Goal: Information Seeking & Learning: Learn about a topic

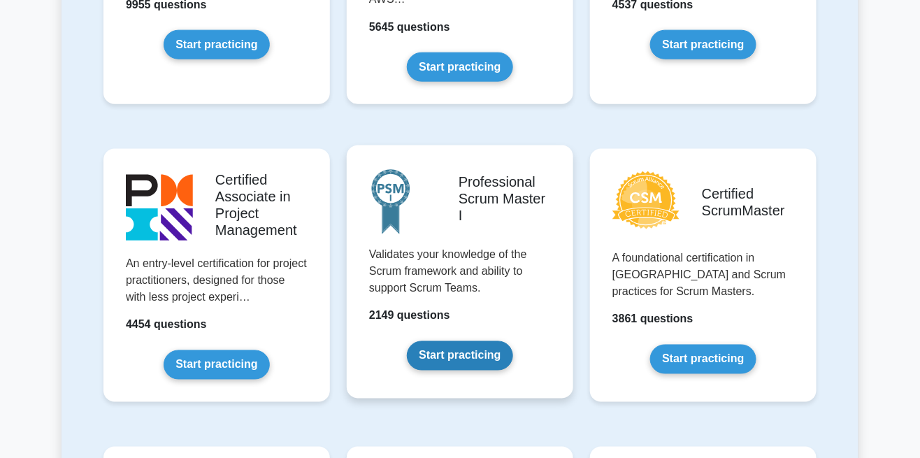
scroll to position [489, 0]
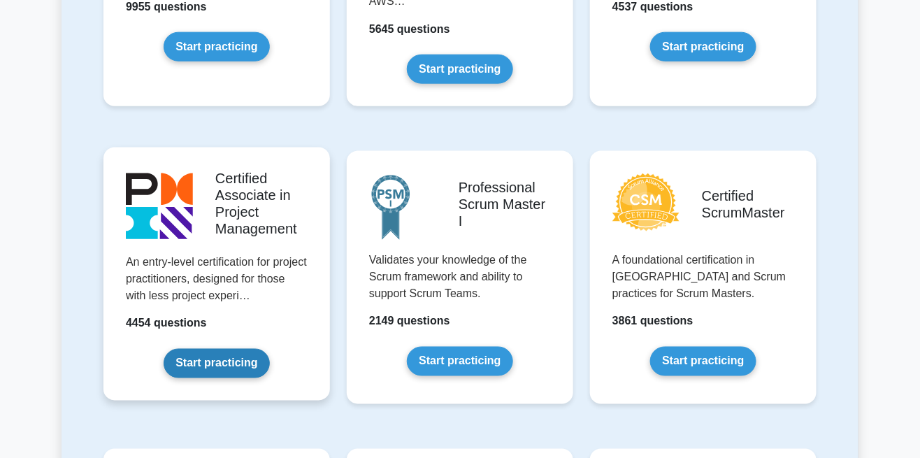
click at [220, 363] on link "Start practicing" at bounding box center [217, 363] width 106 height 29
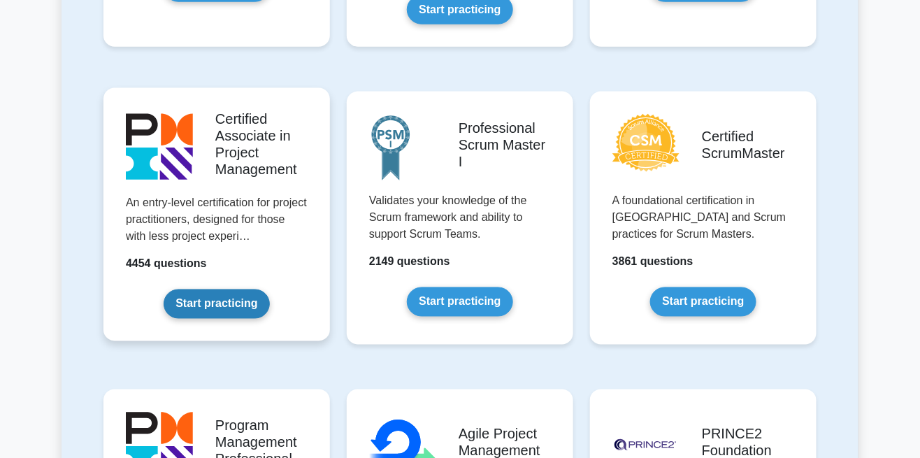
scroll to position [556, 0]
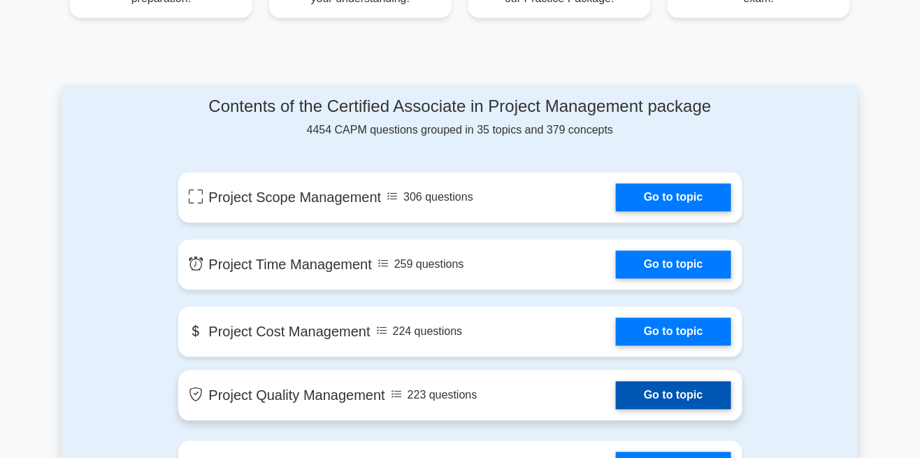
scroll to position [672, 0]
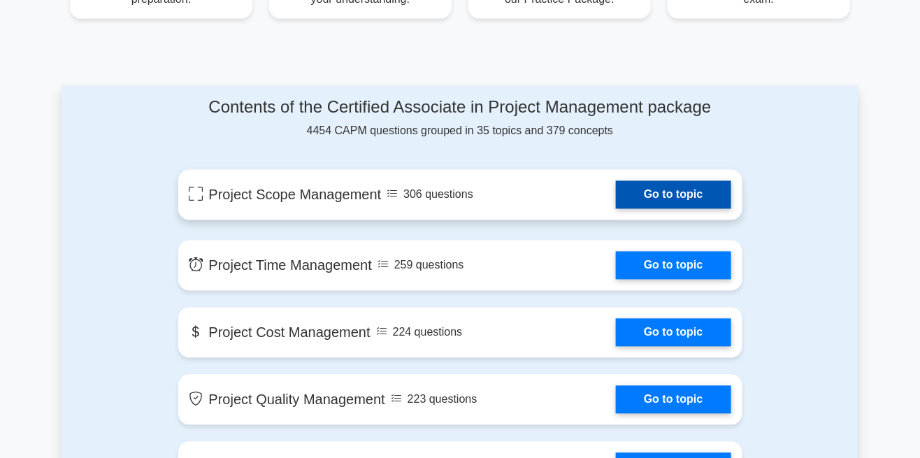
click at [693, 206] on link "Go to topic" at bounding box center [673, 195] width 115 height 28
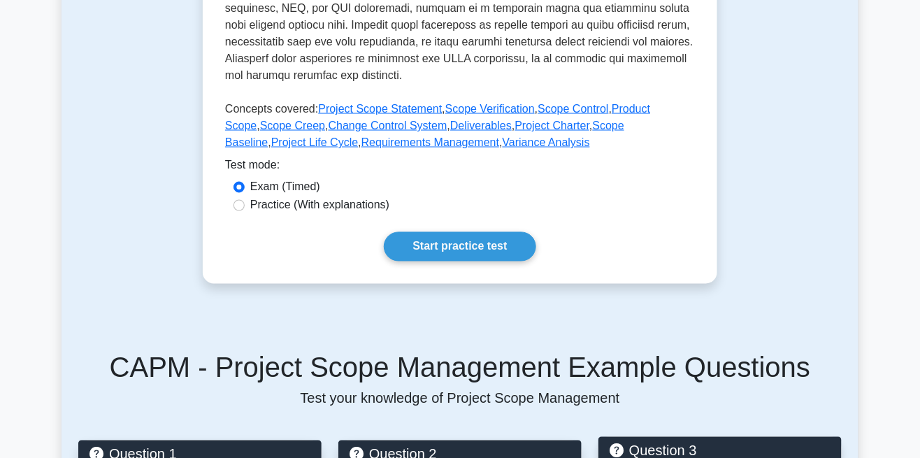
scroll to position [624, 0]
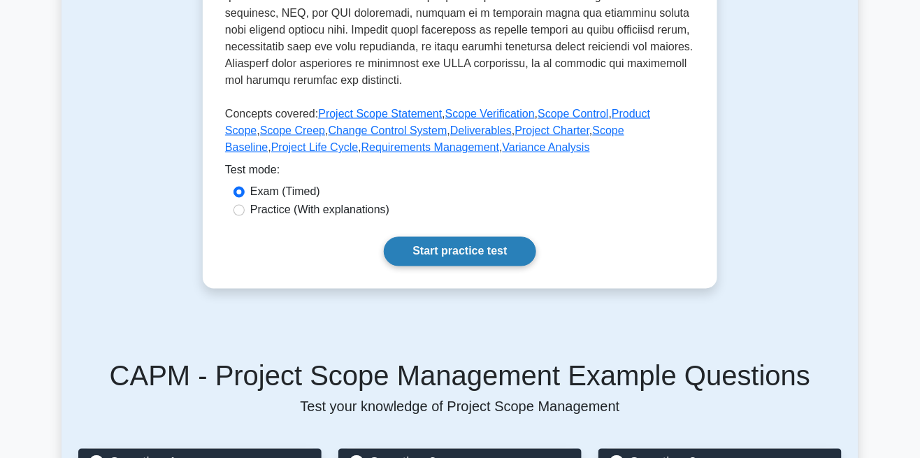
click at [468, 253] on link "Start practice test" at bounding box center [460, 251] width 152 height 29
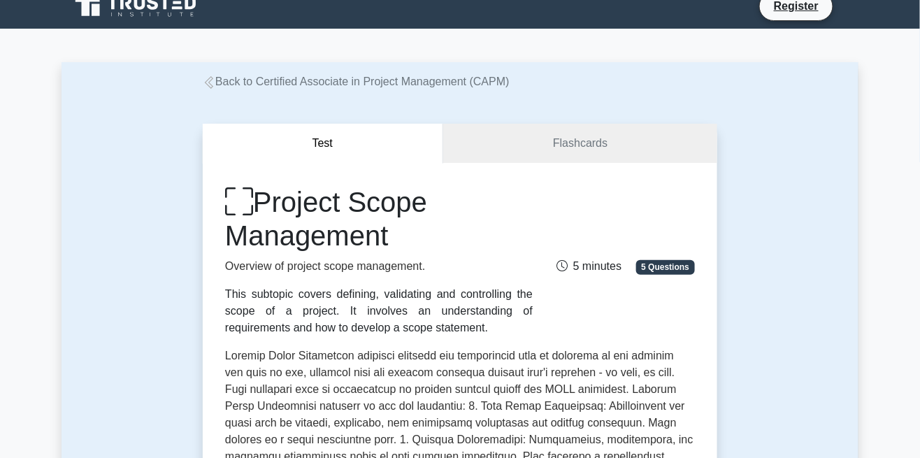
scroll to position [0, 0]
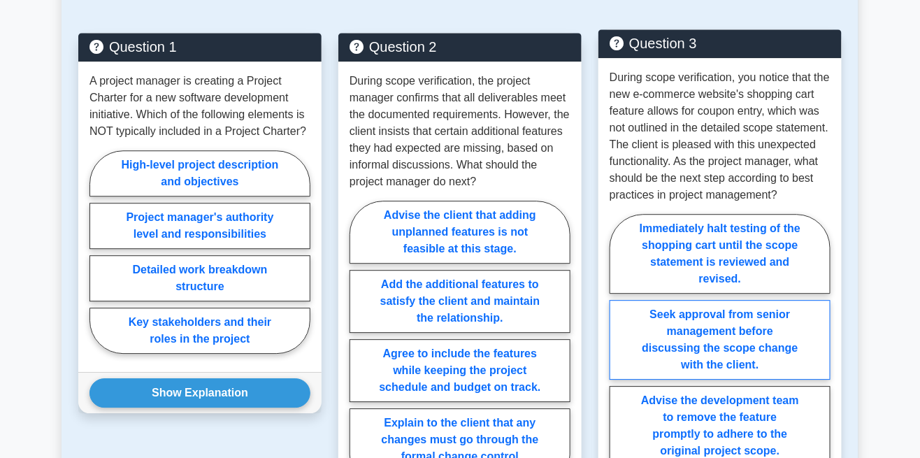
scroll to position [1041, 0]
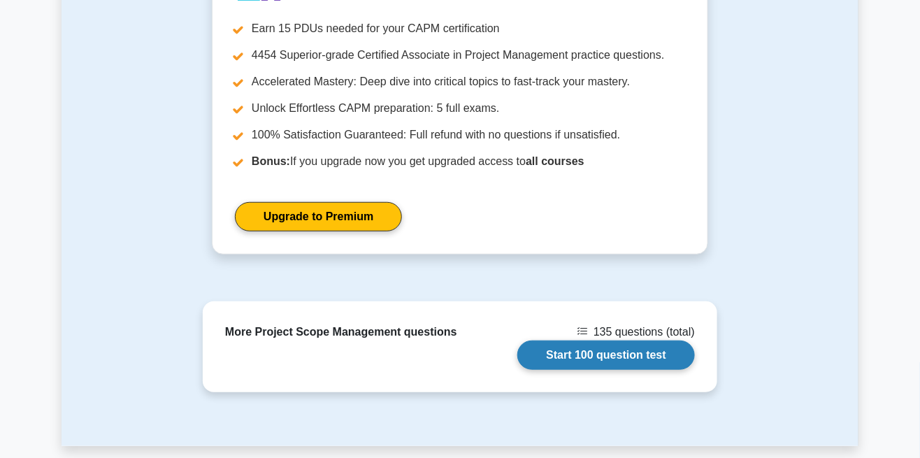
click at [628, 367] on link "Start 100 question test" at bounding box center [606, 354] width 178 height 29
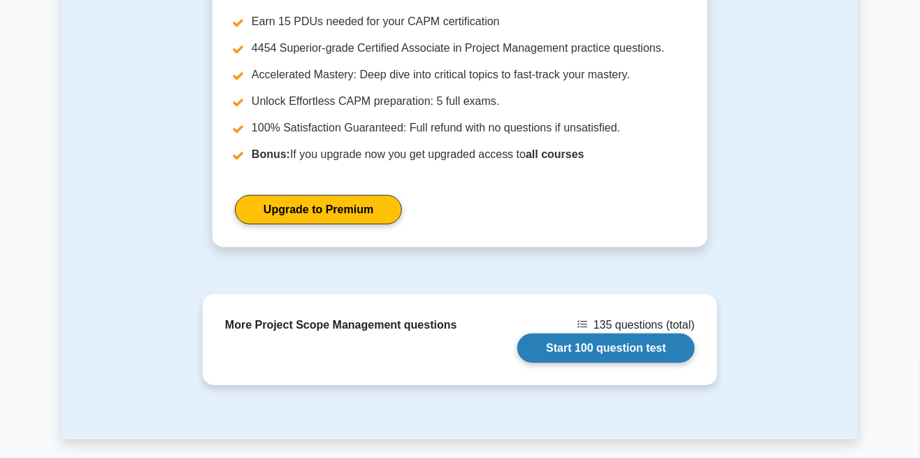
scroll to position [1799, 0]
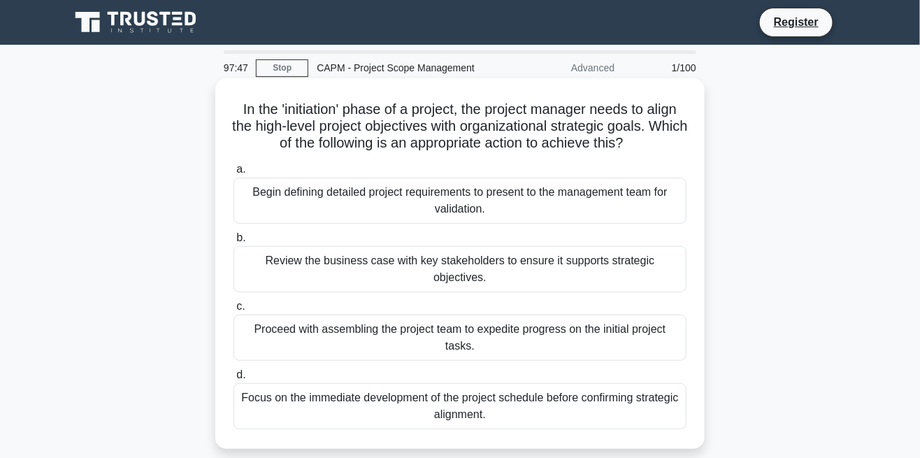
click at [538, 268] on div "Review the business case with key stakeholders to ensure it supports strategic …" at bounding box center [459, 269] width 453 height 46
click at [233, 243] on input "b. Review the business case with key stakeholders to ensure it supports strateg…" at bounding box center [233, 237] width 0 height 9
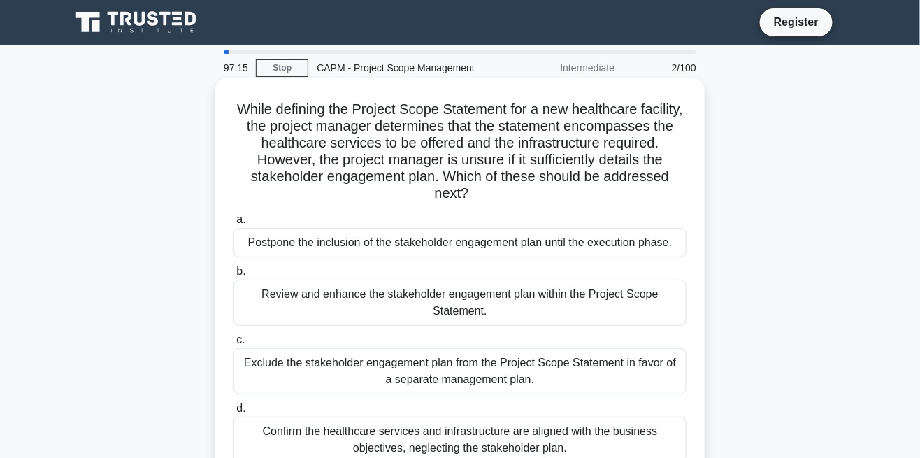
click at [612, 298] on div "Review and enhance the stakeholder engagement plan within the Project Scope Sta…" at bounding box center [459, 303] width 453 height 46
click at [233, 276] on input "b. Review and enhance the stakeholder engagement plan within the Project Scope …" at bounding box center [233, 271] width 0 height 9
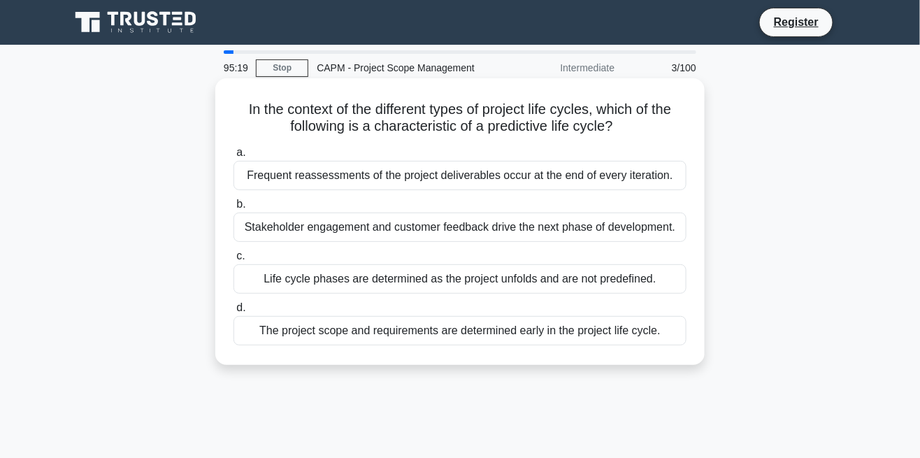
click at [566, 324] on div "The project scope and requirements are determined early in the project life cyc…" at bounding box center [459, 330] width 453 height 29
click at [233, 312] on input "d. The project scope and requirements are determined early in the project life …" at bounding box center [233, 307] width 0 height 9
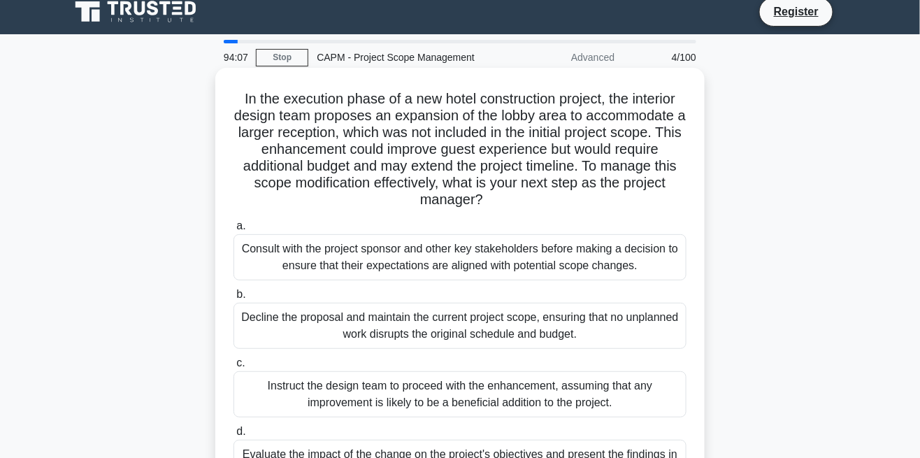
scroll to position [18, 0]
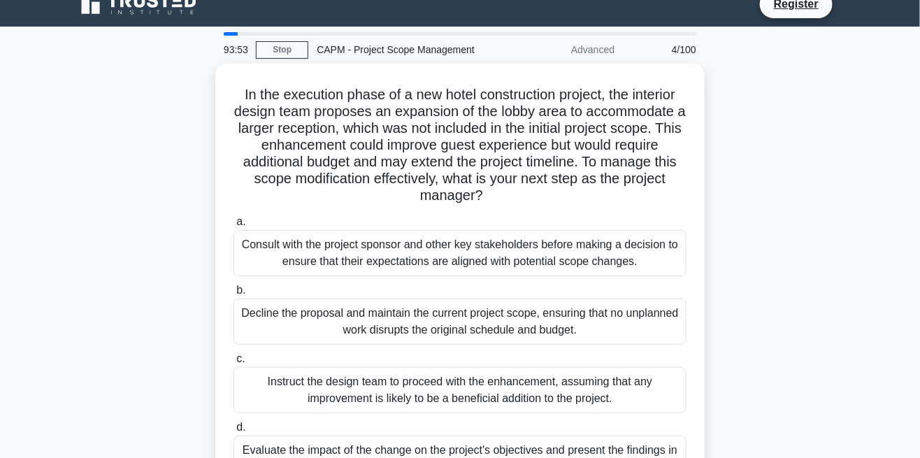
click at [580, 442] on div "Evaluate the impact of the change on the project's objectives and present the f…" at bounding box center [459, 458] width 453 height 46
click at [233, 432] on input "d. Evaluate the impact of the change on the project's objectives and present th…" at bounding box center [233, 427] width 0 height 9
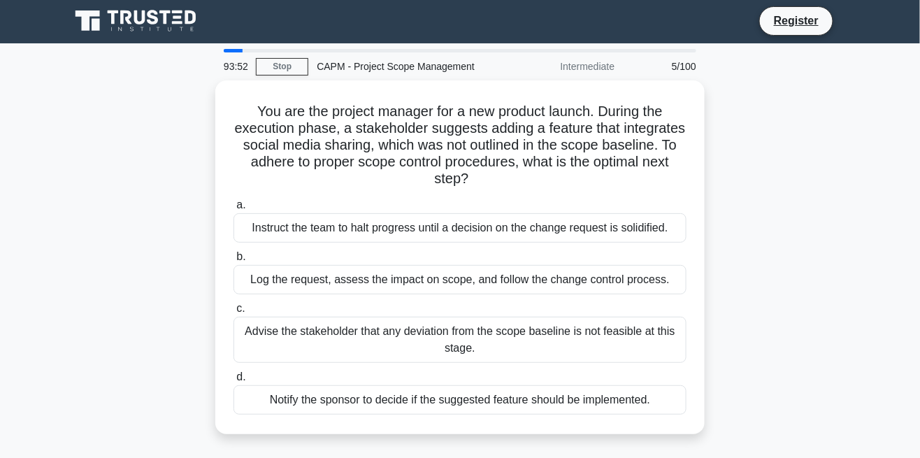
scroll to position [0, 0]
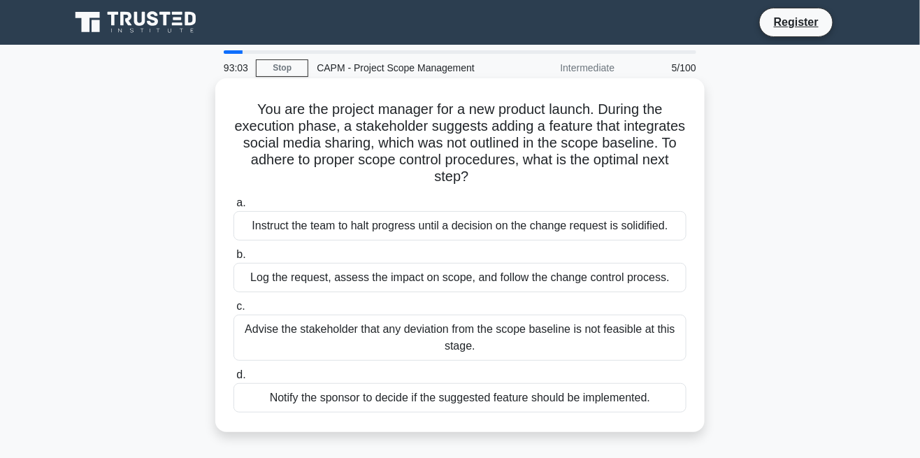
click at [546, 276] on div "Log the request, assess the impact on scope, and follow the change control proc…" at bounding box center [459, 277] width 453 height 29
click at [233, 259] on input "b. Log the request, assess the impact on scope, and follow the change control p…" at bounding box center [233, 254] width 0 height 9
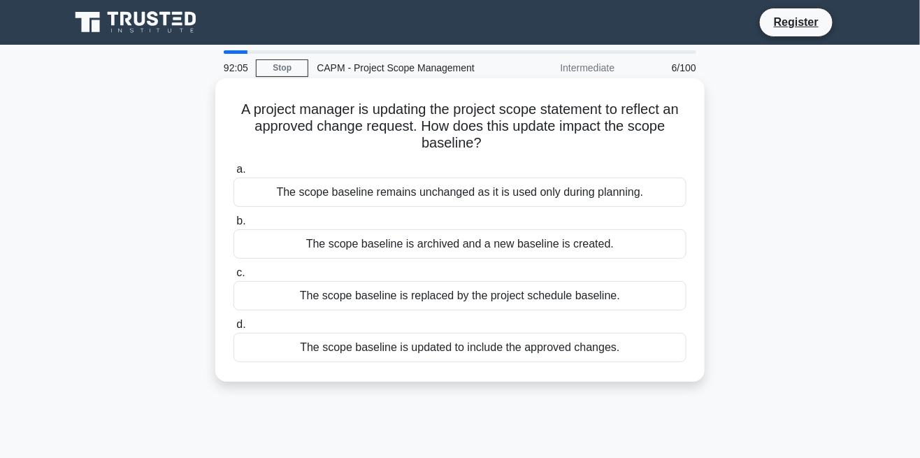
click at [490, 345] on div "The scope baseline is updated to include the approved changes." at bounding box center [459, 347] width 453 height 29
click at [233, 329] on input "d. The scope baseline is updated to include the approved changes." at bounding box center [233, 324] width 0 height 9
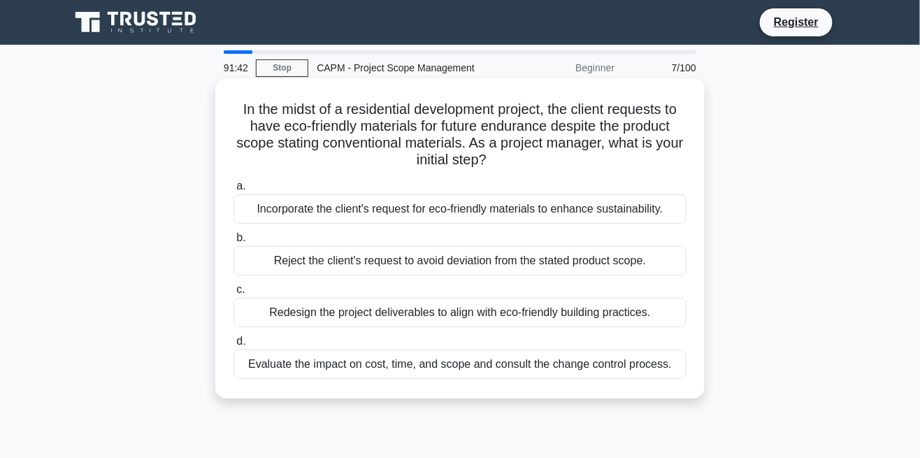
click at [591, 361] on div "Evaluate the impact on cost, time, and scope and consult the change control pro…" at bounding box center [459, 364] width 453 height 29
click at [233, 346] on input "d. Evaluate the impact on cost, time, and scope and consult the change control …" at bounding box center [233, 341] width 0 height 9
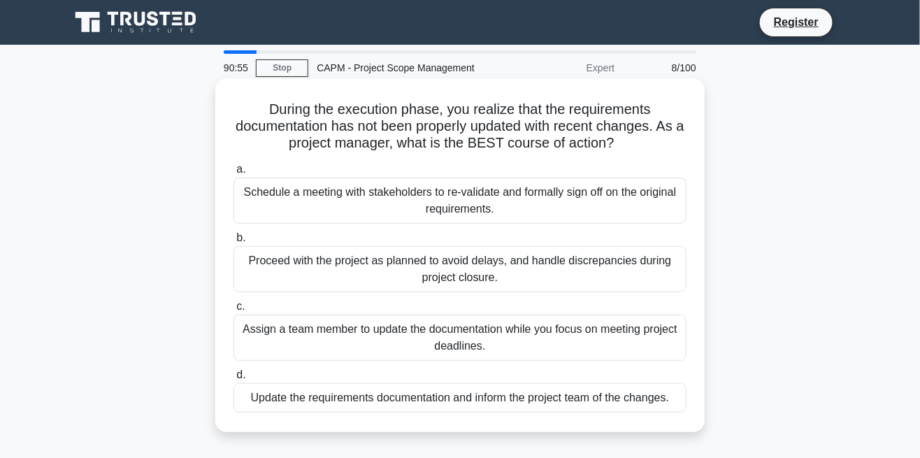
click at [549, 398] on div "Update the requirements documentation and inform the project team of the change…" at bounding box center [459, 397] width 453 height 29
click at [233, 380] on input "d. Update the requirements documentation and inform the project team of the cha…" at bounding box center [233, 374] width 0 height 9
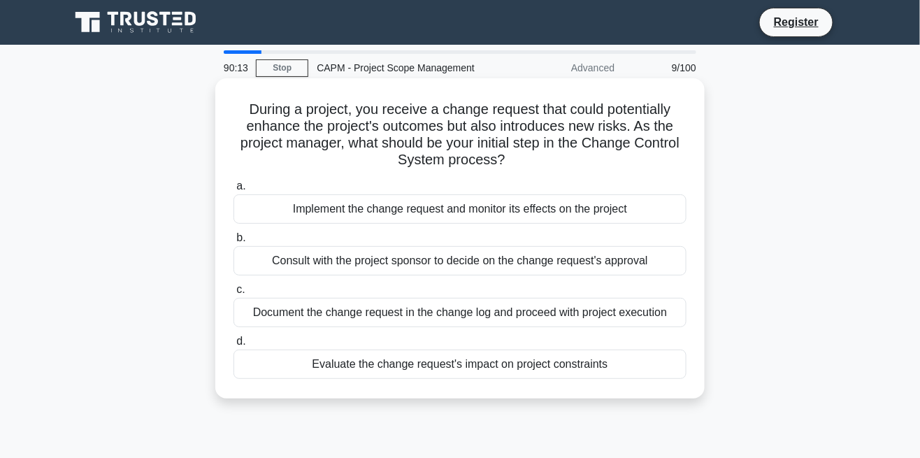
click at [578, 315] on div "Document the change request in the change log and proceed with project execution" at bounding box center [459, 312] width 453 height 29
click at [233, 294] on input "c. Document the change request in the change log and proceed with project execu…" at bounding box center [233, 289] width 0 height 9
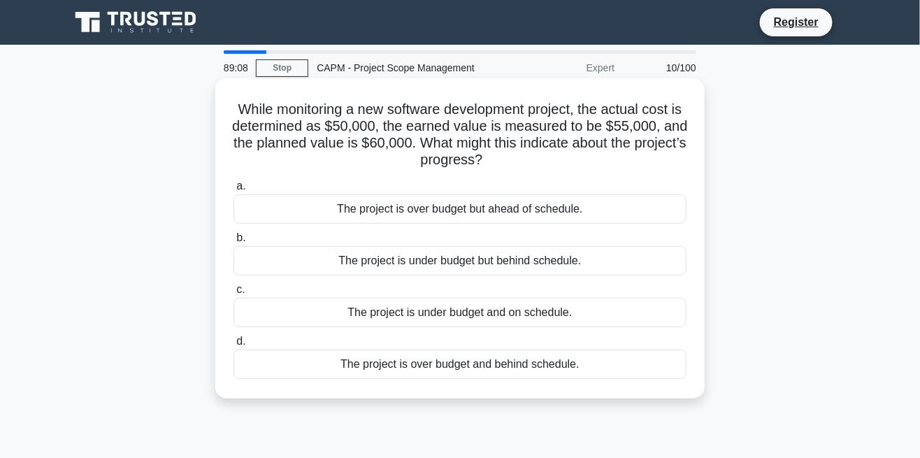
click at [534, 316] on div "The project is under budget and on schedule." at bounding box center [459, 312] width 453 height 29
click at [233, 294] on input "c. The project is under budget and on schedule." at bounding box center [233, 289] width 0 height 9
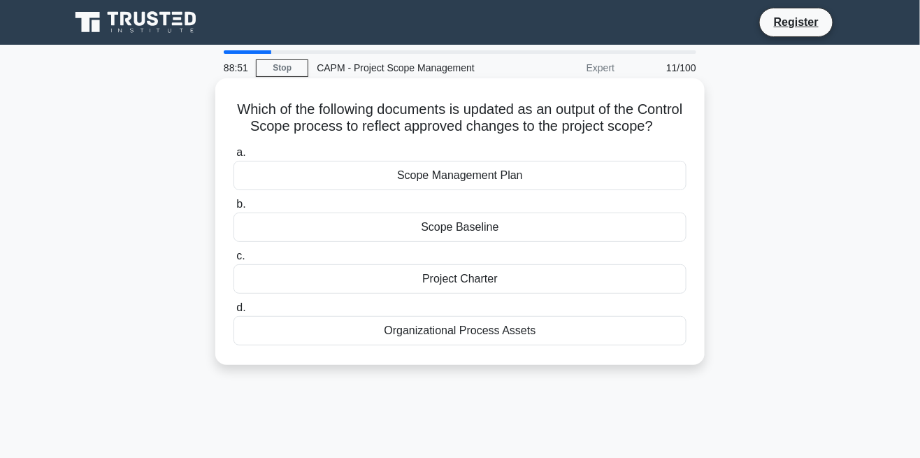
click at [493, 229] on div "Scope Baseline" at bounding box center [459, 226] width 453 height 29
click at [233, 209] on input "b. Scope Baseline" at bounding box center [233, 204] width 0 height 9
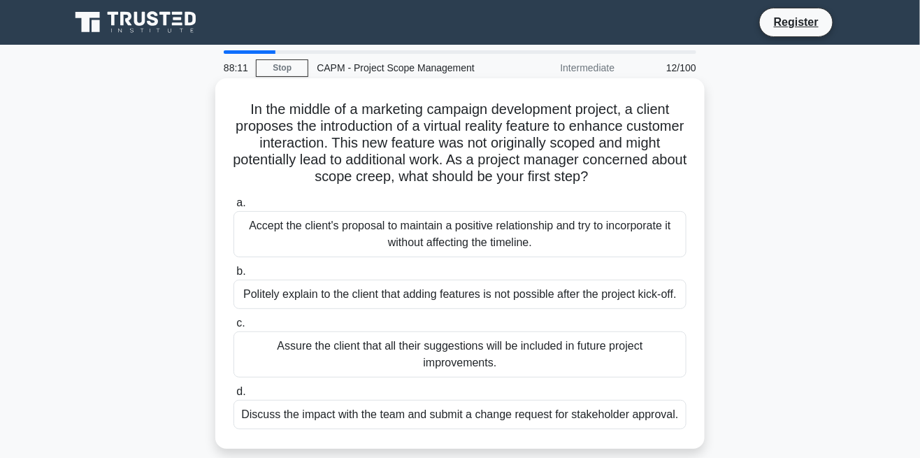
click at [417, 410] on div "Discuss the impact with the team and submit a change request for stakeholder ap…" at bounding box center [459, 414] width 453 height 29
click at [233, 396] on input "d. Discuss the impact with the team and submit a change request for stakeholder…" at bounding box center [233, 391] width 0 height 9
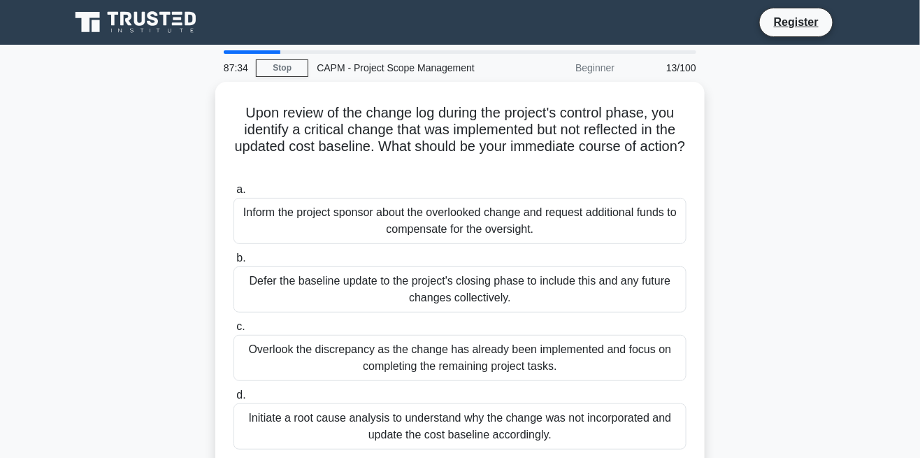
click at [569, 426] on div "Initiate a root cause analysis to understand why the change was not incorporate…" at bounding box center [459, 426] width 453 height 46
click at [233, 400] on input "d. Initiate a root cause analysis to understand why the change was not incorpor…" at bounding box center [233, 395] width 0 height 9
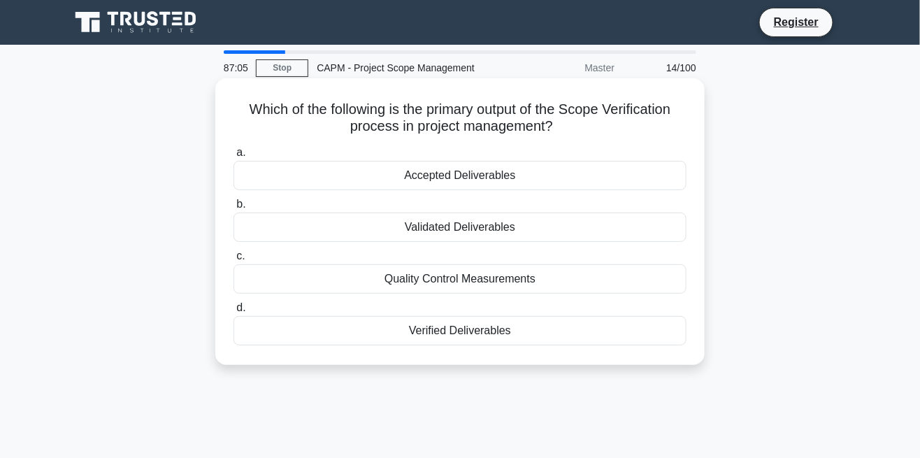
click at [512, 176] on div "Accepted Deliverables" at bounding box center [459, 175] width 453 height 29
click at [233, 157] on input "a. Accepted Deliverables" at bounding box center [233, 152] width 0 height 9
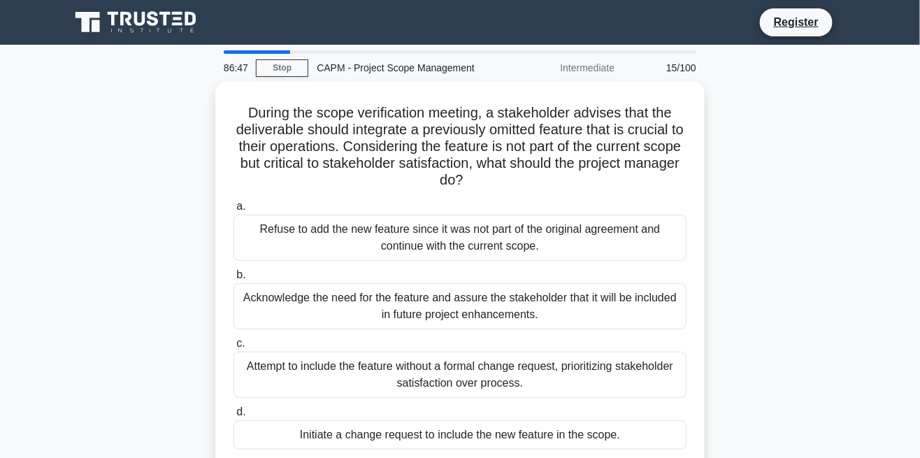
click at [574, 435] on div "Initiate a change request to include the new feature in the scope." at bounding box center [459, 434] width 453 height 29
click at [233, 417] on input "d. Initiate a change request to include the new feature in the scope." at bounding box center [233, 412] width 0 height 9
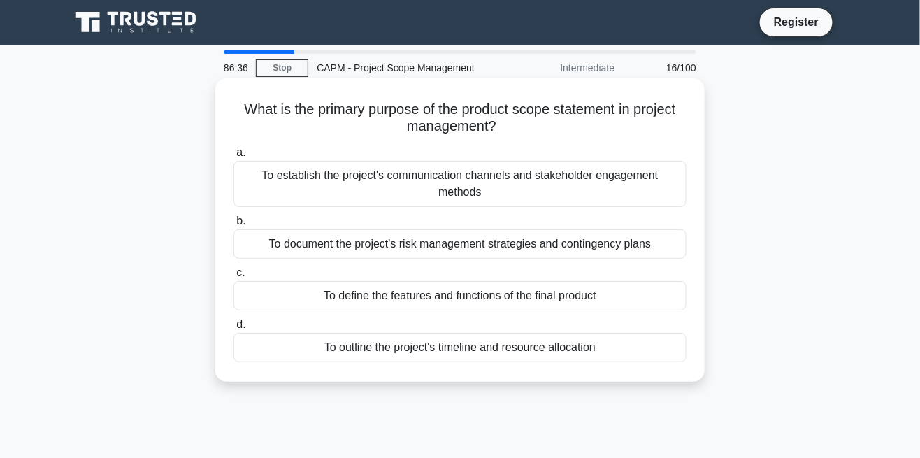
click at [561, 304] on div "To define the features and functions of the final product" at bounding box center [459, 295] width 453 height 29
click at [233, 278] on input "c. To define the features and functions of the final product" at bounding box center [233, 272] width 0 height 9
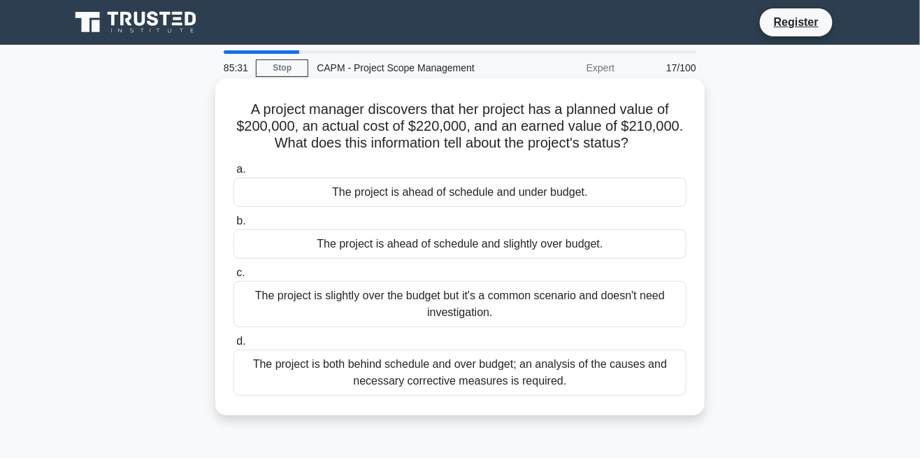
click at [552, 242] on div "The project is ahead of schedule and slightly over budget." at bounding box center [459, 243] width 453 height 29
click at [233, 226] on input "b. The project is ahead of schedule and slightly over budget." at bounding box center [233, 221] width 0 height 9
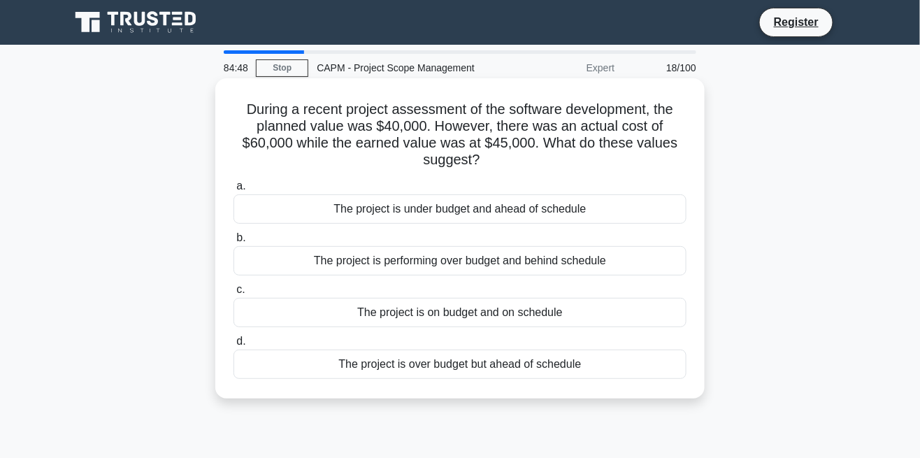
click at [568, 249] on div "The project is performing over budget and behind schedule" at bounding box center [459, 260] width 453 height 29
click at [233, 243] on input "b. The project is performing over budget and behind schedule" at bounding box center [233, 237] width 0 height 9
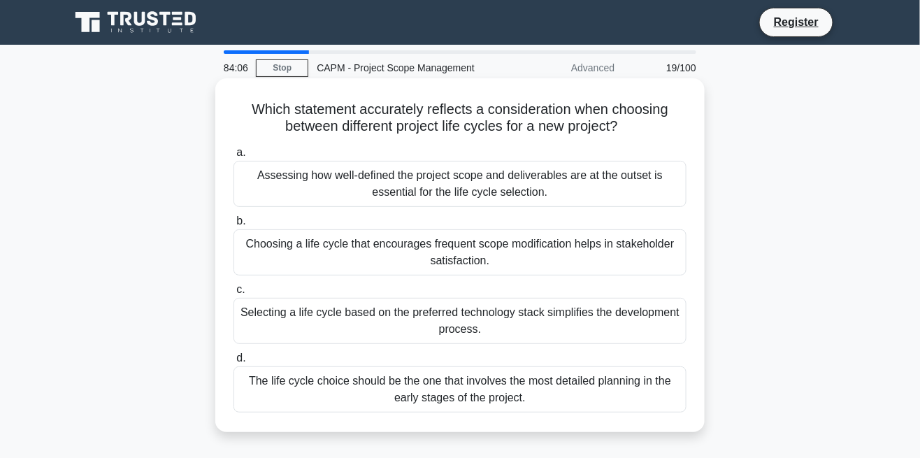
click at [565, 180] on div "Assessing how well-defined the project scope and deliverables are at the outset…" at bounding box center [459, 184] width 453 height 46
click at [233, 157] on input "a. Assessing how well-defined the project scope and deliverables are at the out…" at bounding box center [233, 152] width 0 height 9
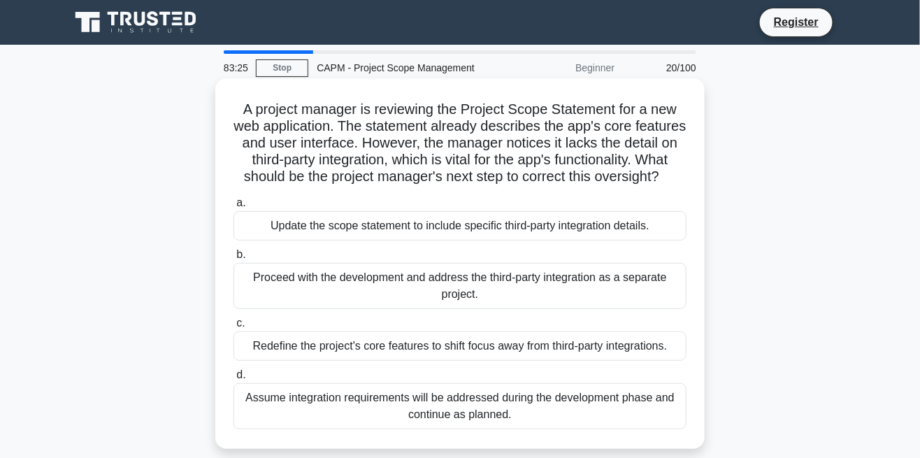
click at [617, 226] on div "Update the scope statement to include specific third-party integration details." at bounding box center [459, 225] width 453 height 29
click at [233, 208] on input "a. Update the scope statement to include specific third-party integration detai…" at bounding box center [233, 203] width 0 height 9
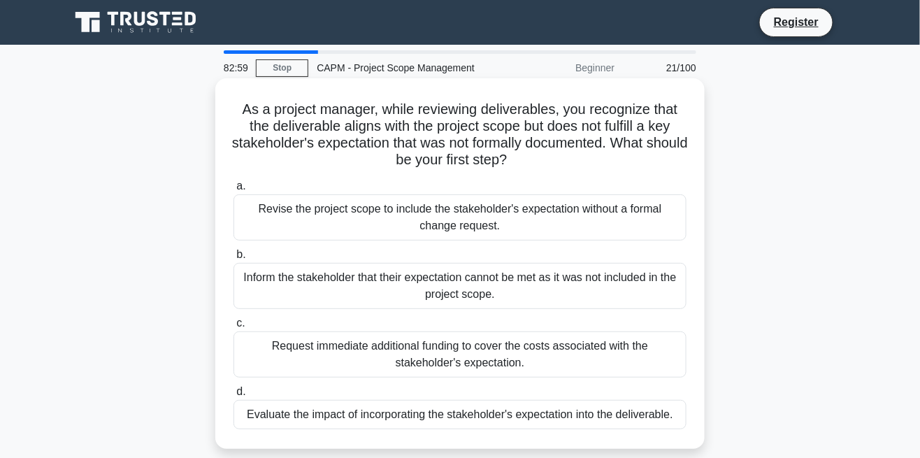
click at [451, 402] on div "Evaluate the impact of incorporating the stakeholder's expectation into the del…" at bounding box center [459, 414] width 453 height 29
click at [233, 396] on input "d. Evaluate the impact of incorporating the stakeholder's expectation into the …" at bounding box center [233, 391] width 0 height 9
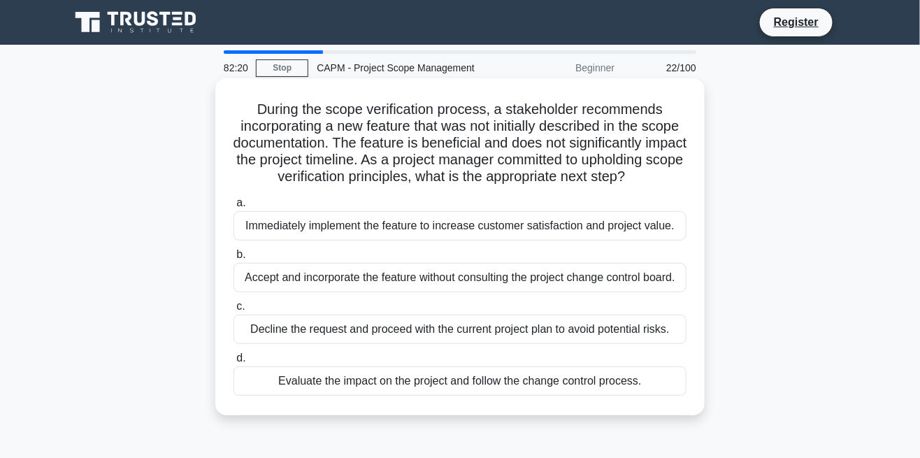
click at [617, 240] on div "Immediately implement the feature to increase customer satisfaction and project…" at bounding box center [459, 225] width 453 height 29
click at [233, 208] on input "a. Immediately implement the feature to increase customer satisfaction and proj…" at bounding box center [233, 203] width 0 height 9
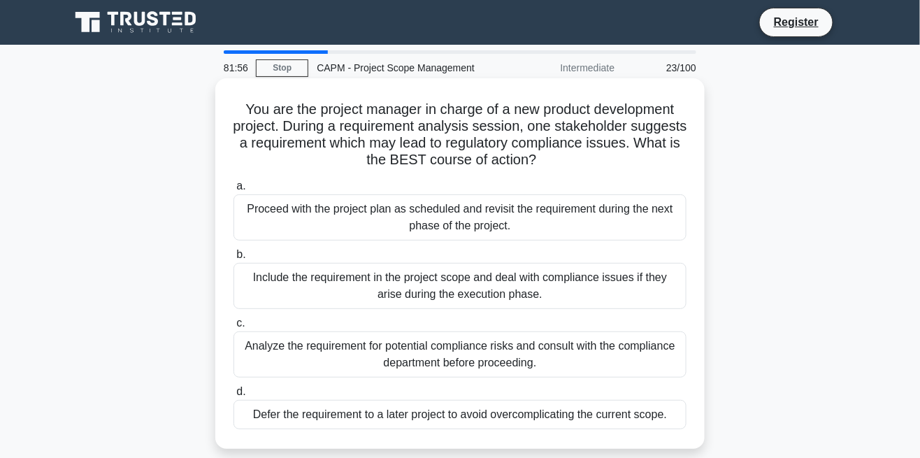
click at [554, 354] on div "Analyze the requirement for potential compliance risks and consult with the com…" at bounding box center [459, 354] width 453 height 46
click at [233, 328] on input "c. Analyze the requirement for potential compliance risks and consult with the …" at bounding box center [233, 323] width 0 height 9
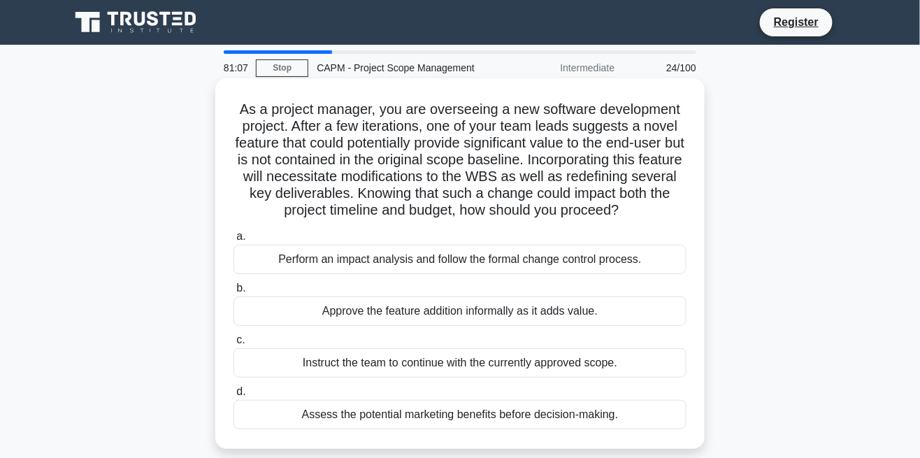
click at [591, 262] on div "Perform an impact analysis and follow the formal change control process." at bounding box center [459, 259] width 453 height 29
click at [233, 241] on input "a. Perform an impact analysis and follow the formal change control process." at bounding box center [233, 236] width 0 height 9
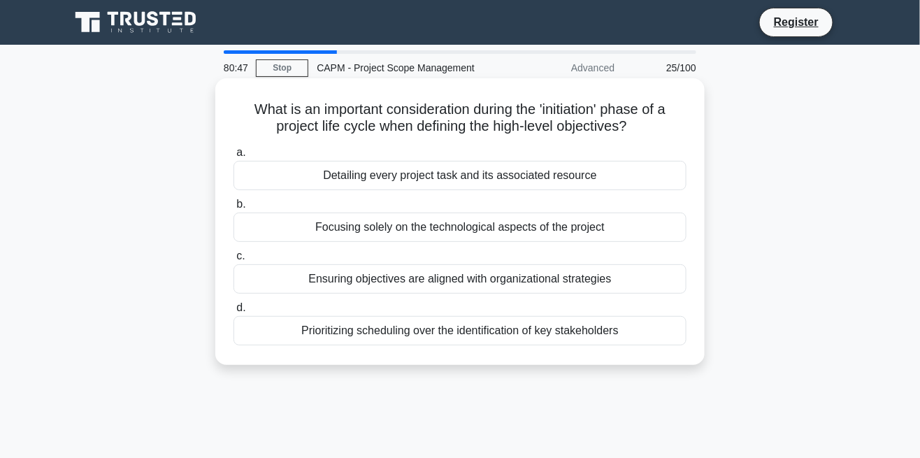
click at [578, 278] on div "Ensuring objectives are aligned with organizational strategies" at bounding box center [459, 278] width 453 height 29
click at [233, 261] on input "c. Ensuring objectives are aligned with organizational strategies" at bounding box center [233, 256] width 0 height 9
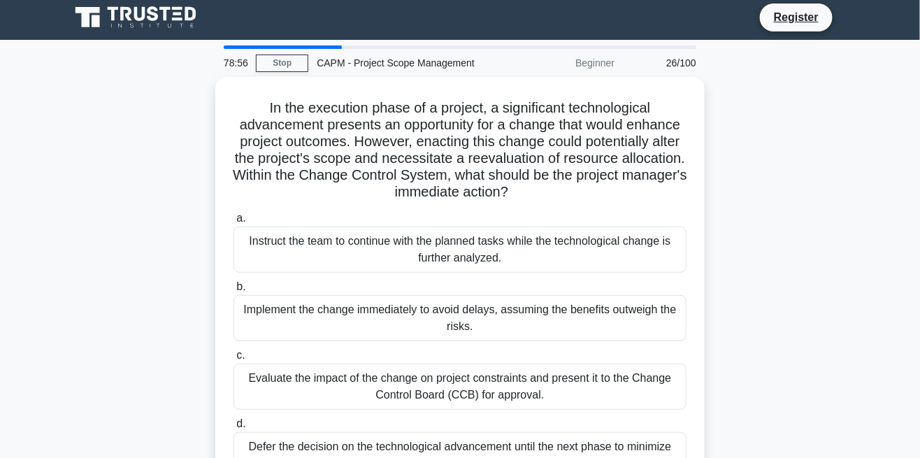
scroll to position [3, 0]
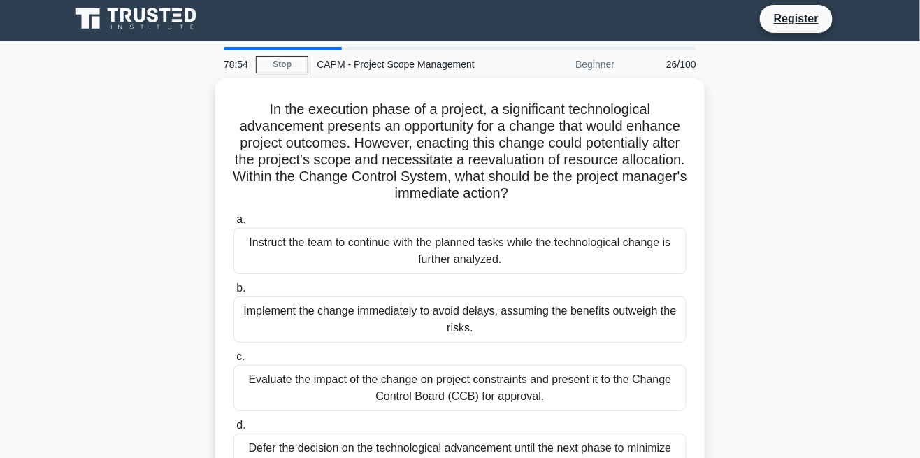
click at [577, 391] on div "Evaluate the impact of the change on project constraints and present it to the …" at bounding box center [459, 388] width 453 height 46
click at [233, 361] on input "c. Evaluate the impact of the change on project constraints and present it to t…" at bounding box center [233, 356] width 0 height 9
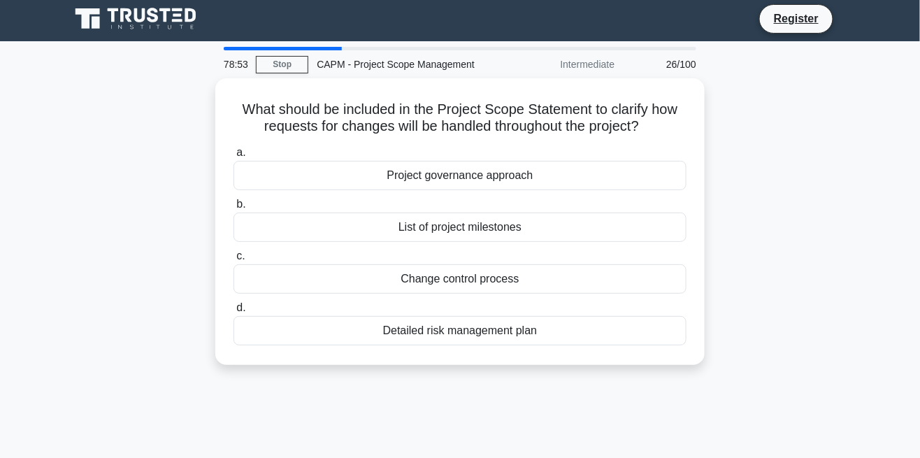
scroll to position [0, 0]
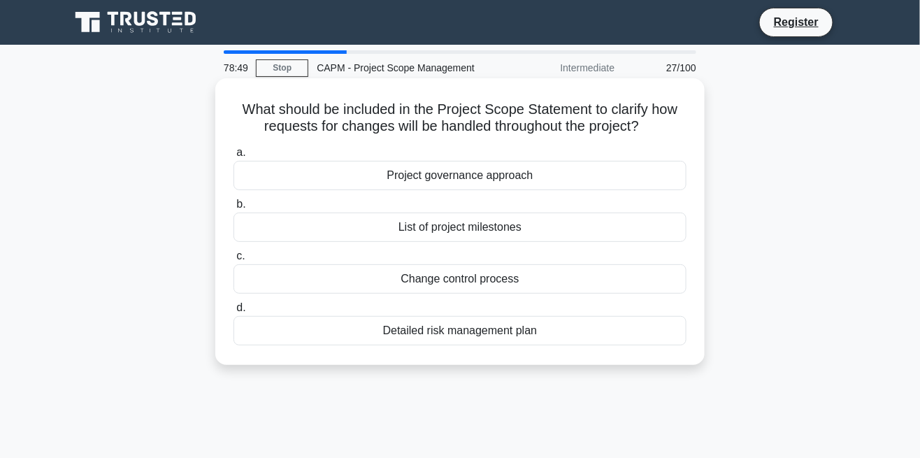
click at [496, 280] on div "Change control process" at bounding box center [459, 278] width 453 height 29
click at [233, 261] on input "c. Change control process" at bounding box center [233, 256] width 0 height 9
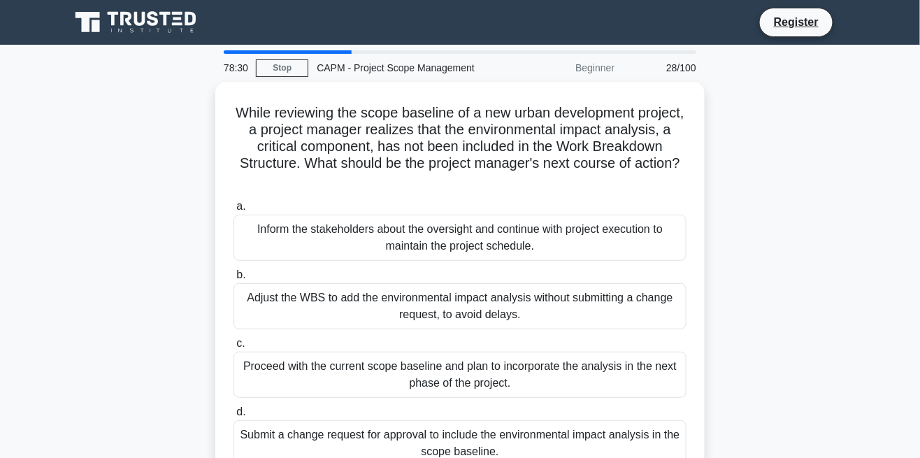
click at [626, 445] on div "Submit a change request for approval to include the environmental impact analys…" at bounding box center [459, 443] width 453 height 46
click at [233, 417] on input "d. Submit a change request for approval to include the environmental impact ana…" at bounding box center [233, 412] width 0 height 9
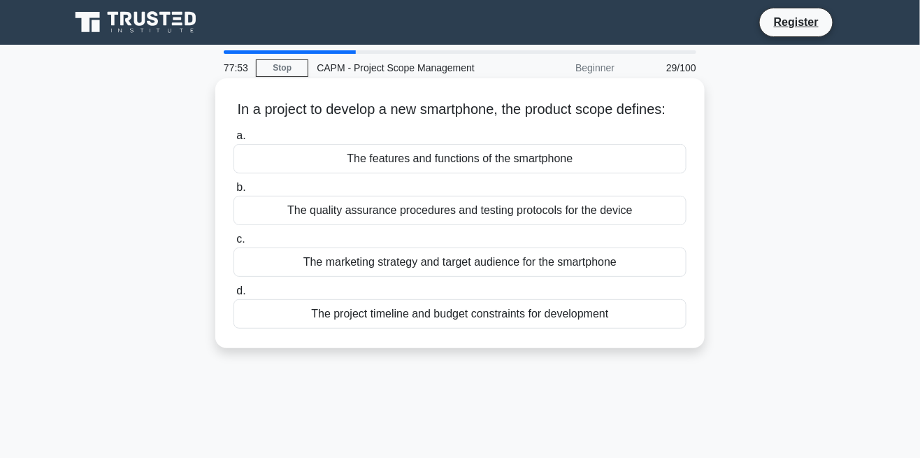
click at [586, 309] on div "The project timeline and budget constraints for development" at bounding box center [459, 313] width 453 height 29
click at [233, 296] on input "d. The project timeline and budget constraints for development" at bounding box center [233, 291] width 0 height 9
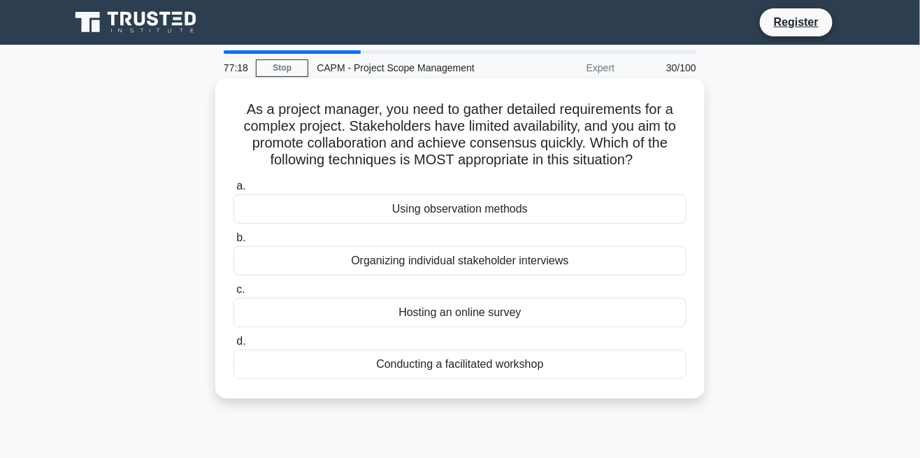
click at [489, 309] on div "Hosting an online survey" at bounding box center [459, 312] width 453 height 29
click at [233, 294] on input "c. Hosting an online survey" at bounding box center [233, 289] width 0 height 9
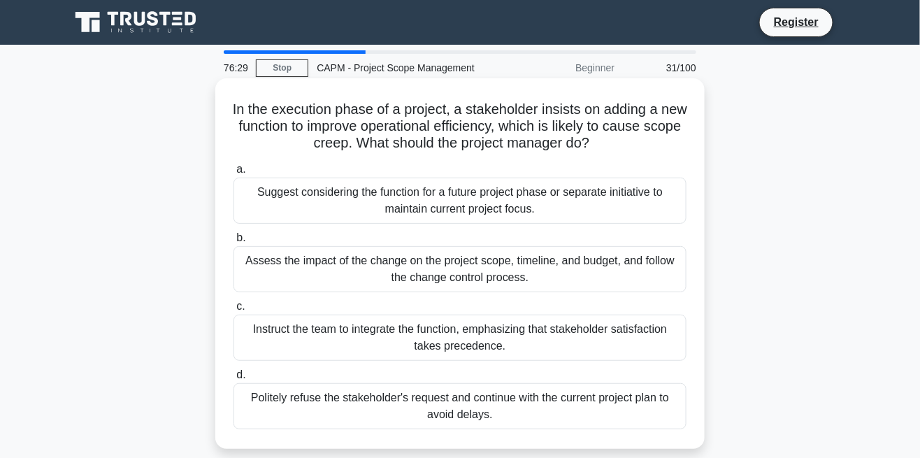
click at [597, 206] on div "Suggest considering the function for a future project phase or separate initiat…" at bounding box center [459, 201] width 453 height 46
click at [233, 174] on input "a. Suggest considering the function for a future project phase or separate init…" at bounding box center [233, 169] width 0 height 9
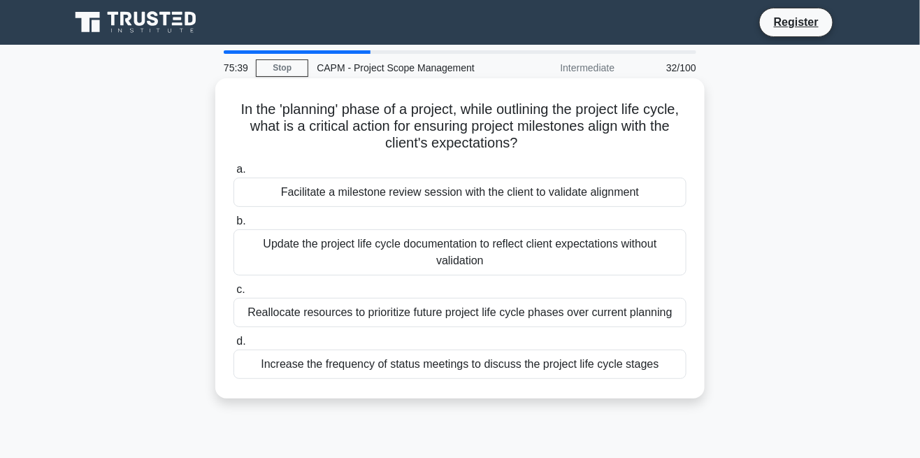
click at [586, 202] on div "Facilitate a milestone review session with the client to validate alignment" at bounding box center [459, 192] width 453 height 29
click at [233, 174] on input "a. Facilitate a milestone review session with the client to validate alignment" at bounding box center [233, 169] width 0 height 9
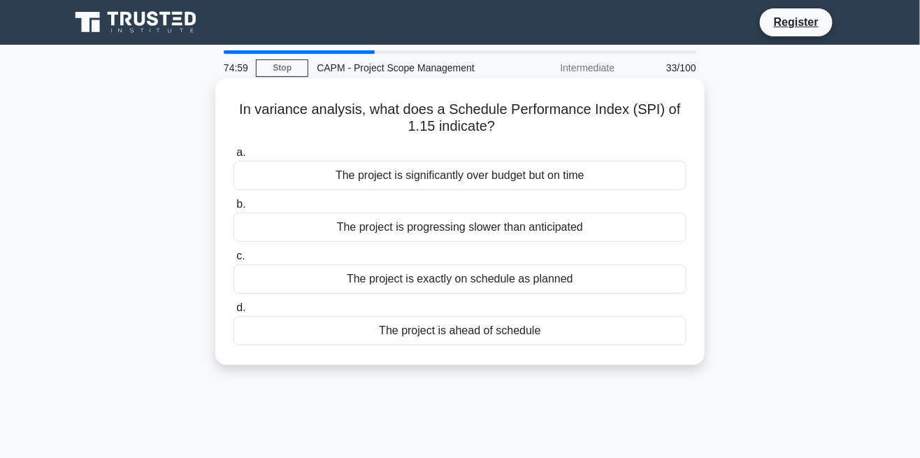
click at [493, 333] on div "The project is ahead of schedule" at bounding box center [459, 330] width 453 height 29
click at [233, 312] on input "d. The project is ahead of schedule" at bounding box center [233, 307] width 0 height 9
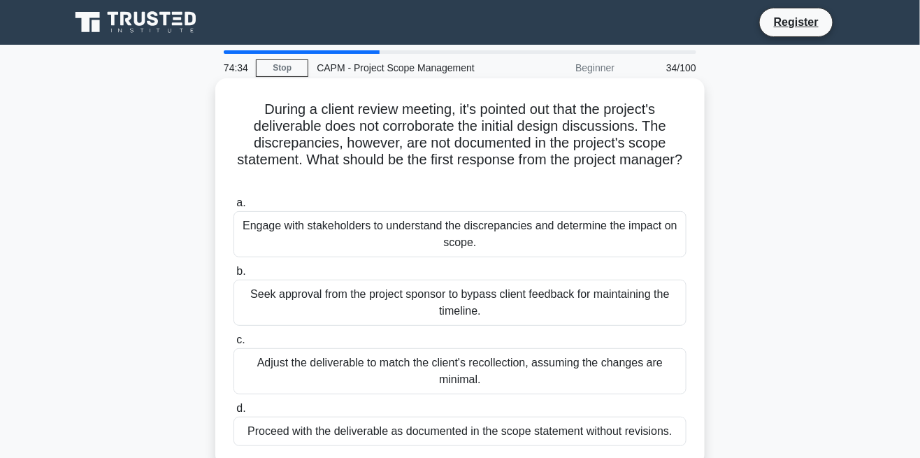
click at [623, 222] on div "Engage with stakeholders to understand the discrepancies and determine the impa…" at bounding box center [459, 234] width 453 height 46
click at [233, 208] on input "a. Engage with stakeholders to understand the discrepancies and determine the i…" at bounding box center [233, 203] width 0 height 9
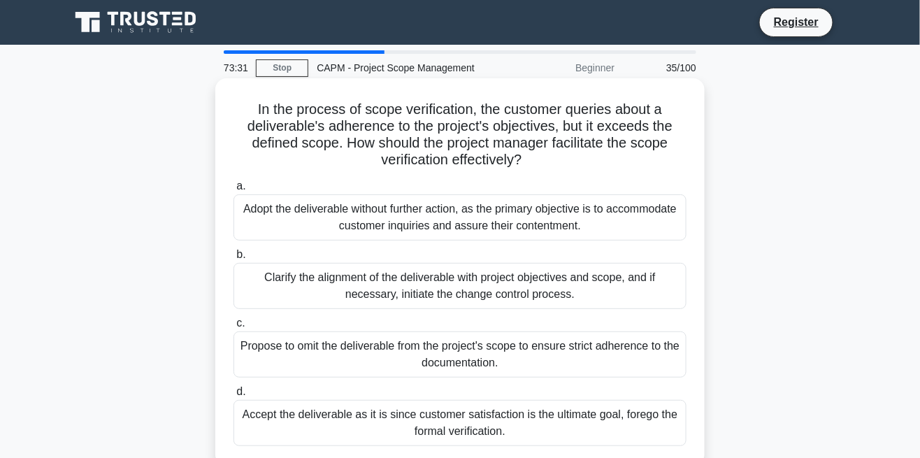
click at [518, 285] on div "Clarify the alignment of the deliverable with project objectives and scope, and…" at bounding box center [459, 286] width 453 height 46
click at [233, 259] on input "b. Clarify the alignment of the deliverable with project objectives and scope, …" at bounding box center [233, 254] width 0 height 9
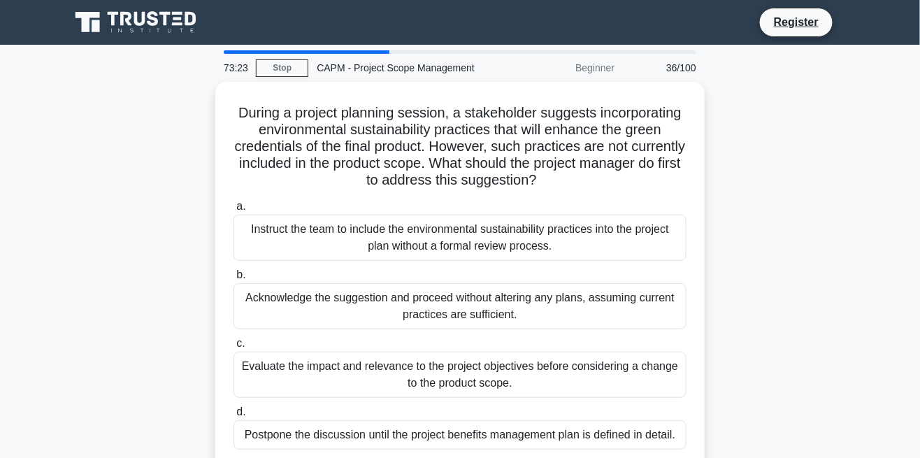
click at [909, 198] on main "73:23 Stop CAPM - Project Scope Management Beginner 36/100 During a project pla…" at bounding box center [460, 400] width 920 height 710
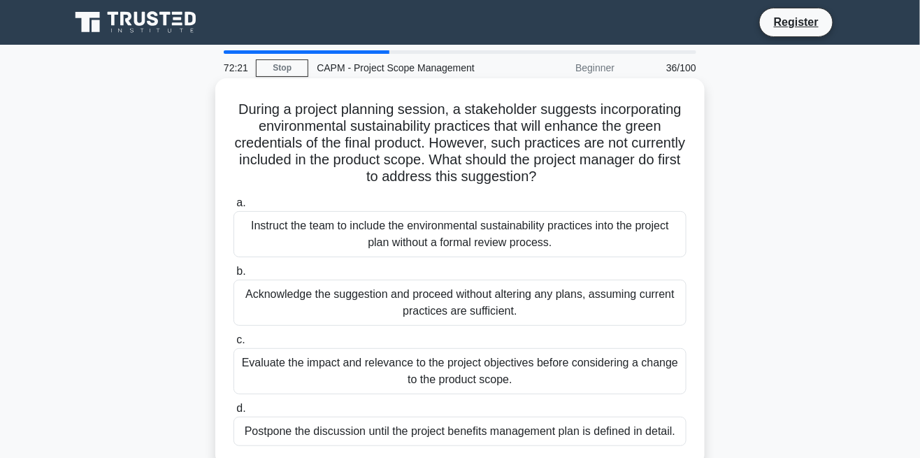
click at [612, 373] on div "Evaluate the impact and relevance to the project objectives before considering …" at bounding box center [459, 371] width 453 height 46
click at [233, 345] on input "c. Evaluate the impact and relevance to the project objectives before consideri…" at bounding box center [233, 340] width 0 height 9
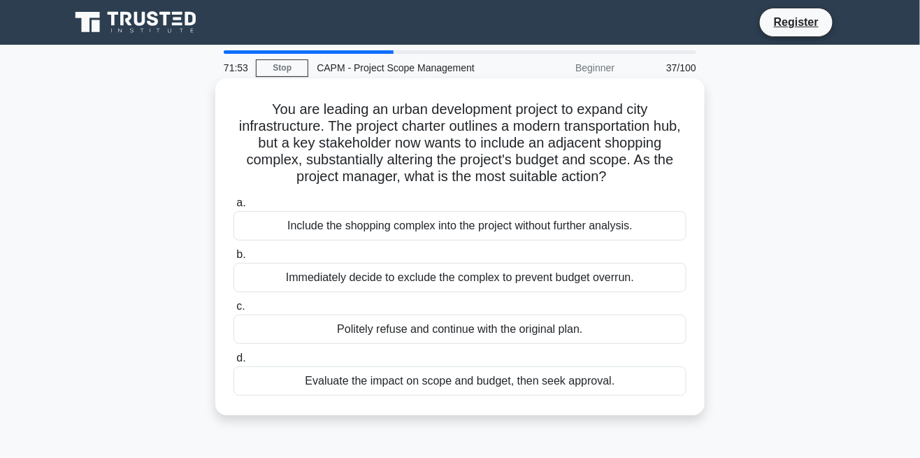
click at [562, 380] on div "Evaluate the impact on scope and budget, then seek approval." at bounding box center [459, 380] width 453 height 29
click at [233, 363] on input "d. Evaluate the impact on scope and budget, then seek approval." at bounding box center [233, 358] width 0 height 9
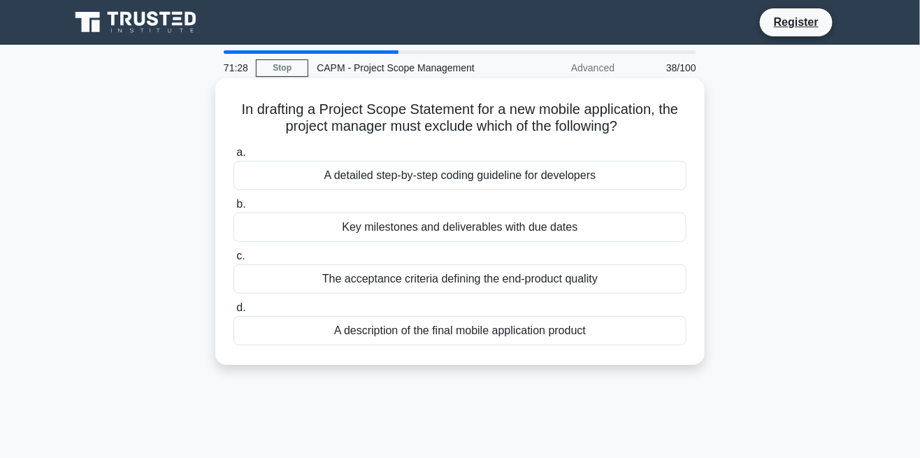
click at [558, 185] on div "A detailed step-by-step coding guideline for developers" at bounding box center [459, 175] width 453 height 29
click at [233, 157] on input "a. A detailed step-by-step coding guideline for developers" at bounding box center [233, 152] width 0 height 9
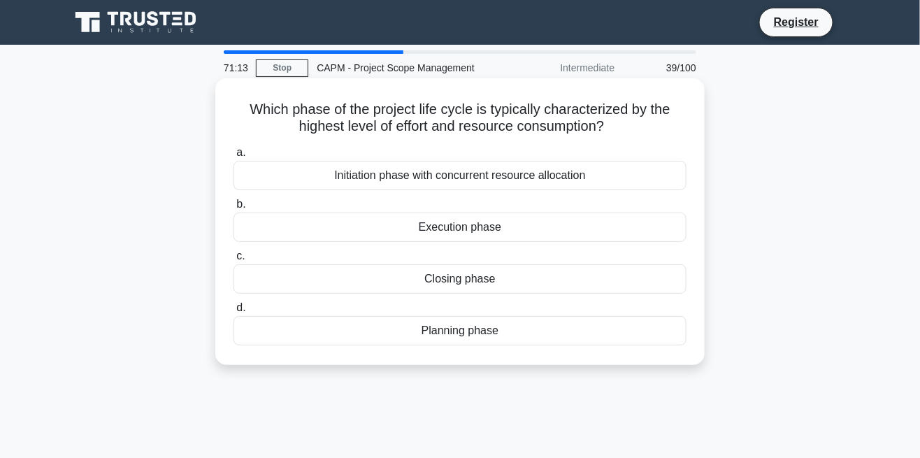
click at [480, 229] on div "Execution phase" at bounding box center [459, 226] width 453 height 29
click at [233, 209] on input "b. Execution phase" at bounding box center [233, 204] width 0 height 9
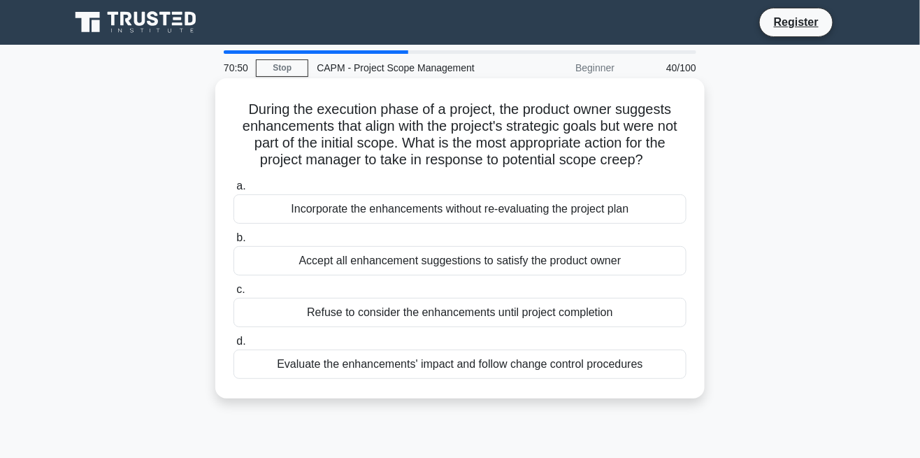
click at [544, 366] on div "Evaluate the enhancements' impact and follow change control procedures" at bounding box center [459, 364] width 453 height 29
click at [233, 346] on input "d. Evaluate the enhancements' impact and follow change control procedures" at bounding box center [233, 341] width 0 height 9
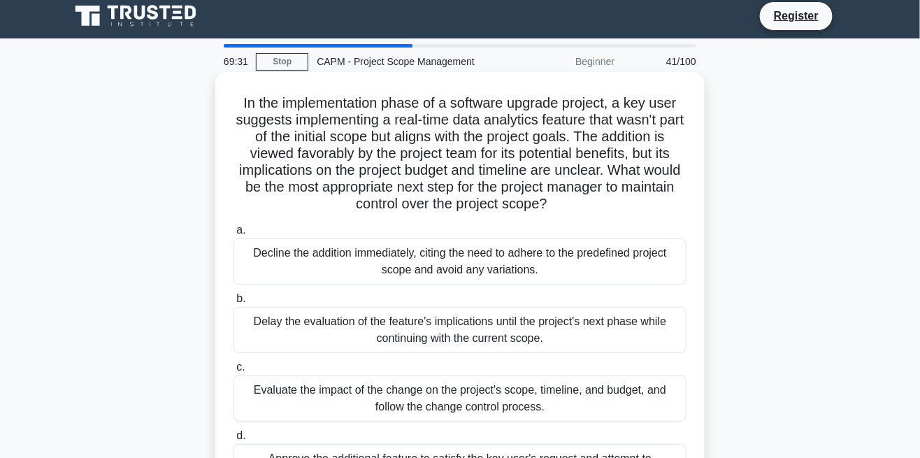
scroll to position [10, 0]
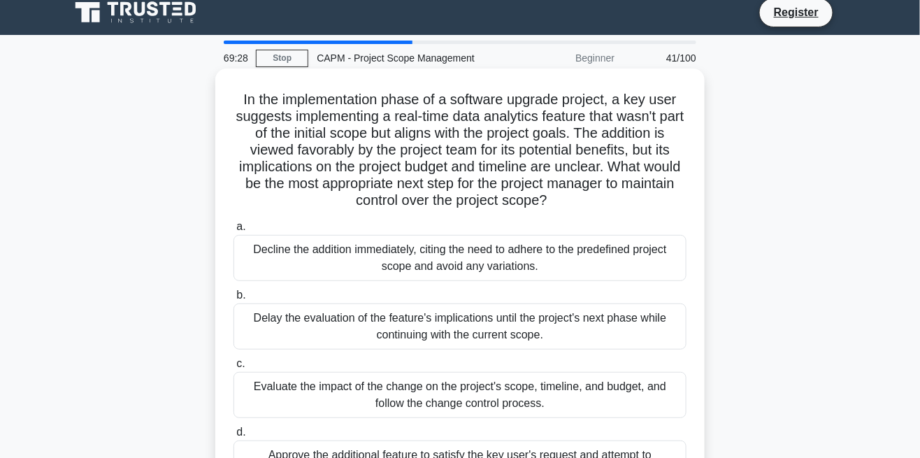
click at [579, 385] on div "Evaluate the impact of the change on the project's scope, timeline, and budget,…" at bounding box center [459, 395] width 453 height 46
click at [233, 368] on input "c. Evaluate the impact of the change on the project's scope, timeline, and budg…" at bounding box center [233, 363] width 0 height 9
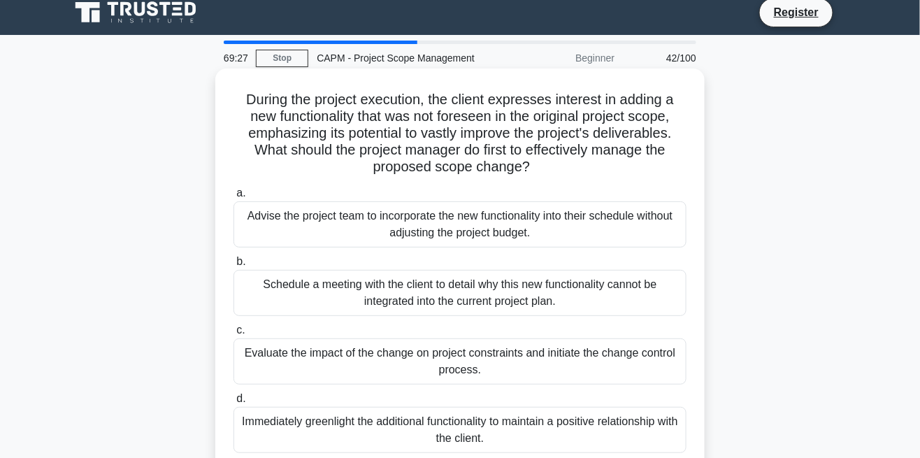
scroll to position [0, 0]
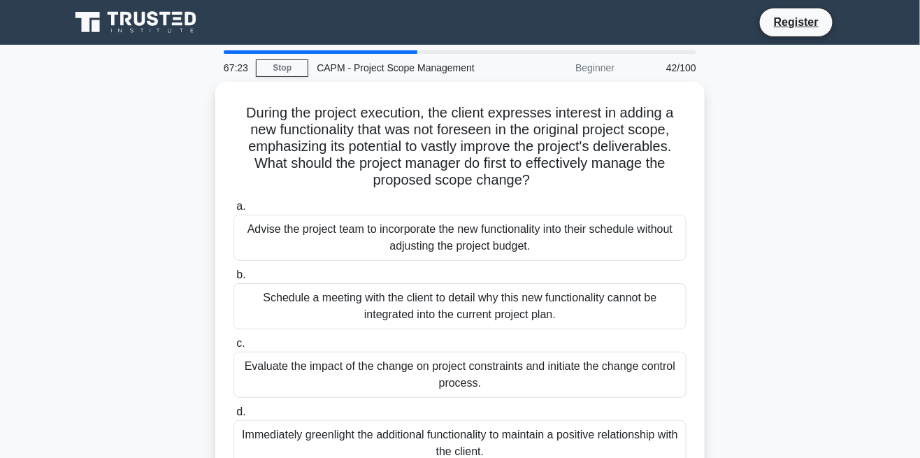
click at [834, 345] on div "During the project execution, the client expresses interest in adding a new fun…" at bounding box center [460, 292] width 797 height 421
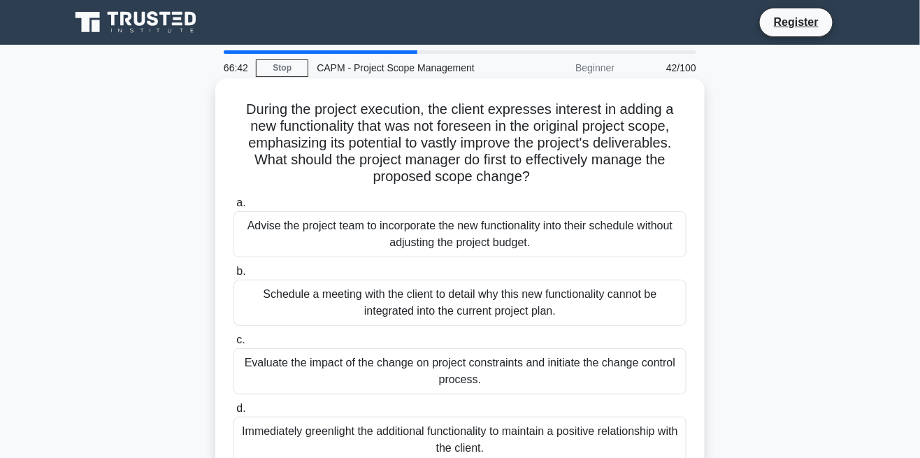
click at [592, 366] on div "Evaluate the impact of the change on project constraints and initiate the chang…" at bounding box center [459, 371] width 453 height 46
click at [233, 345] on input "c. Evaluate the impact of the change on project constraints and initiate the ch…" at bounding box center [233, 340] width 0 height 9
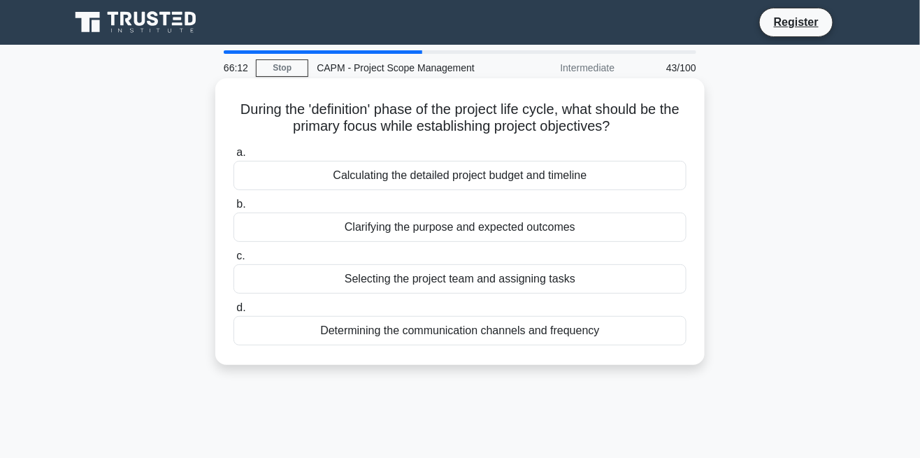
click at [503, 217] on div "Clarifying the purpose and expected outcomes" at bounding box center [459, 226] width 453 height 29
click at [233, 209] on input "b. Clarifying the purpose and expected outcomes" at bounding box center [233, 204] width 0 height 9
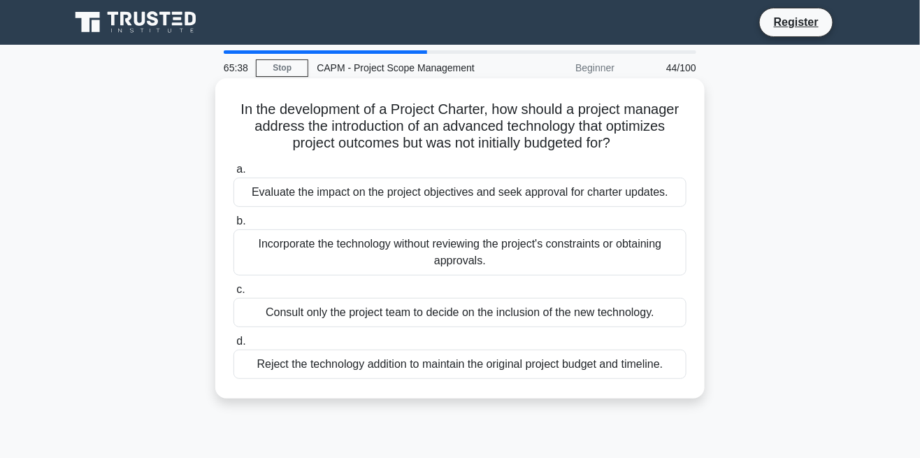
click at [637, 187] on div "Evaluate the impact on the project objectives and seek approval for charter upd…" at bounding box center [459, 192] width 453 height 29
click at [233, 174] on input "a. Evaluate the impact on the project objectives and seek approval for charter …" at bounding box center [233, 169] width 0 height 9
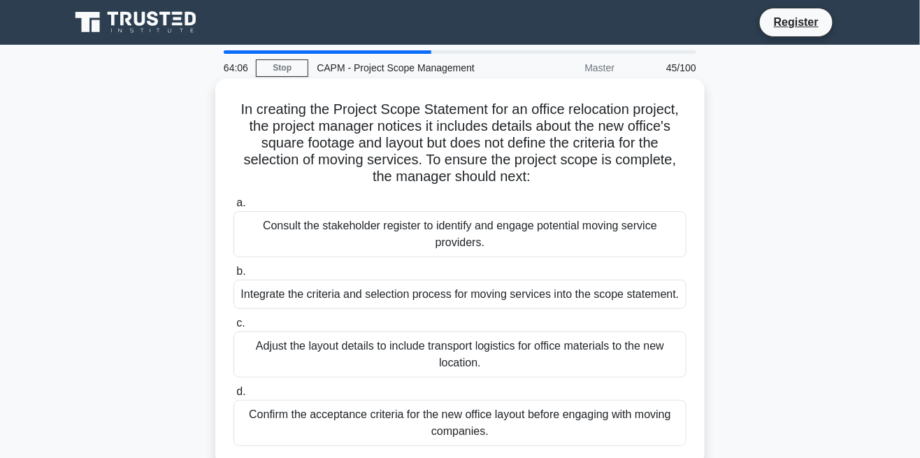
click at [575, 301] on div "Integrate the criteria and selection process for moving services into the scope…" at bounding box center [459, 294] width 453 height 29
click at [233, 276] on input "b. Integrate the criteria and selection process for moving services into the sc…" at bounding box center [233, 271] width 0 height 9
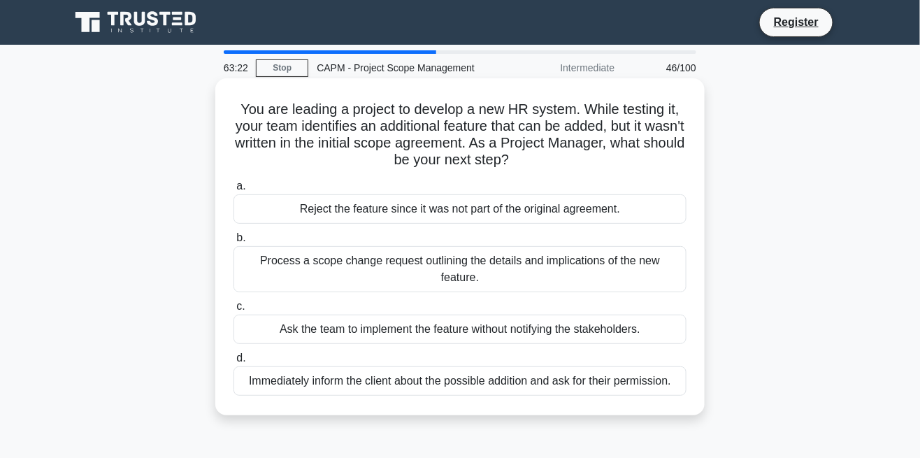
click at [621, 268] on div "Process a scope change request outlining the details and implications of the ne…" at bounding box center [459, 269] width 453 height 46
click at [233, 243] on input "b. Process a scope change request outlining the details and implications of the…" at bounding box center [233, 237] width 0 height 9
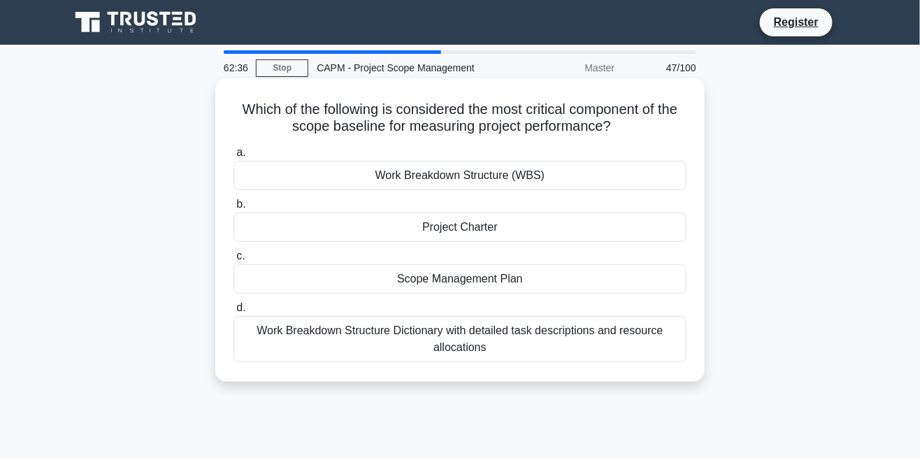
click at [525, 278] on div "Scope Management Plan" at bounding box center [459, 278] width 453 height 29
click at [233, 261] on input "c. Scope Management Plan" at bounding box center [233, 256] width 0 height 9
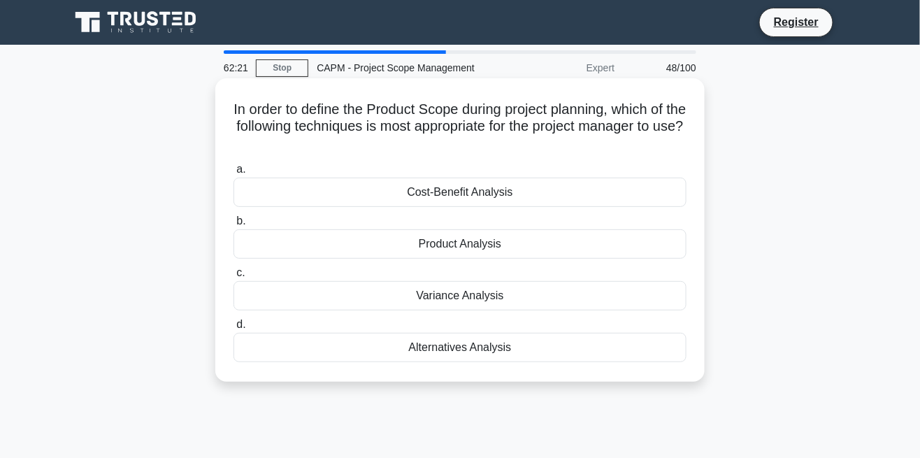
click at [500, 244] on div "Product Analysis" at bounding box center [459, 243] width 453 height 29
click at [233, 226] on input "b. Product Analysis" at bounding box center [233, 221] width 0 height 9
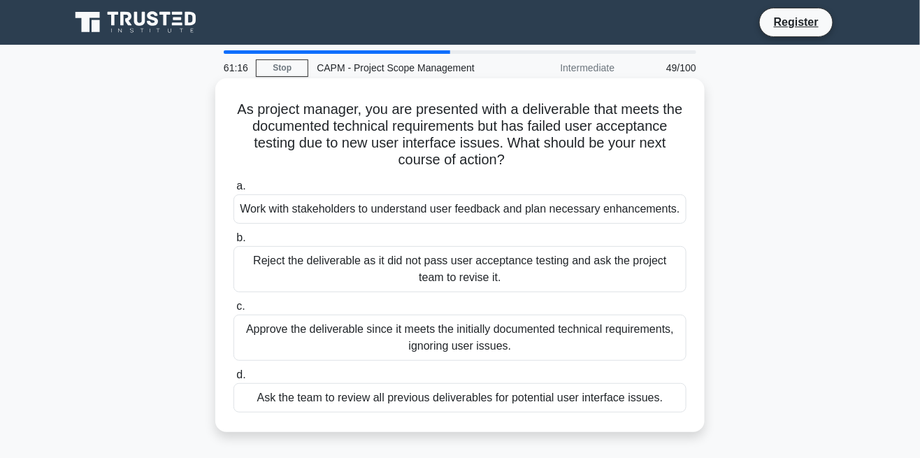
click at [616, 269] on div "Reject the deliverable as it did not pass user acceptance testing and ask the p…" at bounding box center [459, 269] width 453 height 46
click at [233, 243] on input "b. Reject the deliverable as it did not pass user acceptance testing and ask th…" at bounding box center [233, 237] width 0 height 9
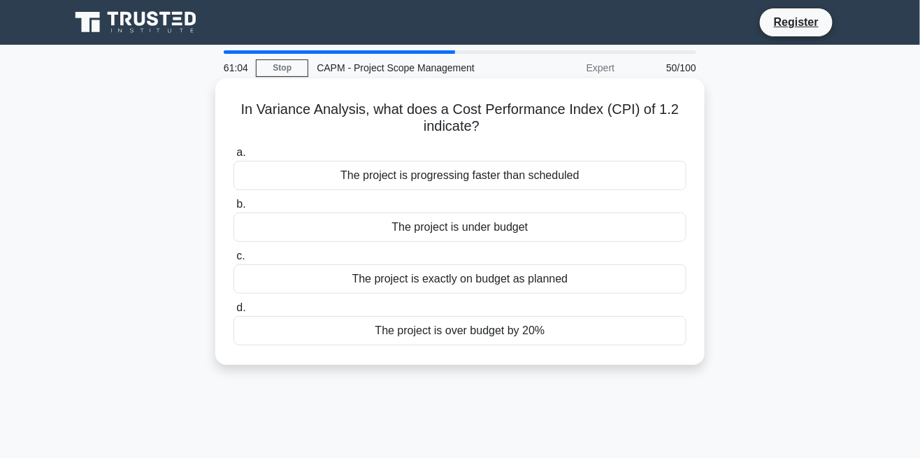
click at [528, 334] on div "The project is over budget by 20%" at bounding box center [459, 330] width 453 height 29
click at [233, 312] on input "d. The project is over budget by 20%" at bounding box center [233, 307] width 0 height 9
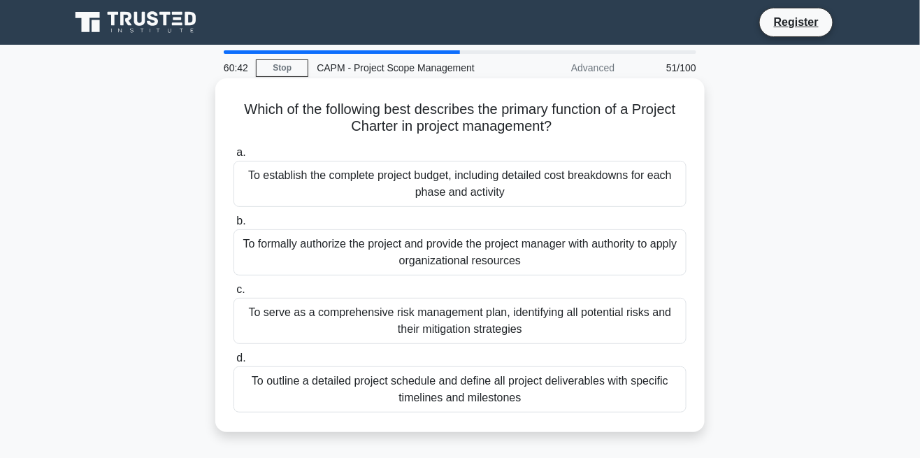
click at [603, 249] on div "To formally authorize the project and provide the project manager with authorit…" at bounding box center [459, 252] width 453 height 46
click at [233, 226] on input "b. To formally authorize the project and provide the project manager with autho…" at bounding box center [233, 221] width 0 height 9
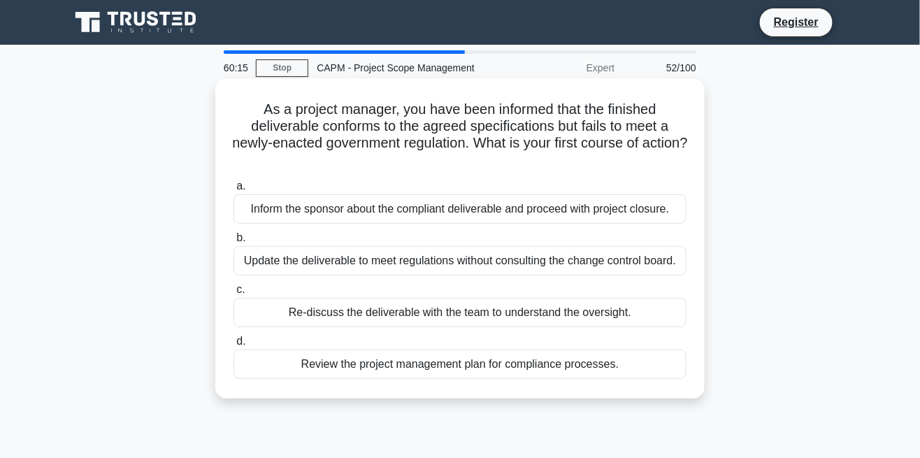
click at [571, 361] on div "Review the project management plan for compliance processes." at bounding box center [459, 364] width 453 height 29
click at [233, 346] on input "d. Review the project management plan for compliance processes." at bounding box center [233, 341] width 0 height 9
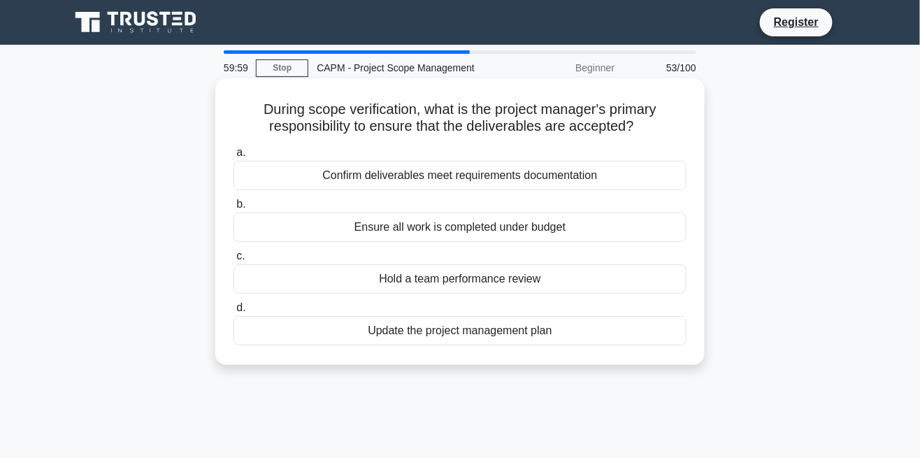
click at [577, 171] on div "Confirm deliverables meet requirements documentation" at bounding box center [459, 175] width 453 height 29
click at [233, 157] on input "a. Confirm deliverables meet requirements documentation" at bounding box center [233, 152] width 0 height 9
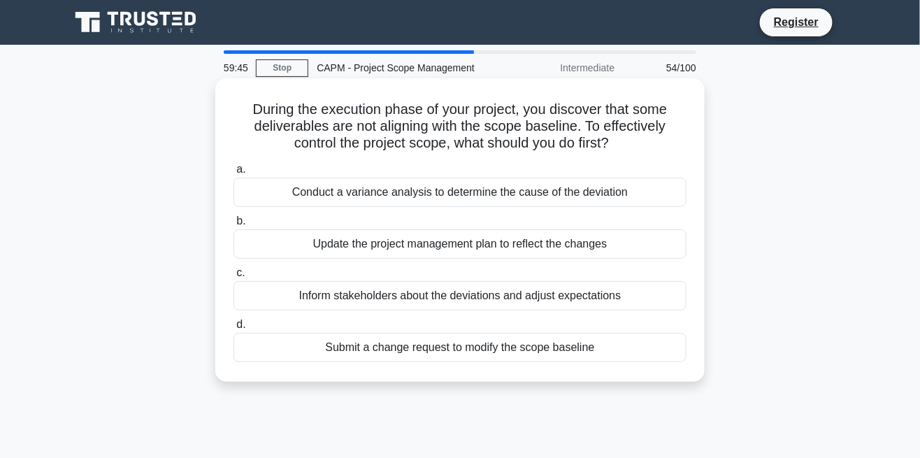
click at [606, 186] on div "Conduct a variance analysis to determine the cause of the deviation" at bounding box center [459, 192] width 453 height 29
click at [233, 174] on input "a. Conduct a variance analysis to determine the cause of the deviation" at bounding box center [233, 169] width 0 height 9
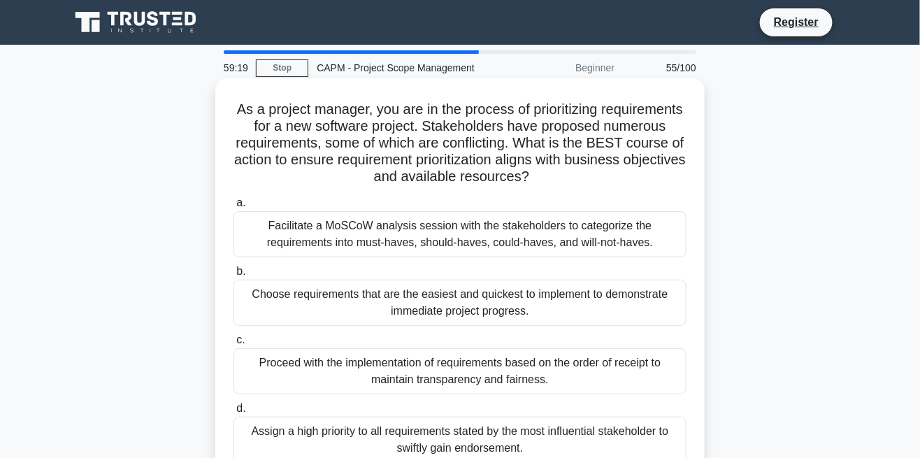
click at [573, 236] on div "Facilitate a MoSCoW analysis session with the stakeholders to categorize the re…" at bounding box center [459, 234] width 453 height 46
click at [233, 208] on input "a. Facilitate a MoSCoW analysis session with the stakeholders to categorize the…" at bounding box center [233, 203] width 0 height 9
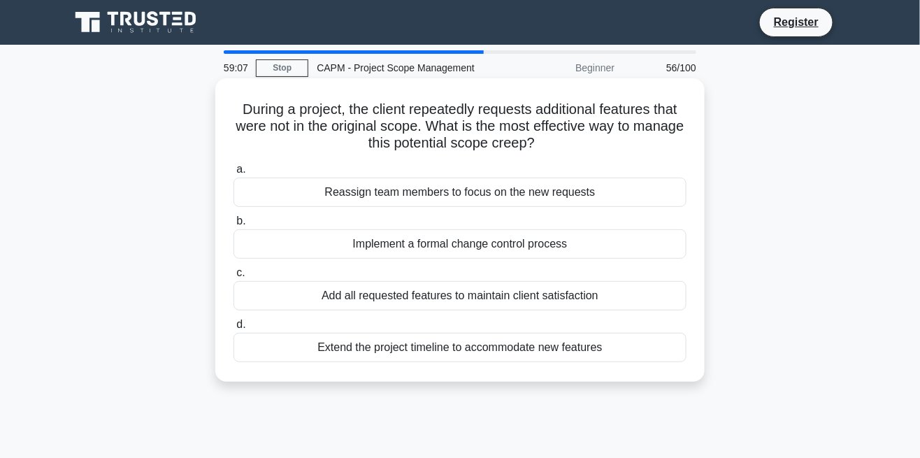
click at [530, 238] on div "Implement a formal change control process" at bounding box center [459, 243] width 453 height 29
click at [233, 226] on input "b. Implement a formal change control process" at bounding box center [233, 221] width 0 height 9
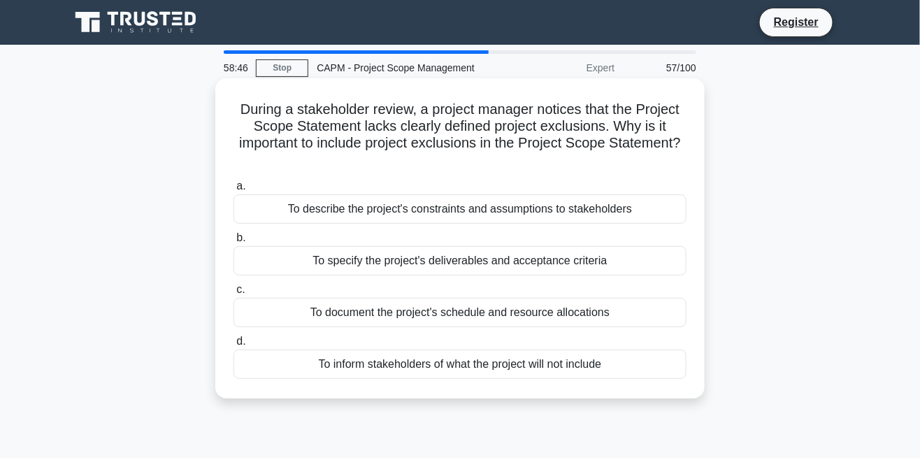
click at [568, 359] on div "To inform stakeholders of what the project will not include" at bounding box center [459, 364] width 453 height 29
click at [233, 346] on input "d. To inform stakeholders of what the project will not include" at bounding box center [233, 341] width 0 height 9
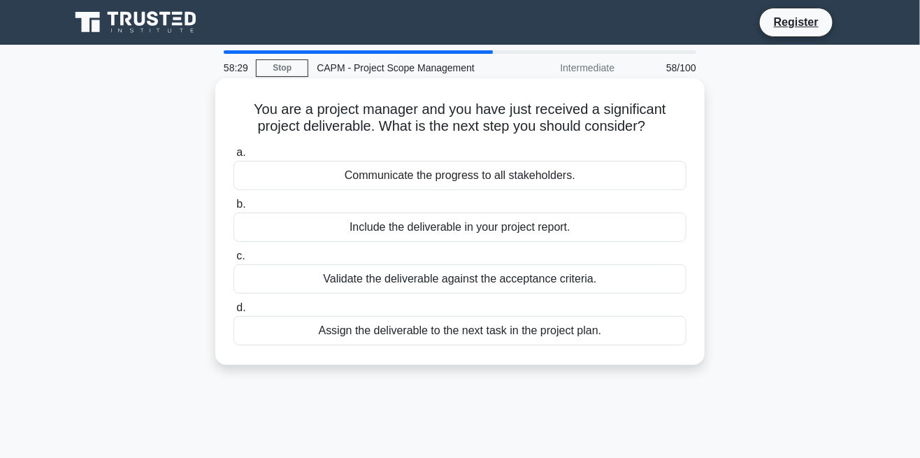
click at [544, 281] on div "Validate the deliverable against the acceptance criteria." at bounding box center [459, 278] width 453 height 29
click at [233, 261] on input "c. Validate the deliverable against the acceptance criteria." at bounding box center [233, 256] width 0 height 9
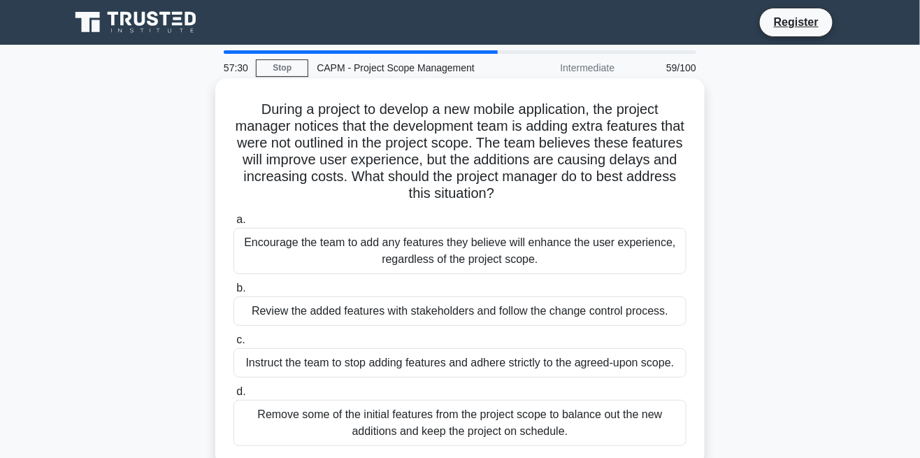
click at [631, 311] on div "Review the added features with stakeholders and follow the change control proce…" at bounding box center [459, 310] width 453 height 29
click at [233, 293] on input "b. Review the added features with stakeholders and follow the change control pr…" at bounding box center [233, 288] width 0 height 9
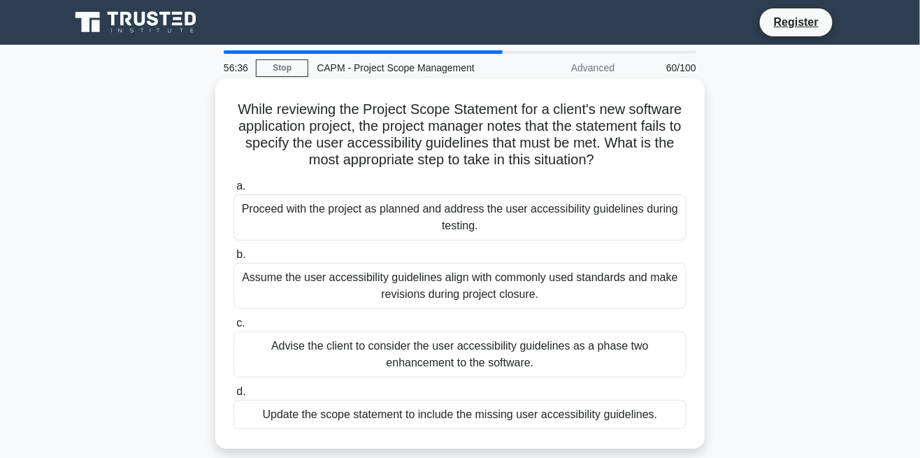
click at [593, 417] on div "Update the scope statement to include the missing user accessibility guidelines." at bounding box center [459, 414] width 453 height 29
click at [233, 396] on input "d. Update the scope statement to include the missing user accessibility guideli…" at bounding box center [233, 391] width 0 height 9
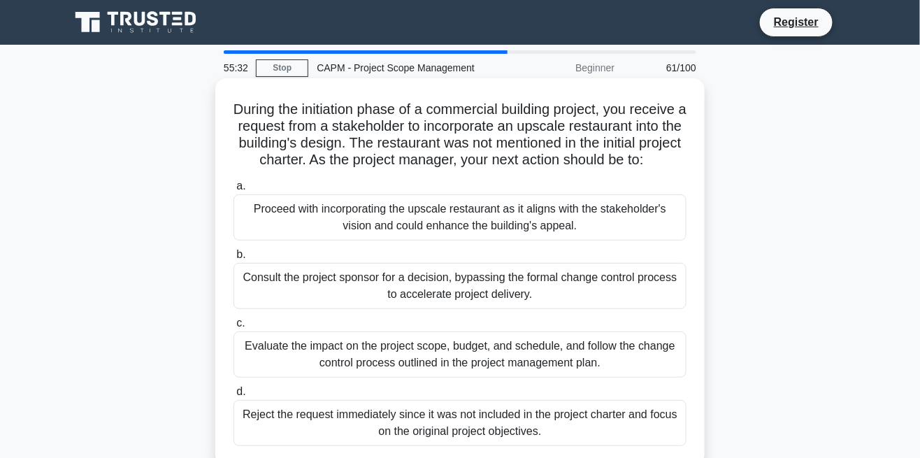
click at [576, 210] on div "Proceed with incorporating the upscale restaurant as it aligns with the stakeho…" at bounding box center [459, 217] width 453 height 46
click at [233, 191] on input "a. Proceed with incorporating the upscale restaurant as it aligns with the stak…" at bounding box center [233, 186] width 0 height 9
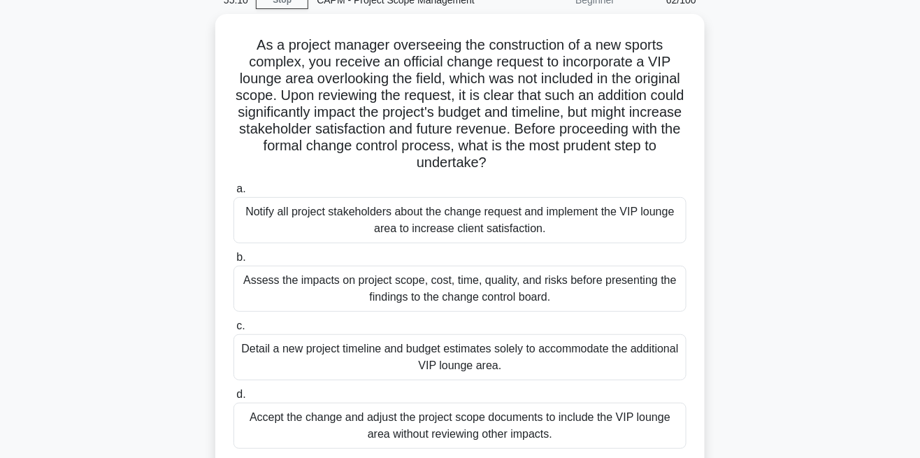
scroll to position [69, 0]
click at [603, 347] on div "Detail a new project timeline and budget estimates solely to accommodate the ad…" at bounding box center [459, 356] width 453 height 46
click at [233, 330] on input "c. Detail a new project timeline and budget estimates solely to accommodate the…" at bounding box center [233, 325] width 0 height 9
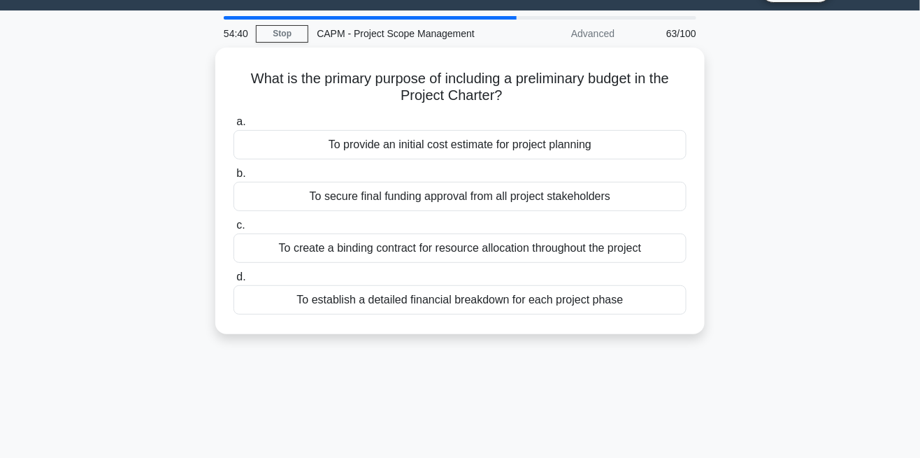
scroll to position [44, 0]
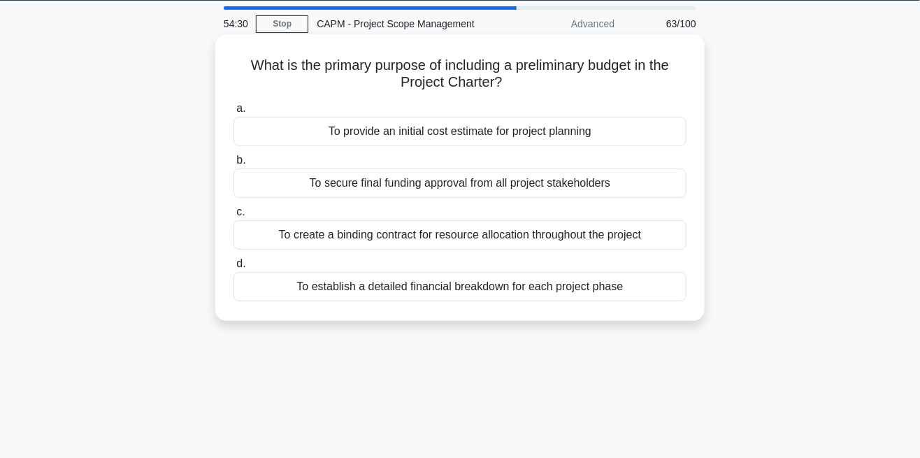
click at [585, 134] on div "To provide an initial cost estimate for project planning" at bounding box center [459, 131] width 453 height 29
click at [233, 113] on input "a. To provide an initial cost estimate for project planning" at bounding box center [233, 108] width 0 height 9
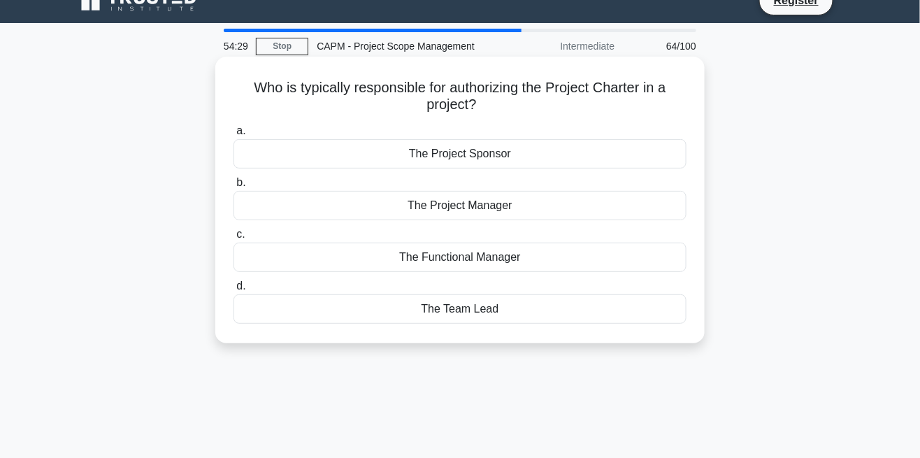
scroll to position [0, 0]
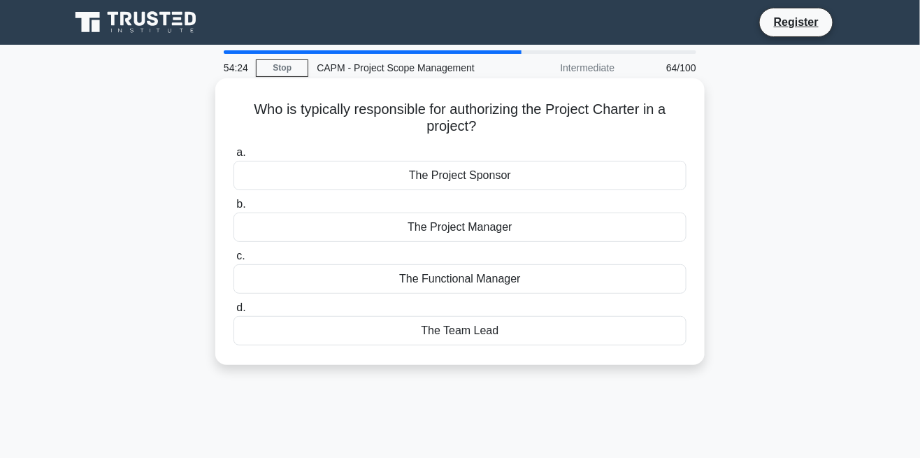
click at [499, 173] on div "The Project Sponsor" at bounding box center [459, 175] width 453 height 29
click at [233, 157] on input "a. The Project Sponsor" at bounding box center [233, 152] width 0 height 9
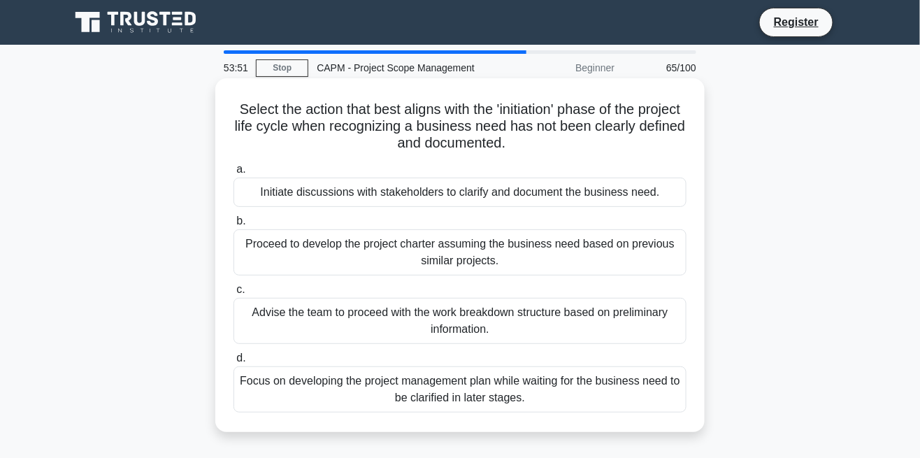
click at [353, 192] on div "Initiate discussions with stakeholders to clarify and document the business nee…" at bounding box center [459, 192] width 453 height 29
click at [233, 174] on input "a. Initiate discussions with stakeholders to clarify and document the business …" at bounding box center [233, 169] width 0 height 9
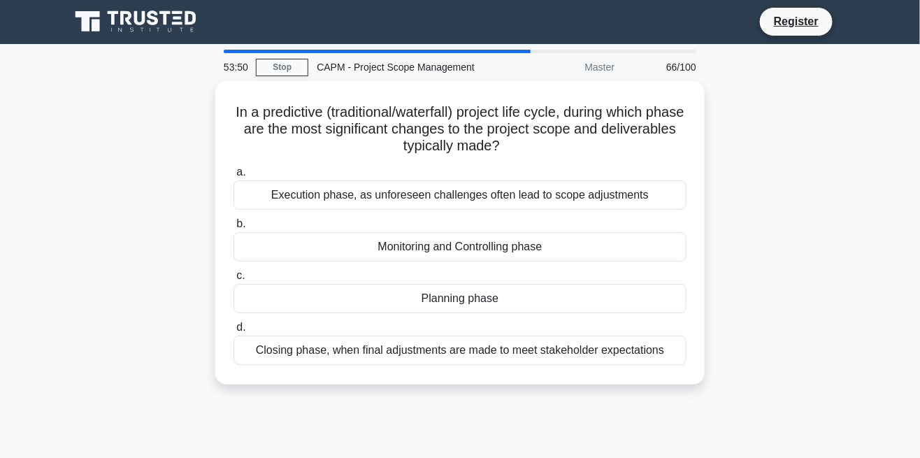
scroll to position [3, 0]
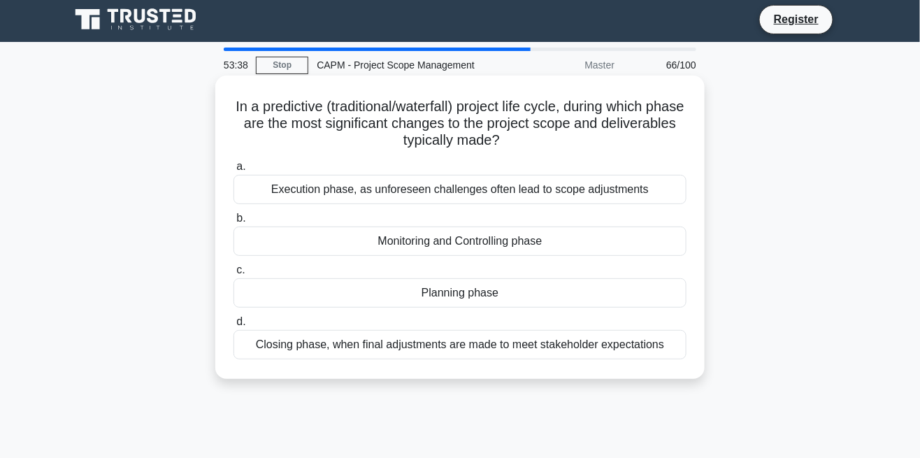
click at [540, 289] on div "Planning phase" at bounding box center [459, 292] width 453 height 29
click at [233, 275] on input "c. Planning phase" at bounding box center [233, 270] width 0 height 9
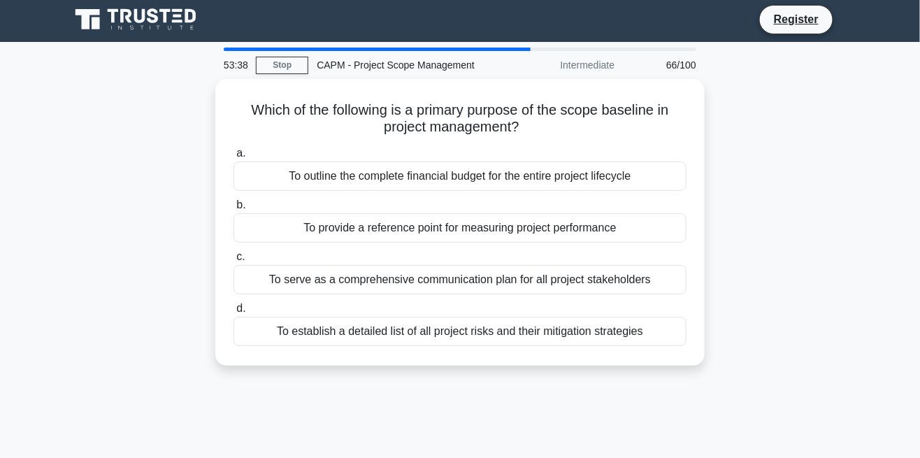
scroll to position [0, 0]
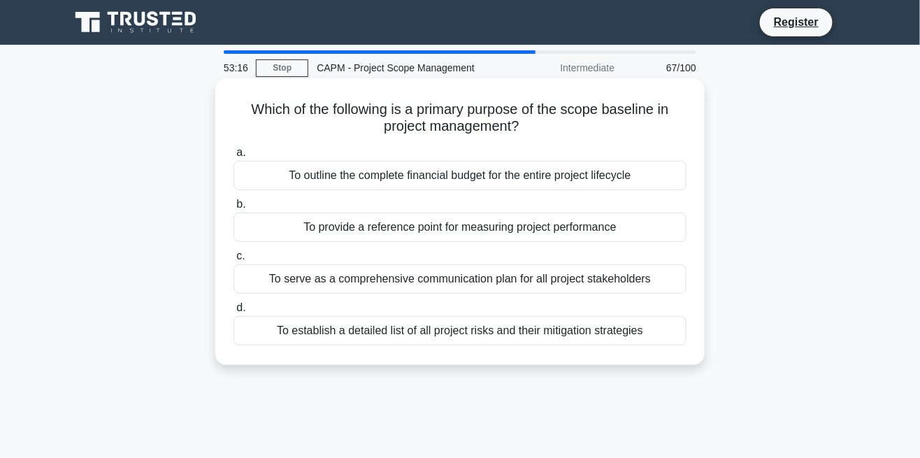
click at [593, 233] on div "To provide a reference point for measuring project performance" at bounding box center [459, 226] width 453 height 29
click at [233, 209] on input "b. To provide a reference point for measuring project performance" at bounding box center [233, 204] width 0 height 9
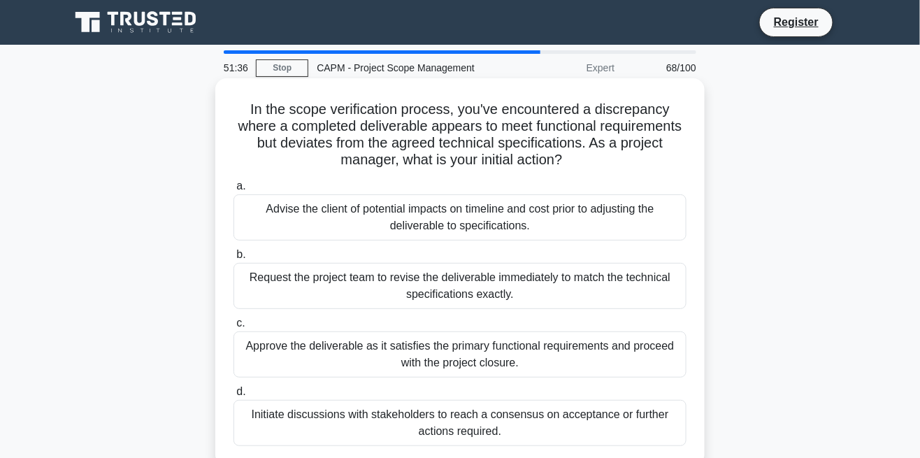
click at [621, 282] on div "Request the project team to revise the deliverable immediately to match the tec…" at bounding box center [459, 286] width 453 height 46
click at [233, 259] on input "b. Request the project team to revise the deliverable immediately to match the …" at bounding box center [233, 254] width 0 height 9
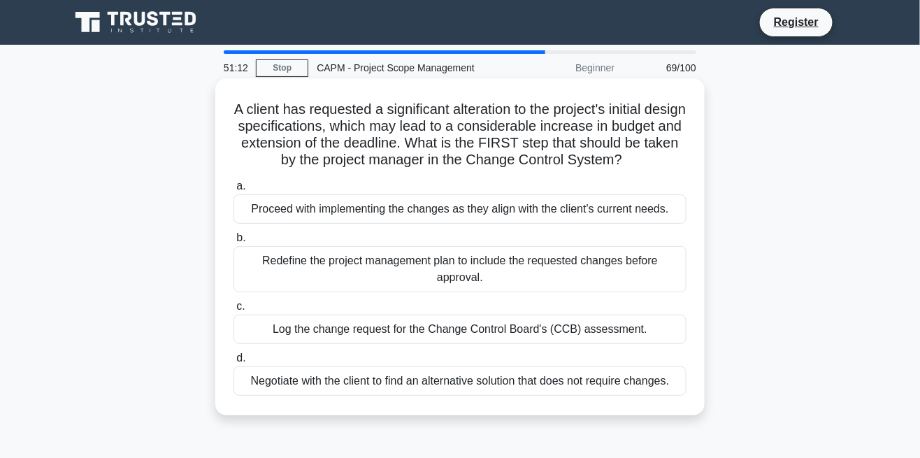
click at [640, 376] on div "Negotiate with the client to find an alternative solution that does not require…" at bounding box center [459, 380] width 453 height 29
click at [233, 363] on input "d. Negotiate with the client to find an alternative solution that does not requ…" at bounding box center [233, 358] width 0 height 9
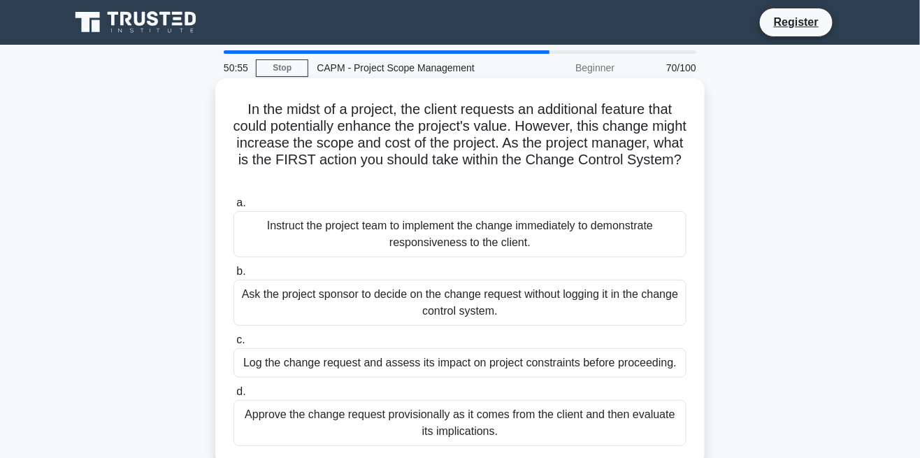
click at [582, 372] on div "Log the change request and assess its impact on project constraints before proc…" at bounding box center [459, 362] width 453 height 29
click at [233, 345] on input "c. Log the change request and assess its impact on project constraints before p…" at bounding box center [233, 340] width 0 height 9
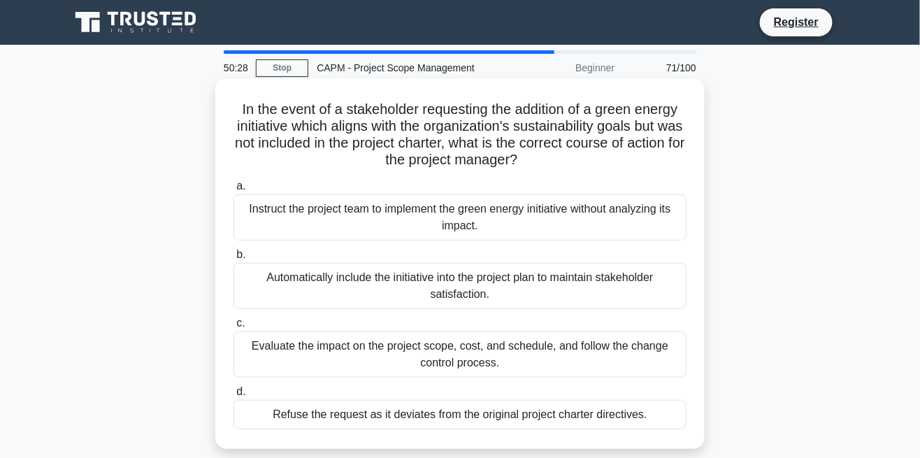
click at [583, 286] on div "Automatically include the initiative into the project plan to maintain stakehol…" at bounding box center [459, 286] width 453 height 46
click at [233, 259] on input "b. Automatically include the initiative into the project plan to maintain stake…" at bounding box center [233, 254] width 0 height 9
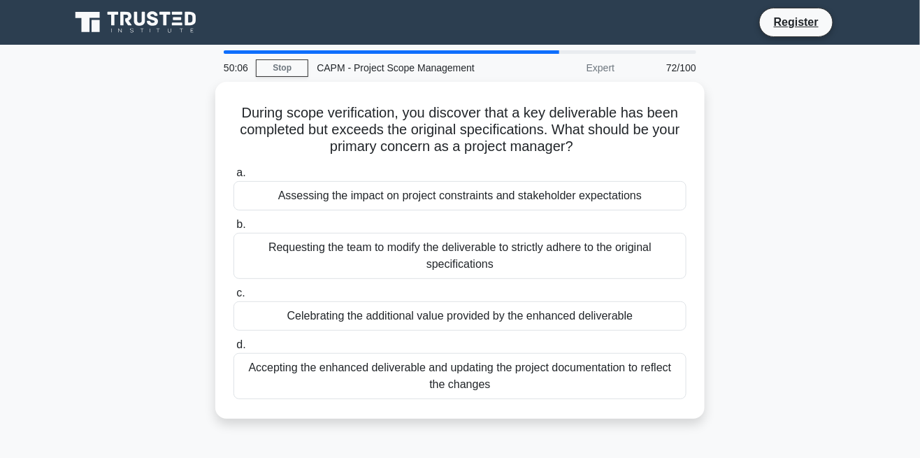
click at [6, 124] on main "50:06 Stop CAPM - Project Scope Management Expert 72/100 During scope verificat…" at bounding box center [460, 400] width 920 height 710
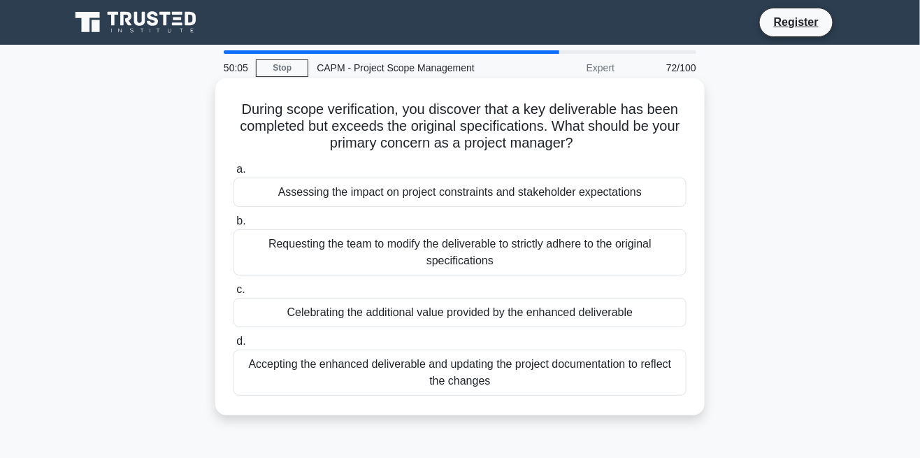
click at [605, 377] on div "Accepting the enhanced deliverable and updating the project documentation to re…" at bounding box center [459, 373] width 453 height 46
click at [233, 346] on input "d. Accepting the enhanced deliverable and updating the project documentation to…" at bounding box center [233, 341] width 0 height 9
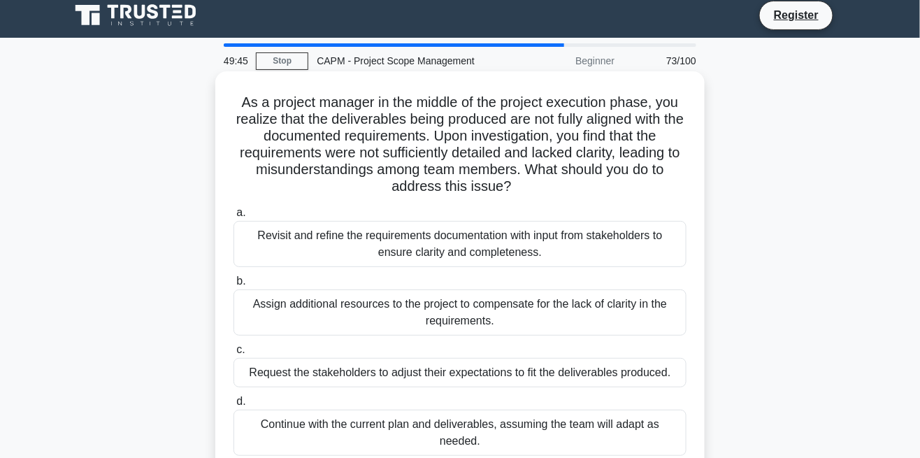
scroll to position [14, 0]
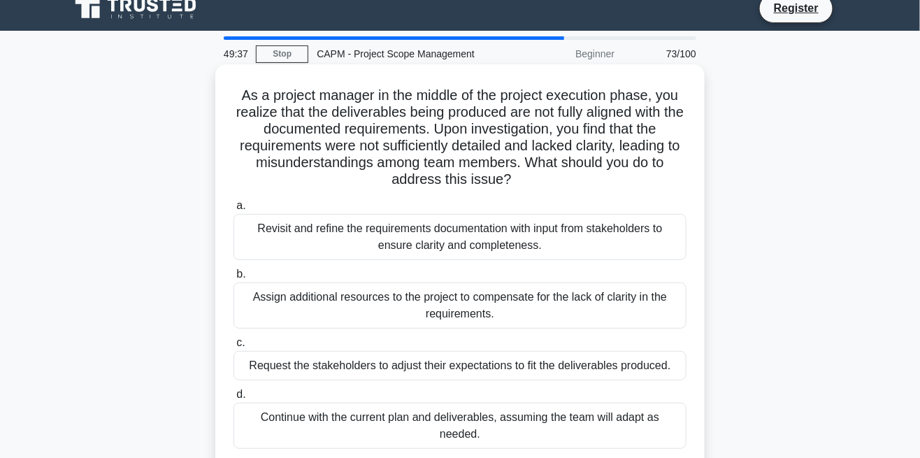
click at [614, 235] on div "Revisit and refine the requirements documentation with input from stakeholders …" at bounding box center [459, 237] width 453 height 46
click at [233, 210] on input "a. Revisit and refine the requirements documentation with input from stakeholde…" at bounding box center [233, 205] width 0 height 9
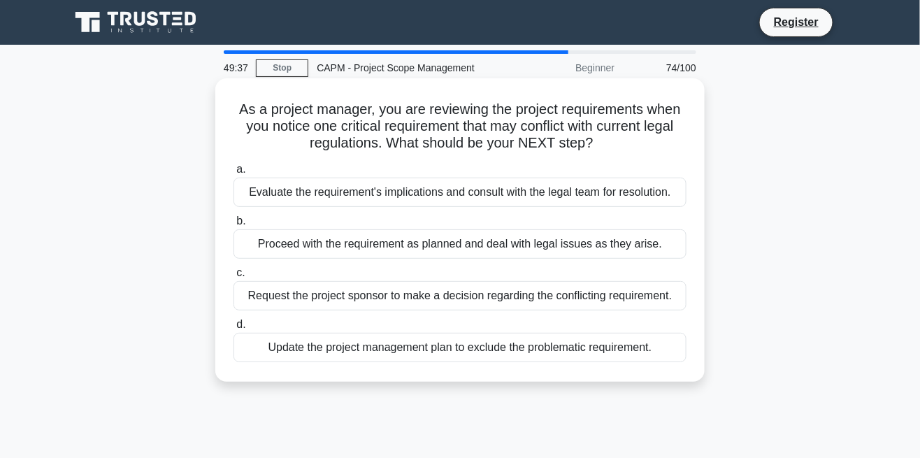
scroll to position [0, 0]
click at [635, 193] on div "Evaluate the requirement's implications and consult with the legal team for res…" at bounding box center [459, 192] width 453 height 29
click at [233, 174] on input "a. Evaluate the requirement's implications and consult with the legal team for …" at bounding box center [233, 169] width 0 height 9
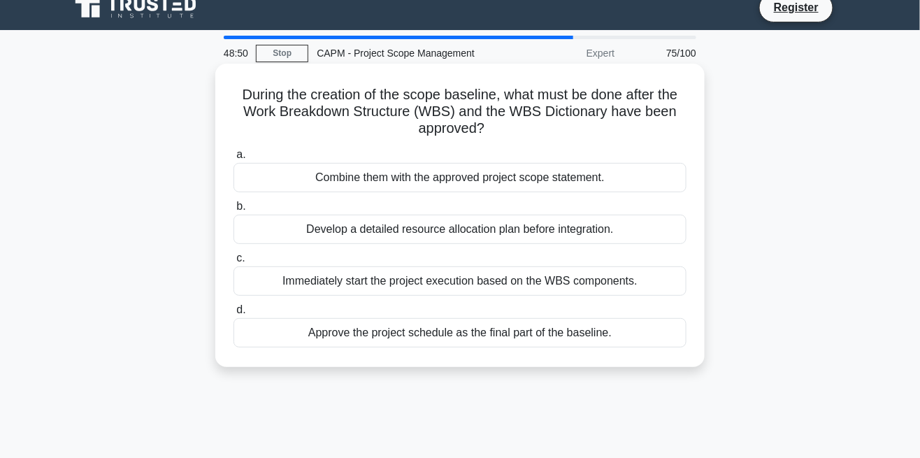
scroll to position [17, 0]
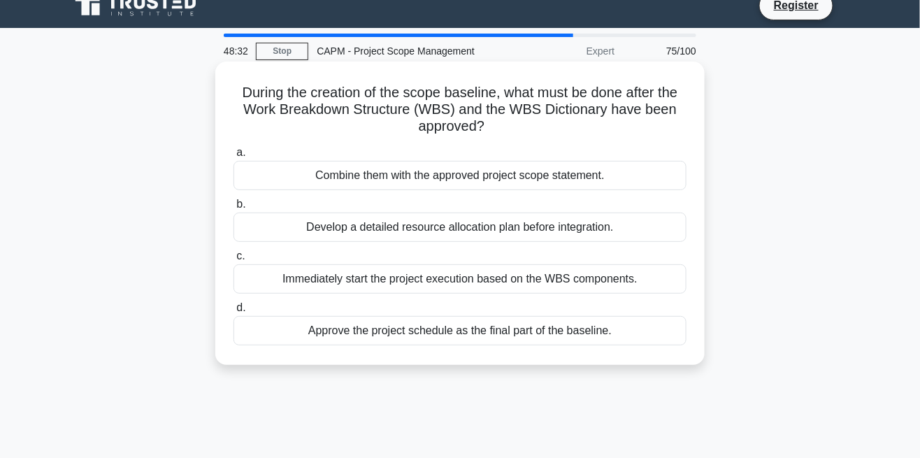
click at [580, 172] on div "Combine them with the approved project scope statement." at bounding box center [459, 175] width 453 height 29
click at [233, 157] on input "a. Combine them with the approved project scope statement." at bounding box center [233, 152] width 0 height 9
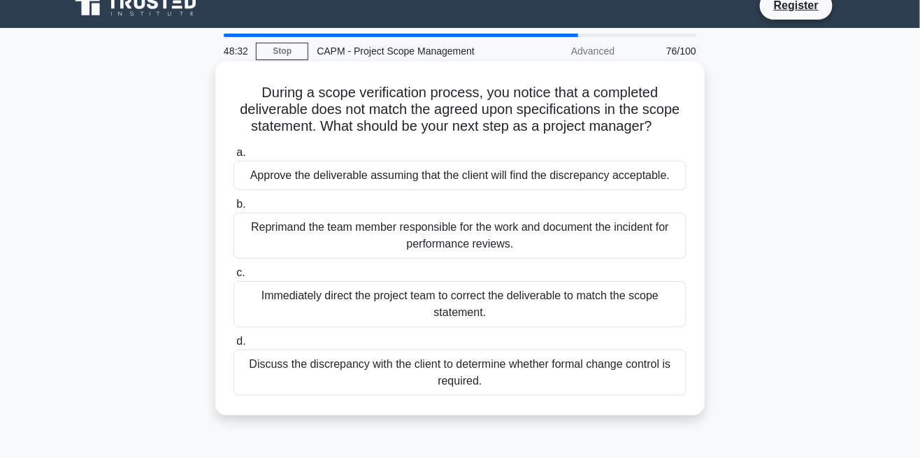
scroll to position [0, 0]
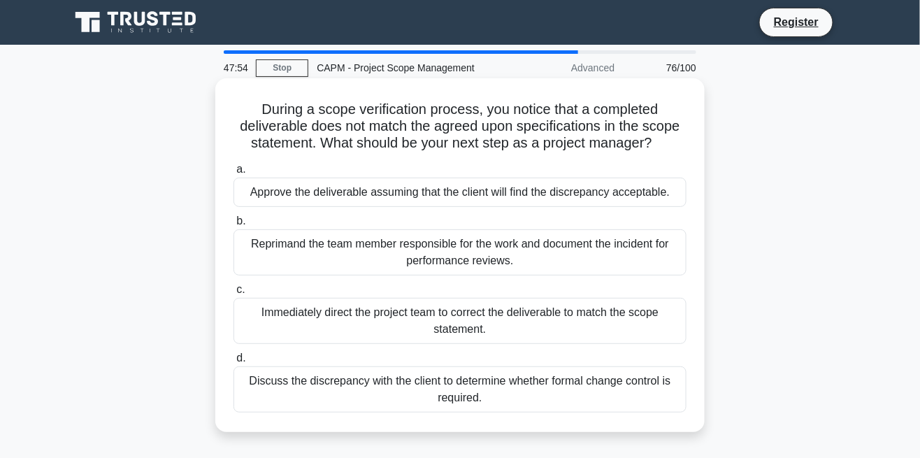
click at [612, 387] on div "Discuss the discrepancy with the client to determine whether formal change cont…" at bounding box center [459, 389] width 453 height 46
click at [233, 363] on input "d. Discuss the discrepancy with the client to determine whether formal change c…" at bounding box center [233, 358] width 0 height 9
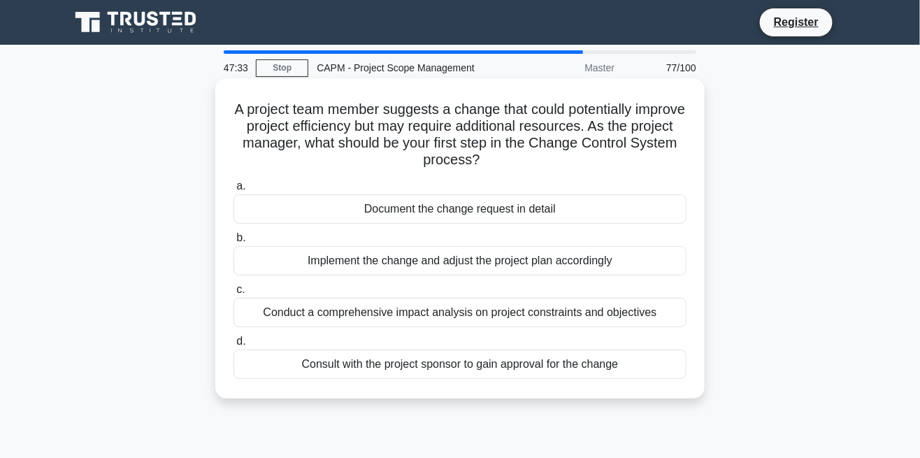
click at [506, 210] on div "Document the change request in detail" at bounding box center [459, 208] width 453 height 29
click at [233, 191] on input "a. Document the change request in detail" at bounding box center [233, 186] width 0 height 9
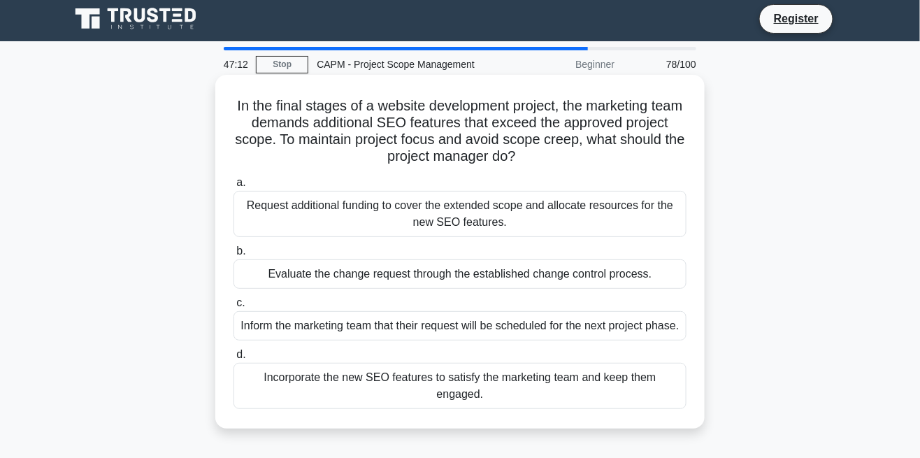
scroll to position [9, 0]
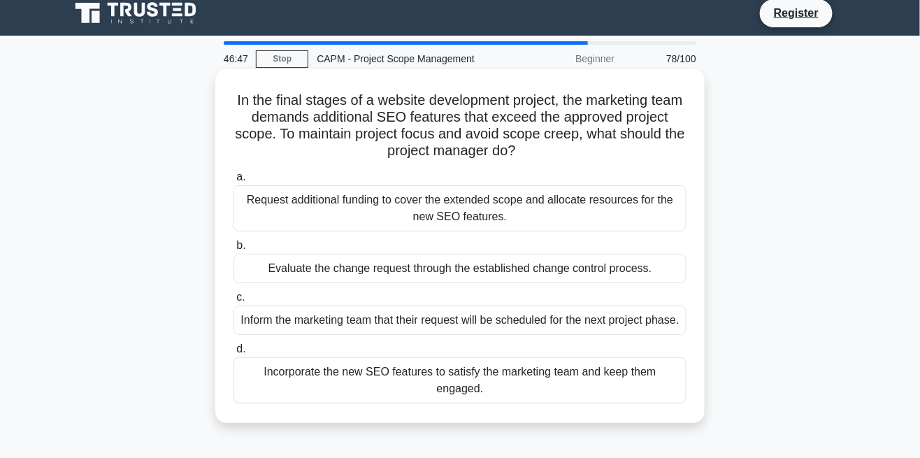
click at [585, 321] on div "Inform the marketing team that their request will be scheduled for the next pro…" at bounding box center [459, 319] width 453 height 29
click at [233, 302] on input "c. Inform the marketing team that their request will be scheduled for the next …" at bounding box center [233, 297] width 0 height 9
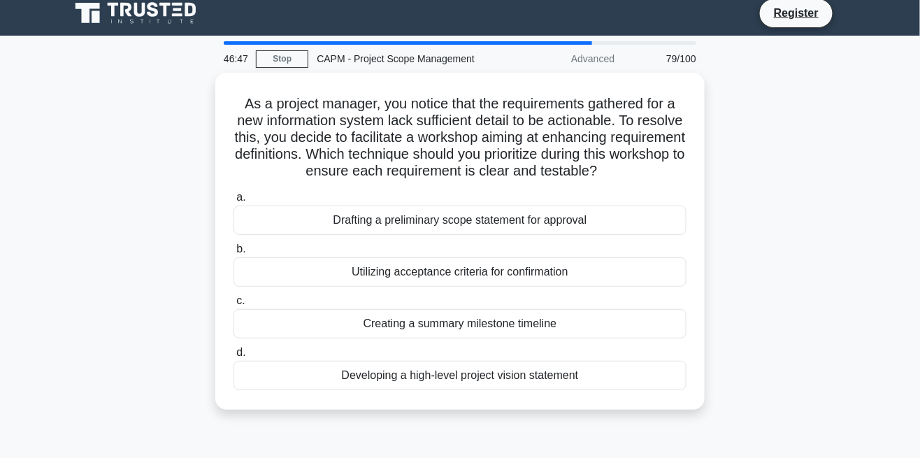
scroll to position [0, 0]
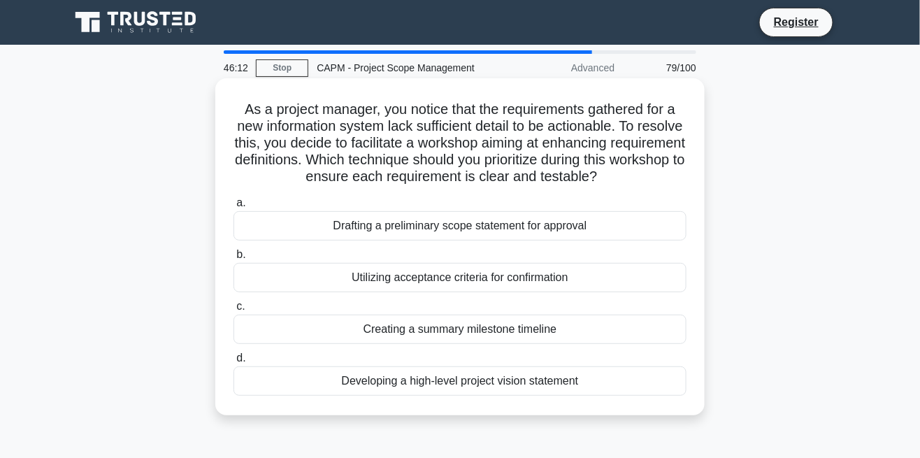
click at [552, 278] on div "Utilizing acceptance criteria for confirmation" at bounding box center [459, 277] width 453 height 29
click at [233, 259] on input "b. Utilizing acceptance criteria for confirmation" at bounding box center [233, 254] width 0 height 9
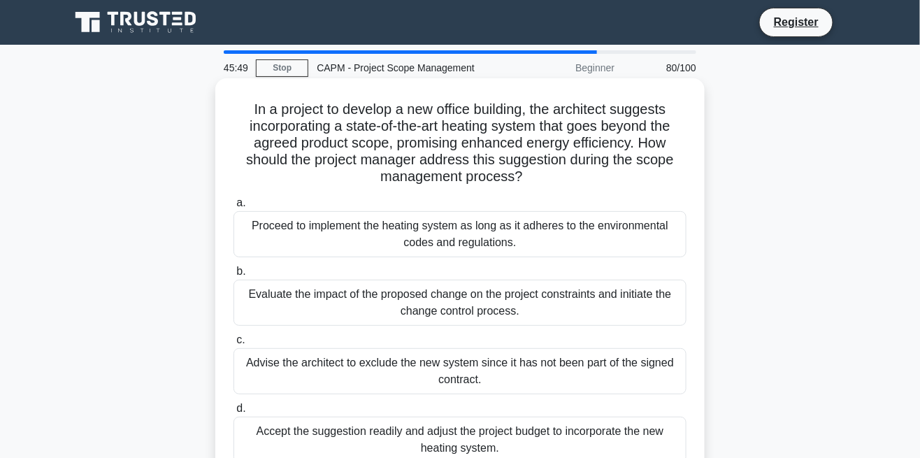
click at [563, 361] on div "Advise the architect to exclude the new system since it has not been part of th…" at bounding box center [459, 371] width 453 height 46
click at [233, 345] on input "c. Advise the architect to exclude the new system since it has not been part of…" at bounding box center [233, 340] width 0 height 9
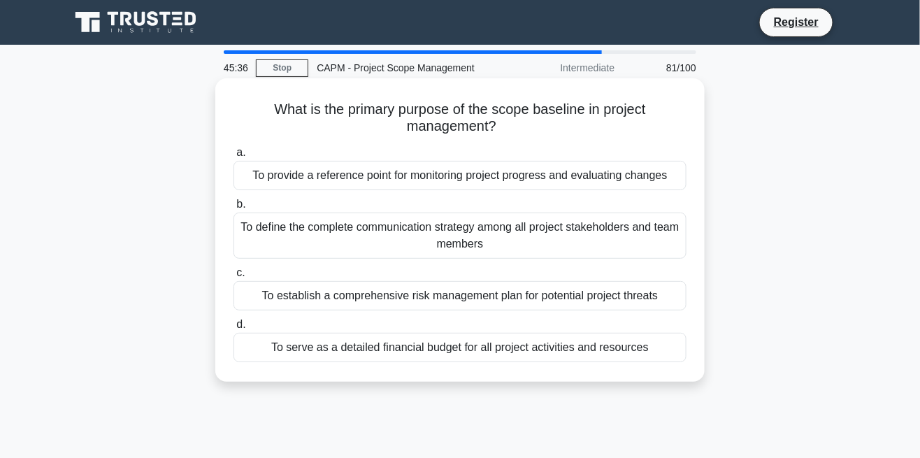
click at [639, 182] on div "To provide a reference point for monitoring project progress and evaluating cha…" at bounding box center [459, 175] width 453 height 29
click at [233, 157] on input "a. To provide a reference point for monitoring project progress and evaluating …" at bounding box center [233, 152] width 0 height 9
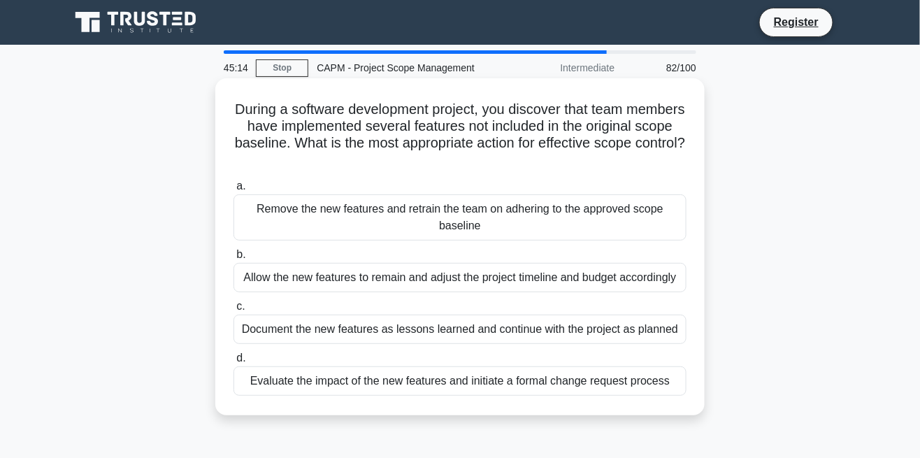
click at [615, 380] on div "Evaluate the impact of the new features and initiate a formal change request pr…" at bounding box center [459, 380] width 453 height 29
click at [233, 363] on input "d. Evaluate the impact of the new features and initiate a formal change request…" at bounding box center [233, 358] width 0 height 9
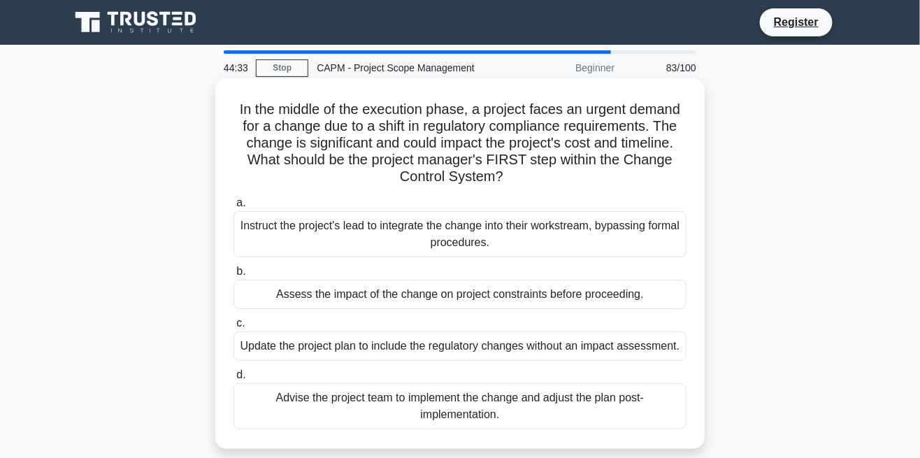
click at [610, 348] on div "Update the project plan to include the regulatory changes without an impact ass…" at bounding box center [459, 345] width 453 height 29
click at [233, 328] on input "c. Update the project plan to include the regulatory changes without an impact …" at bounding box center [233, 323] width 0 height 9
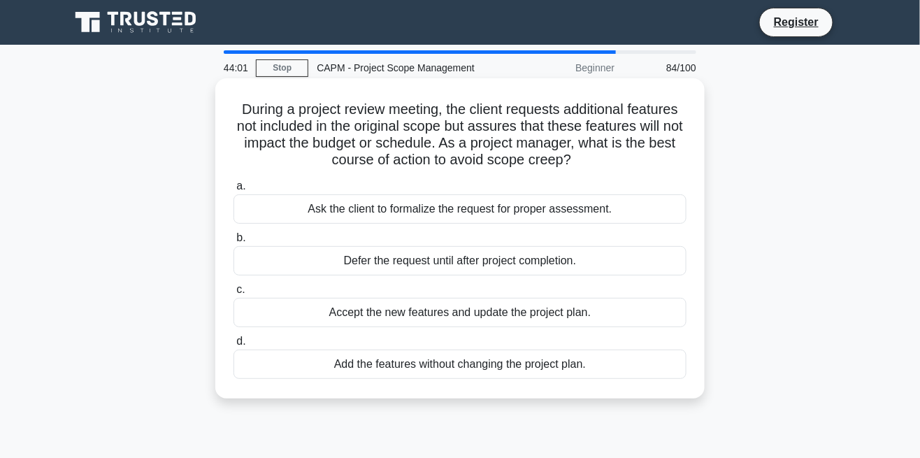
click at [557, 312] on div "Accept the new features and update the project plan." at bounding box center [459, 312] width 453 height 29
click at [233, 294] on input "c. Accept the new features and update the project plan." at bounding box center [233, 289] width 0 height 9
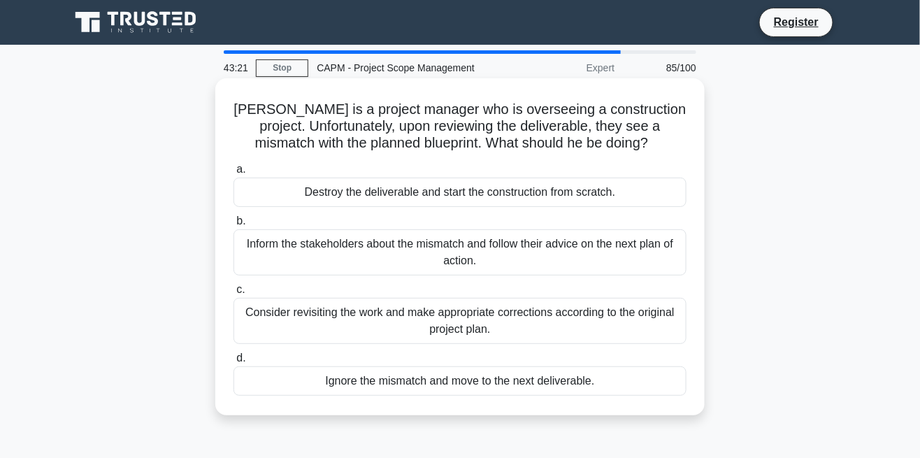
click at [610, 245] on div "Inform the stakeholders about the mismatch and follow their advice on the next …" at bounding box center [459, 252] width 453 height 46
click at [233, 226] on input "b. Inform the stakeholders about the mismatch and follow their advice on the ne…" at bounding box center [233, 221] width 0 height 9
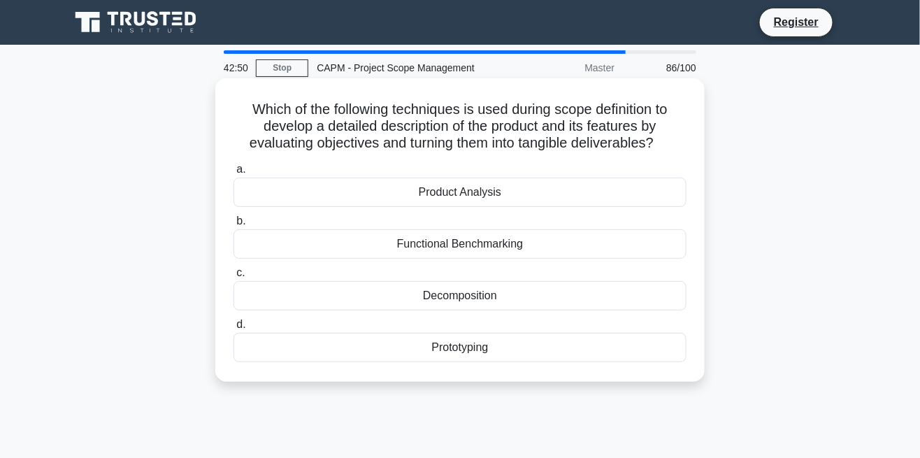
click at [491, 298] on div "Decomposition" at bounding box center [459, 295] width 453 height 29
click at [233, 278] on input "c. Decomposition" at bounding box center [233, 272] width 0 height 9
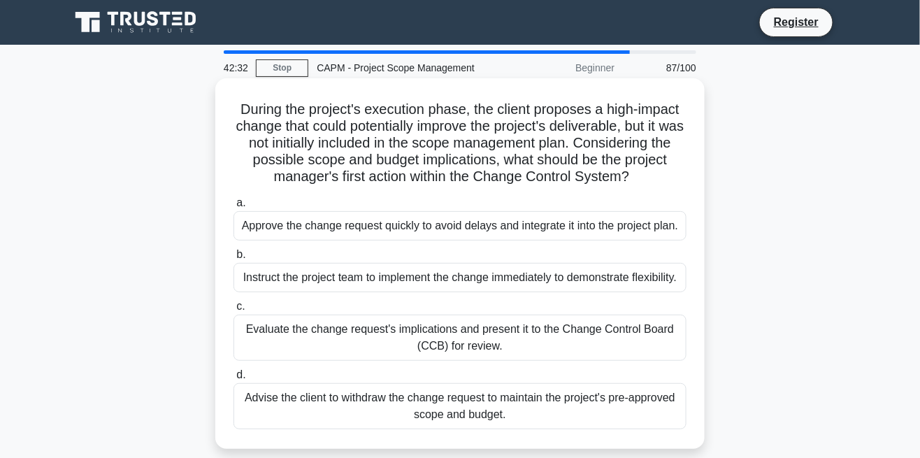
click at [568, 345] on div "Evaluate the change request's implications and present it to the Change Control…" at bounding box center [459, 338] width 453 height 46
click at [233, 311] on input "c. Evaluate the change request's implications and present it to the Change Cont…" at bounding box center [233, 306] width 0 height 9
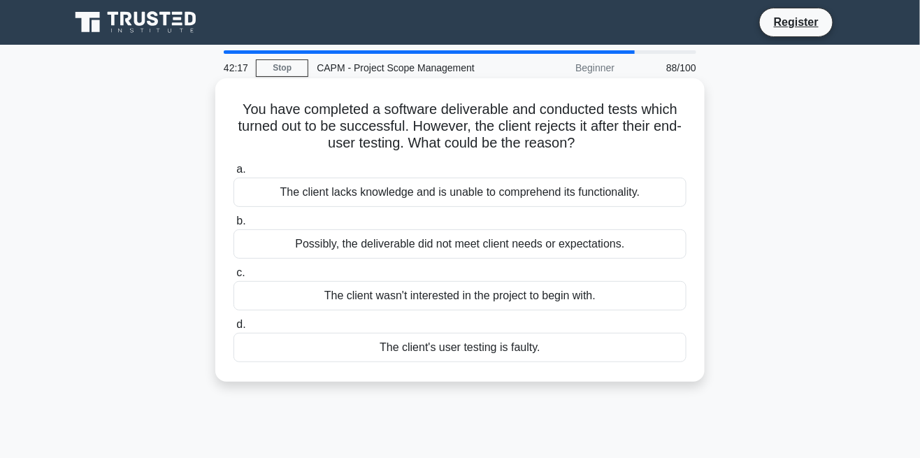
click at [591, 246] on div "Possibly, the deliverable did not meet client needs or expectations." at bounding box center [459, 243] width 453 height 29
click at [233, 226] on input "b. Possibly, the deliverable did not meet client needs or expectations." at bounding box center [233, 221] width 0 height 9
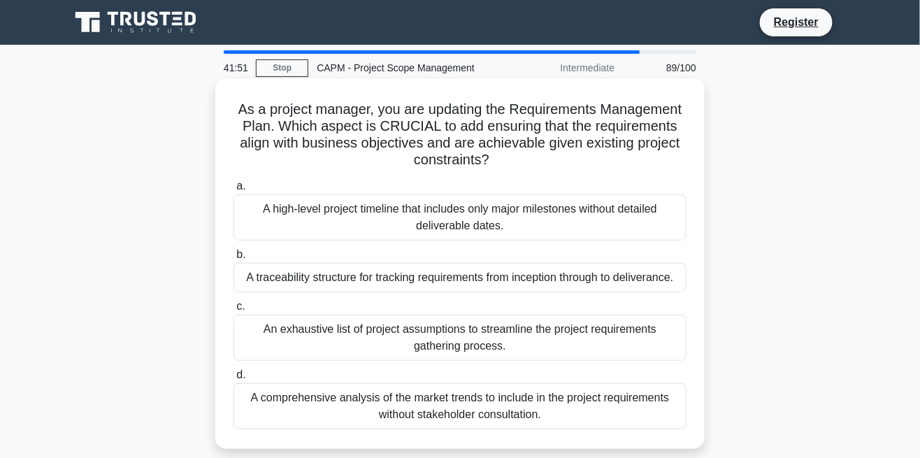
click at [622, 278] on div "A traceability structure for tracking requirements from inception through to de…" at bounding box center [459, 277] width 453 height 29
click at [233, 259] on input "b. A traceability structure for tracking requirements from inception through to…" at bounding box center [233, 254] width 0 height 9
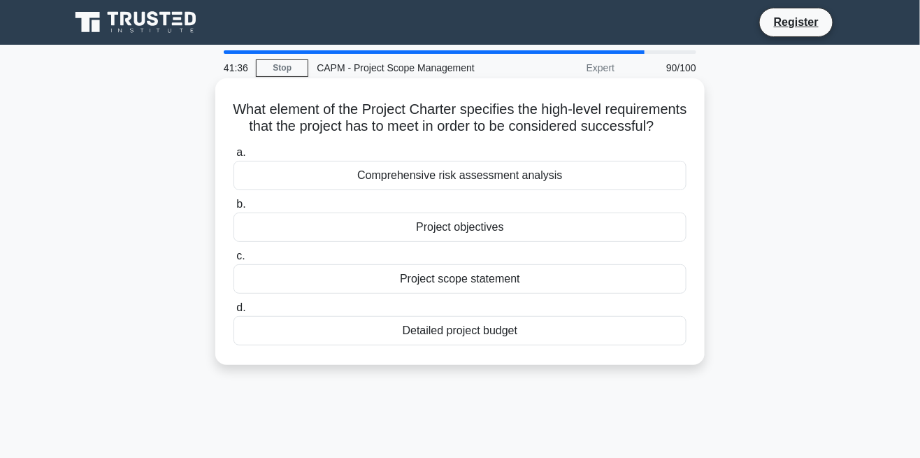
click at [498, 236] on div "Project objectives" at bounding box center [459, 226] width 453 height 29
click at [233, 209] on input "b. Project objectives" at bounding box center [233, 204] width 0 height 9
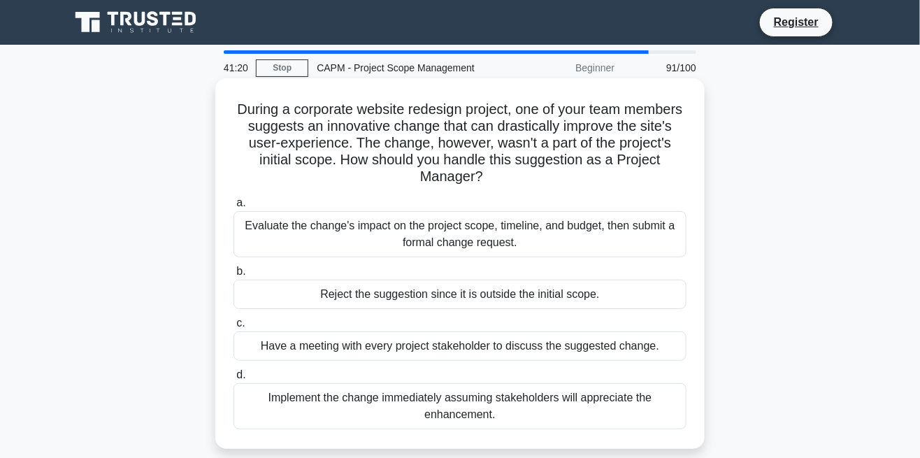
click at [584, 223] on div "Evaluate the change's impact on the project scope, timeline, and budget, then s…" at bounding box center [459, 234] width 453 height 46
click at [233, 208] on input "a. Evaluate the change's impact on the project scope, timeline, and budget, the…" at bounding box center [233, 203] width 0 height 9
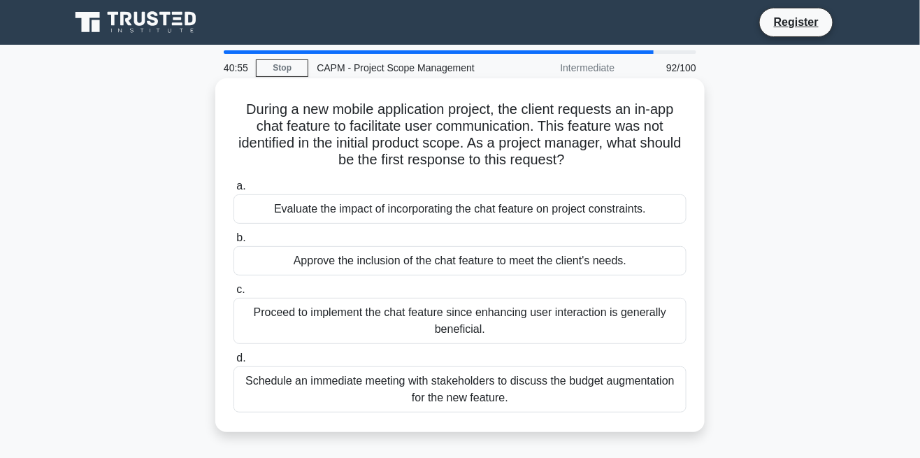
click at [572, 250] on div "Approve the inclusion of the chat feature to meet the client's needs." at bounding box center [459, 260] width 453 height 29
click at [233, 243] on input "b. Approve the inclusion of the chat feature to meet the client's needs." at bounding box center [233, 237] width 0 height 9
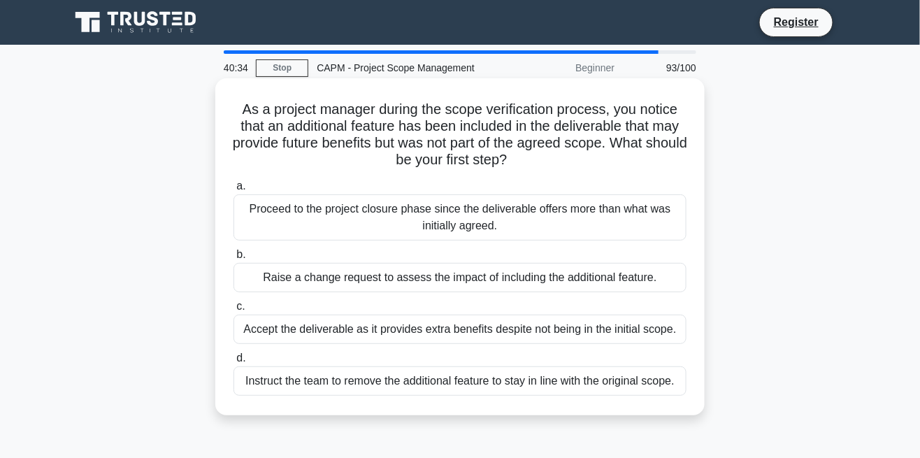
click at [626, 326] on div "Accept the deliverable as it provides extra benefits despite not being in the i…" at bounding box center [459, 329] width 453 height 29
click at [233, 311] on input "c. Accept the deliverable as it provides extra benefits despite not being in th…" at bounding box center [233, 306] width 0 height 9
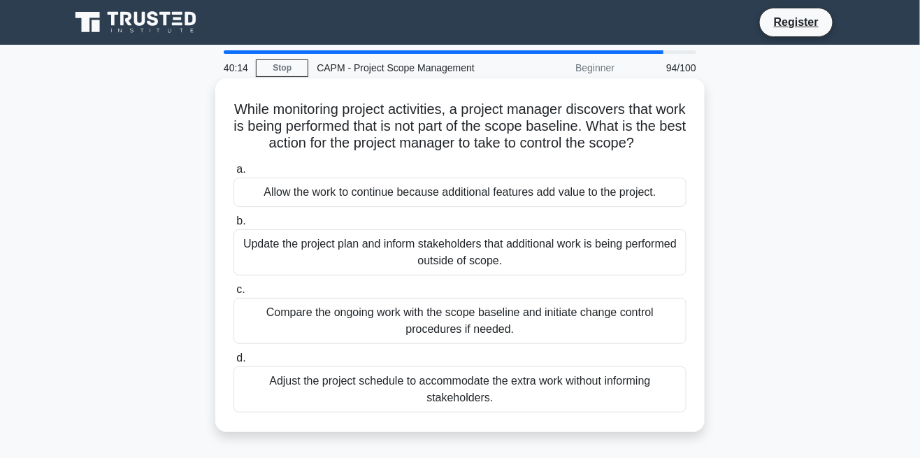
click at [591, 318] on div "Compare the ongoing work with the scope baseline and initiate change control pr…" at bounding box center [459, 321] width 453 height 46
click at [233, 294] on input "c. Compare the ongoing work with the scope baseline and initiate change control…" at bounding box center [233, 289] width 0 height 9
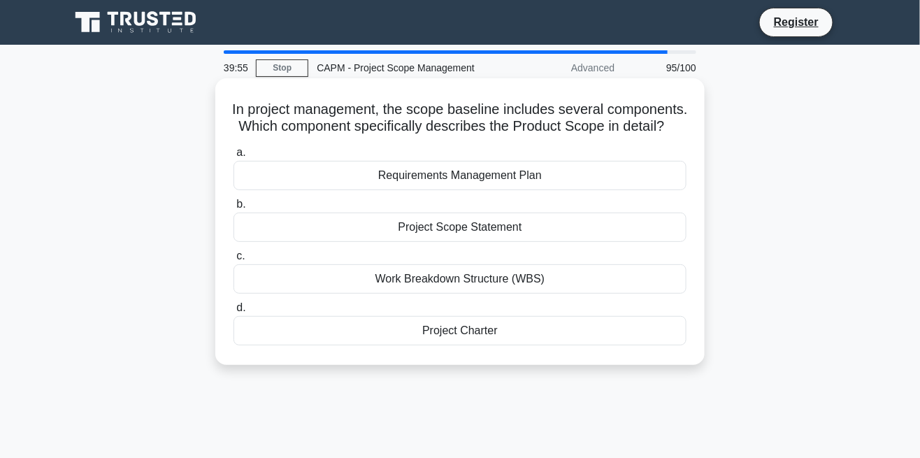
click at [518, 190] on div "Requirements Management Plan" at bounding box center [459, 175] width 453 height 29
click at [233, 157] on input "a. Requirements Management Plan" at bounding box center [233, 152] width 0 height 9
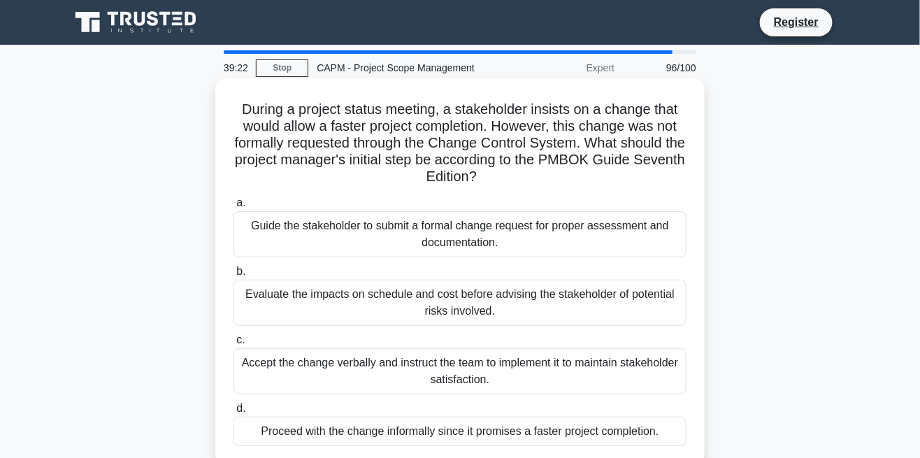
click at [595, 237] on div "Guide the stakeholder to submit a formal change request for proper assessment a…" at bounding box center [459, 234] width 453 height 46
click at [233, 208] on input "a. Guide the stakeholder to submit a formal change request for proper assessmen…" at bounding box center [233, 203] width 0 height 9
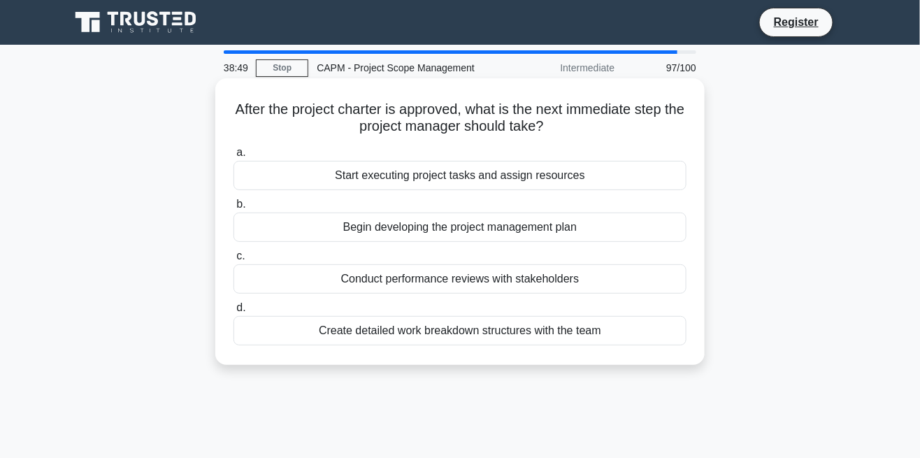
click at [538, 224] on div "Begin developing the project management plan" at bounding box center [459, 226] width 453 height 29
click at [233, 209] on input "b. Begin developing the project management plan" at bounding box center [233, 204] width 0 height 9
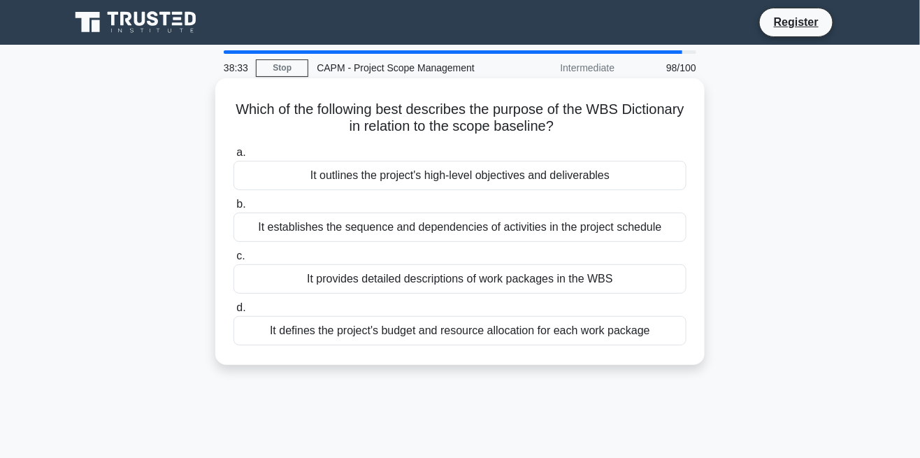
click at [624, 226] on div "It establishes the sequence and dependencies of activities in the project sched…" at bounding box center [459, 226] width 453 height 29
click at [233, 209] on input "b. It establishes the sequence and dependencies of activities in the project sc…" at bounding box center [233, 204] width 0 height 9
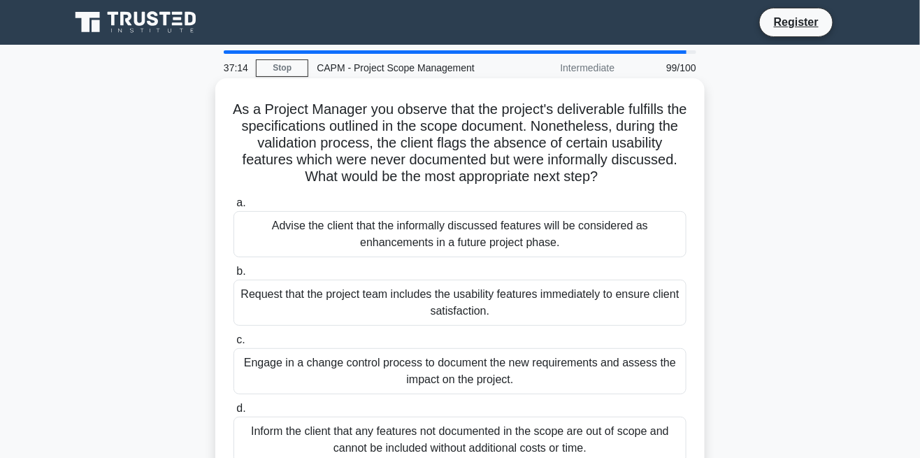
click at [506, 437] on div "Inform the client that any features not documented in the scope are out of scop…" at bounding box center [459, 440] width 453 height 46
click at [233, 413] on input "d. Inform the client that any features not documented in the scope are out of s…" at bounding box center [233, 408] width 0 height 9
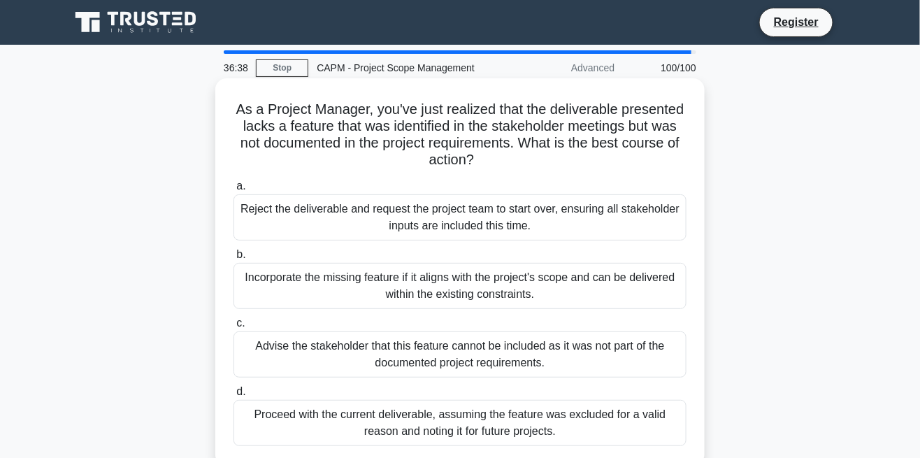
click at [583, 271] on div "Incorporate the missing feature if it aligns with the project's scope and can b…" at bounding box center [459, 286] width 453 height 46
click at [233, 259] on input "b. Incorporate the missing feature if it aligns with the project's scope and ca…" at bounding box center [233, 254] width 0 height 9
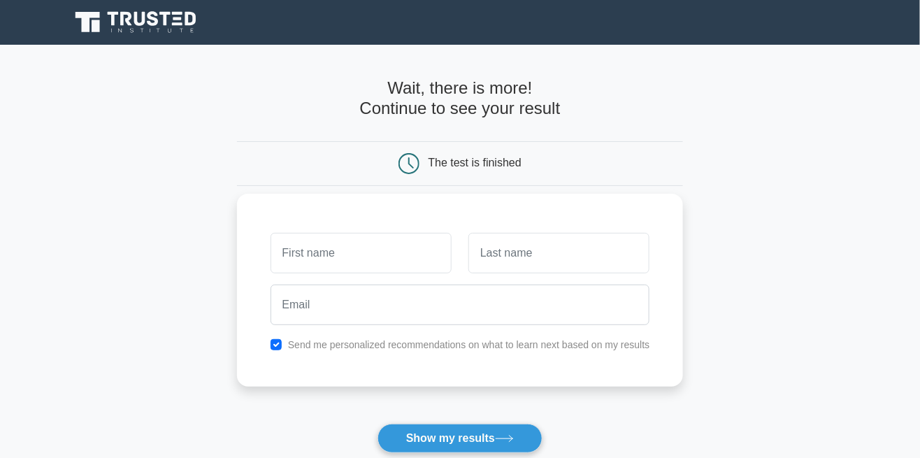
click at [367, 254] on input "text" at bounding box center [361, 253] width 181 height 41
type input "[PERSON_NAME]"
click at [514, 240] on input "text" at bounding box center [558, 253] width 181 height 41
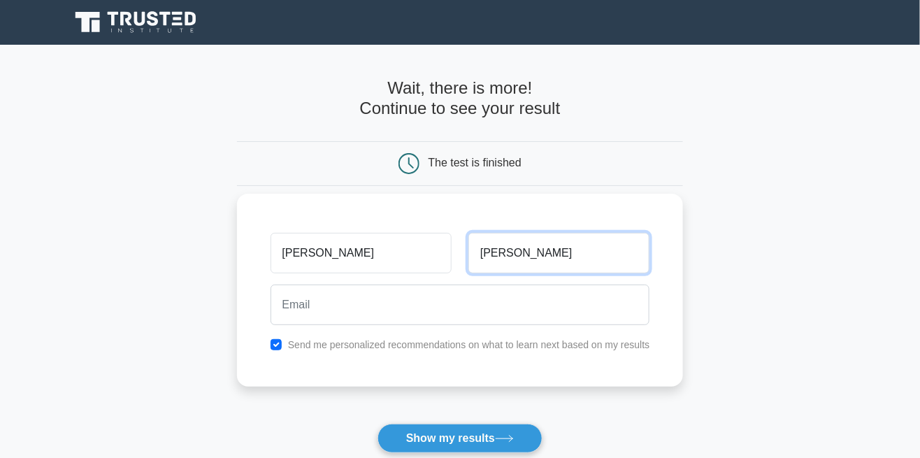
type input "Henry"
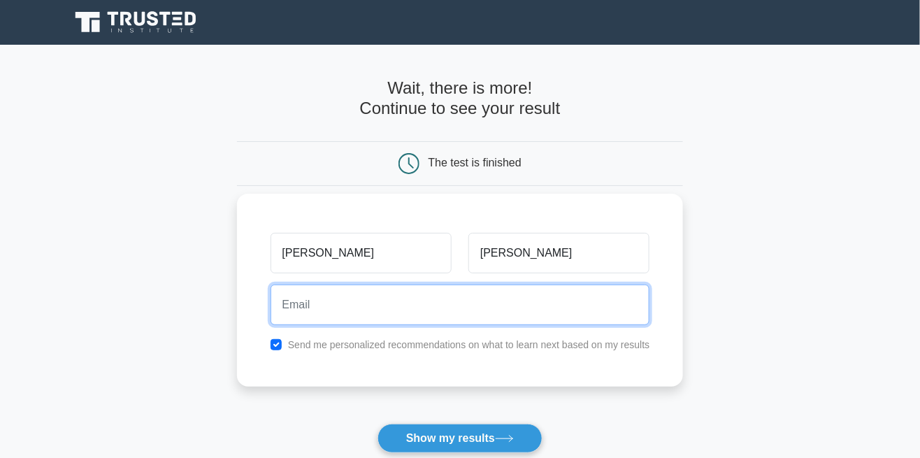
click at [424, 298] on input "email" at bounding box center [461, 304] width 380 height 41
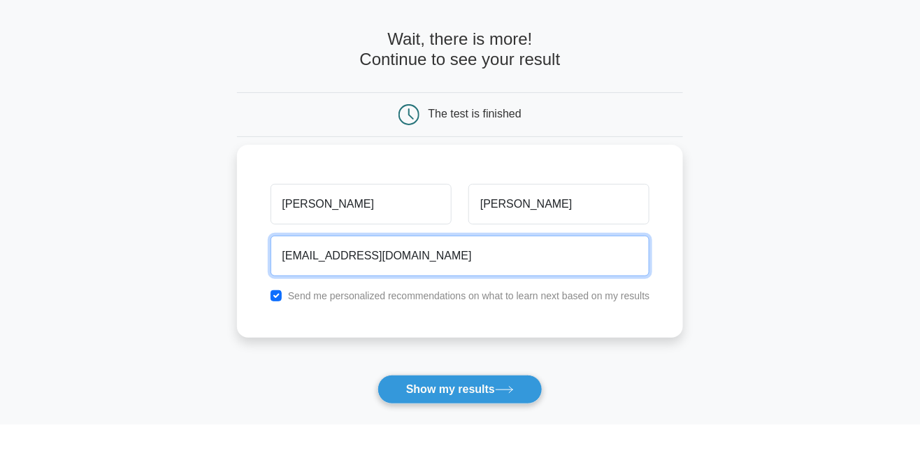
scroll to position [17, 0]
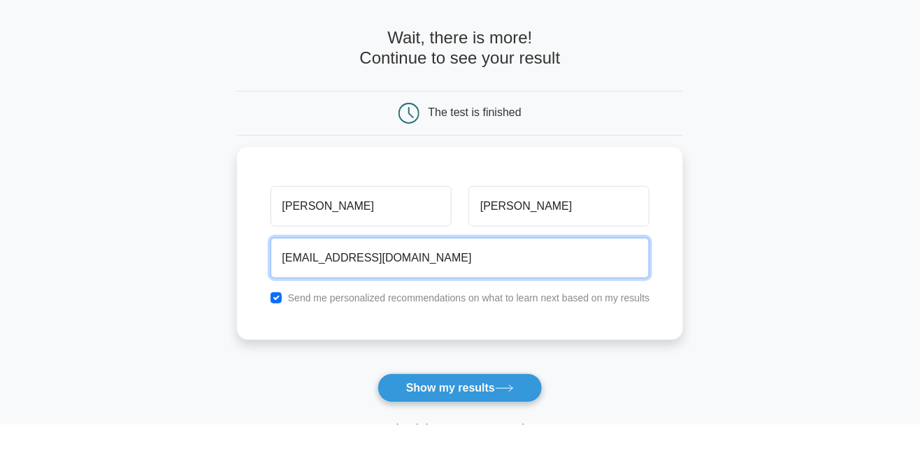
type input "hhenry3736@gmail.com"
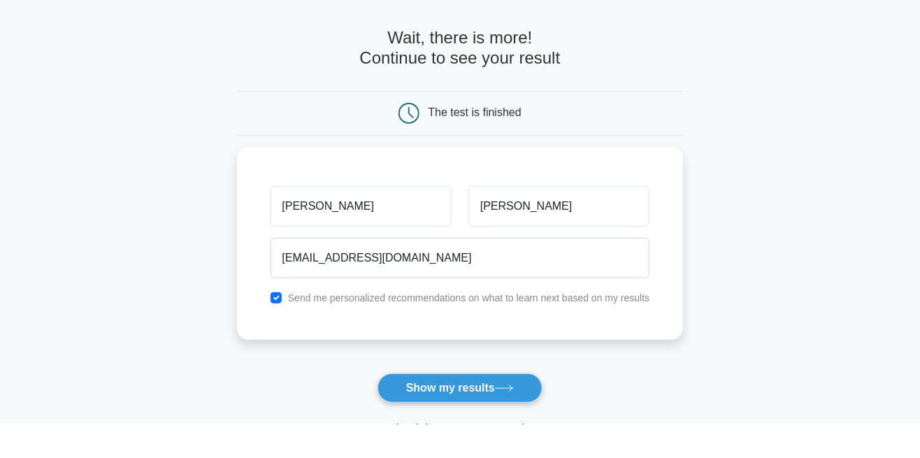
click at [463, 417] on button "Show my results" at bounding box center [459, 421] width 165 height 29
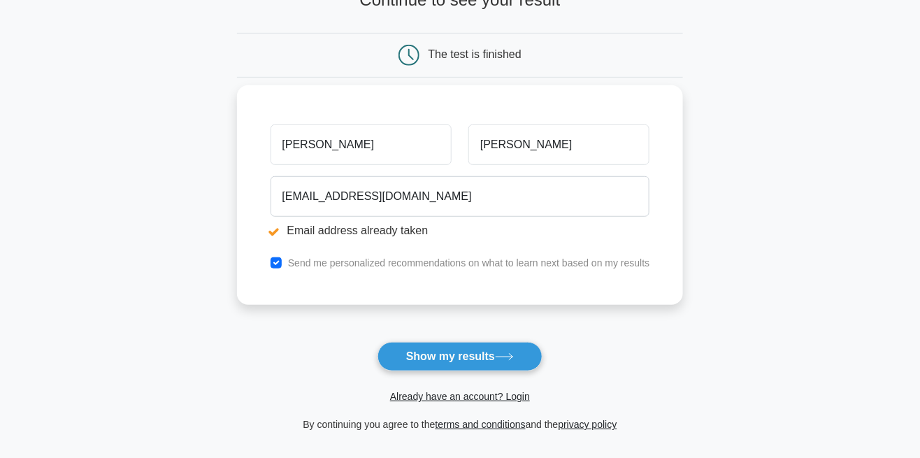
scroll to position [162, 0]
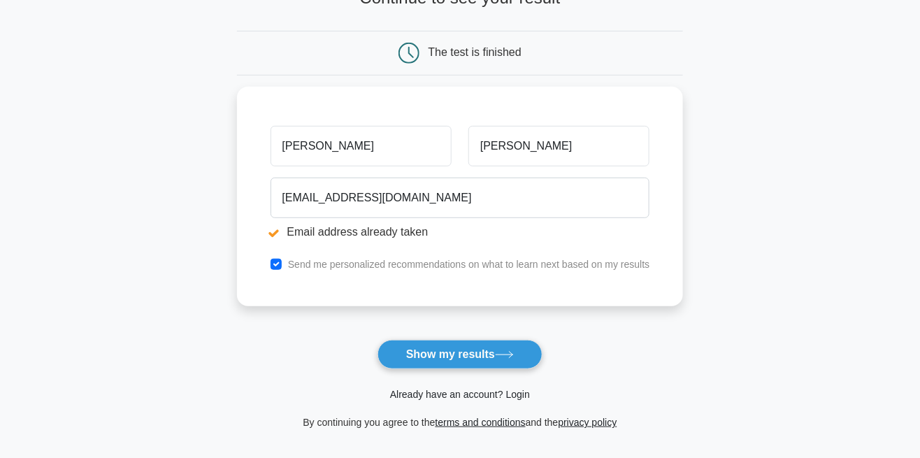
click at [485, 391] on link "Already have an account? Login" at bounding box center [460, 394] width 140 height 11
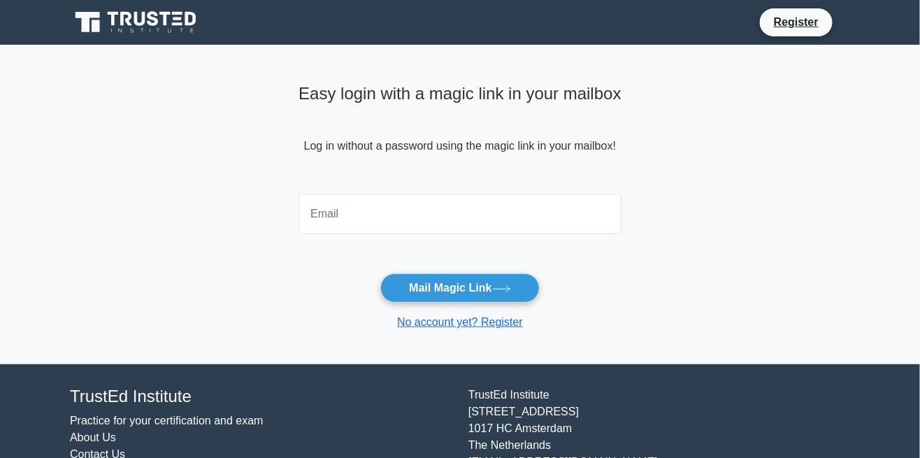
click at [518, 210] on input "email" at bounding box center [459, 214] width 323 height 41
type input "[EMAIL_ADDRESS][DOMAIN_NAME]"
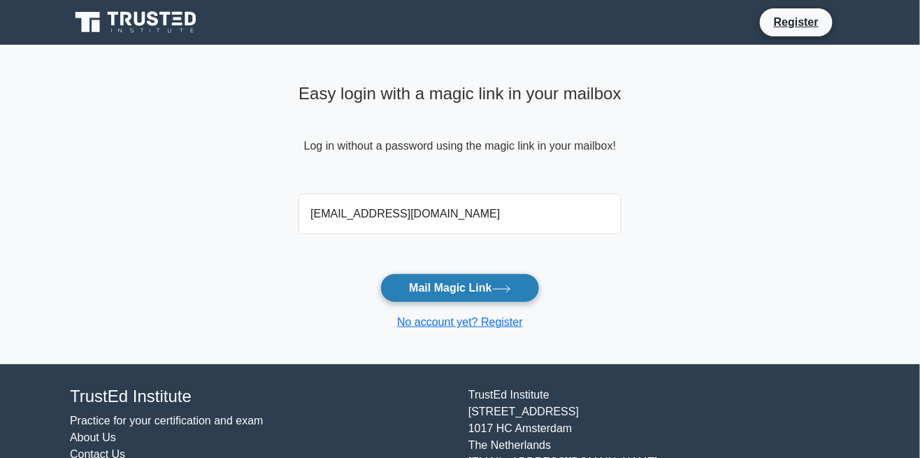
click at [484, 296] on button "Mail Magic Link" at bounding box center [459, 287] width 159 height 29
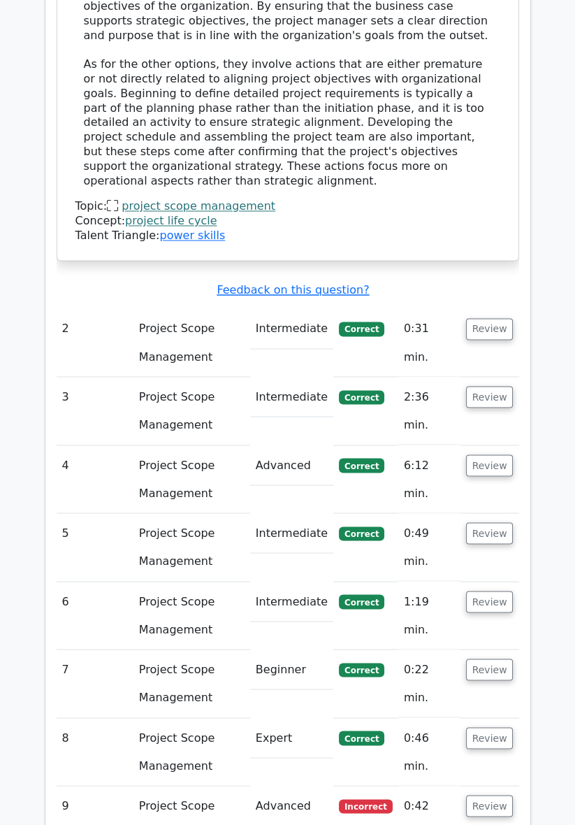
scroll to position [1672, 0]
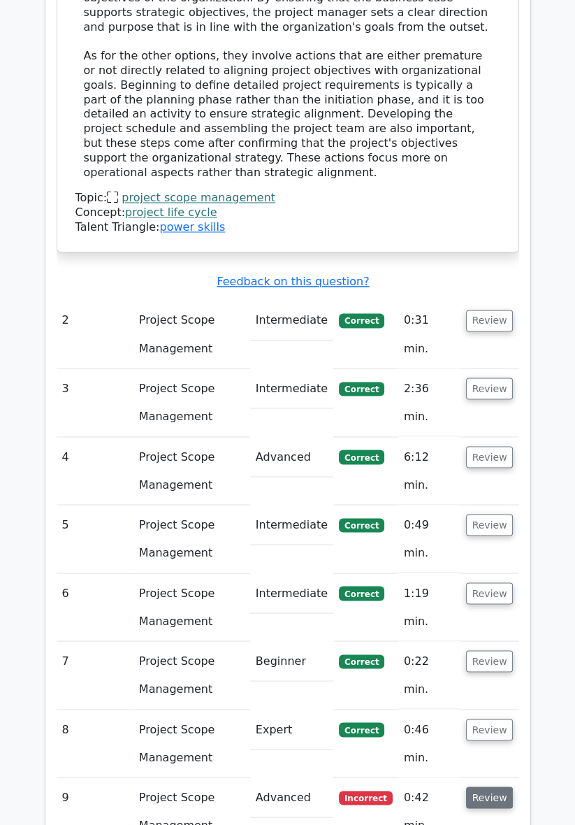
click at [488, 480] on button "Review" at bounding box center [490, 797] width 48 height 22
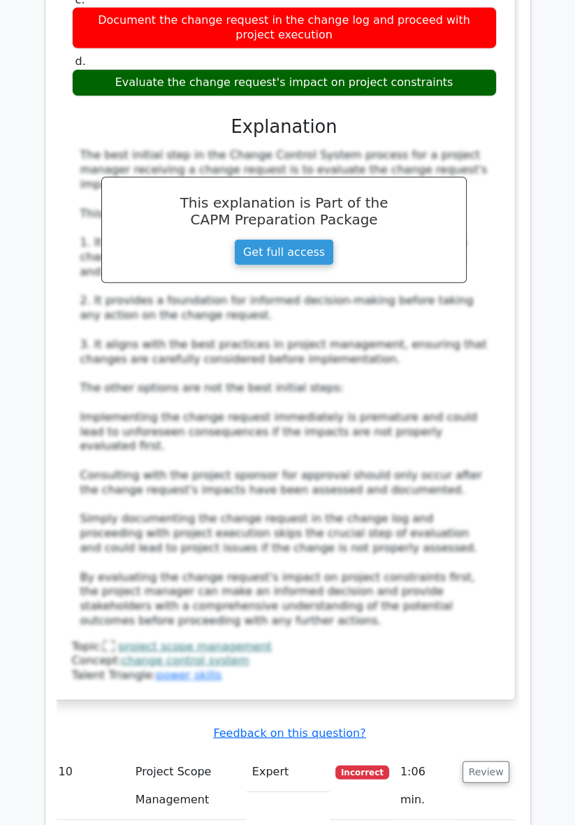
scroll to position [2732, 0]
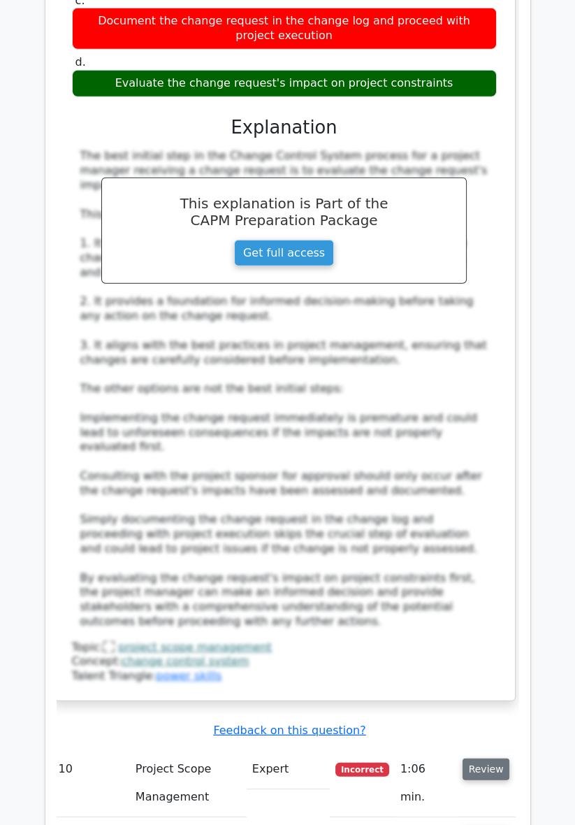
click at [484, 480] on button "Review" at bounding box center [487, 769] width 48 height 22
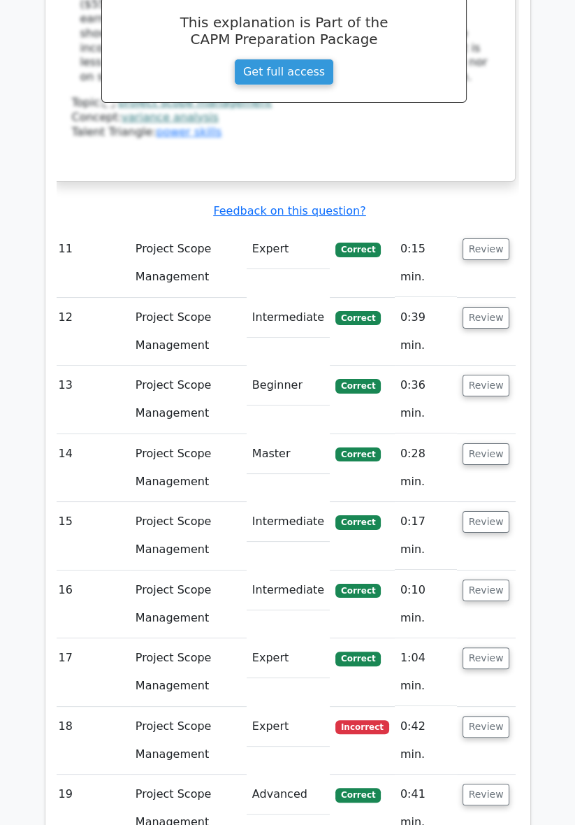
scroll to position [3921, 0]
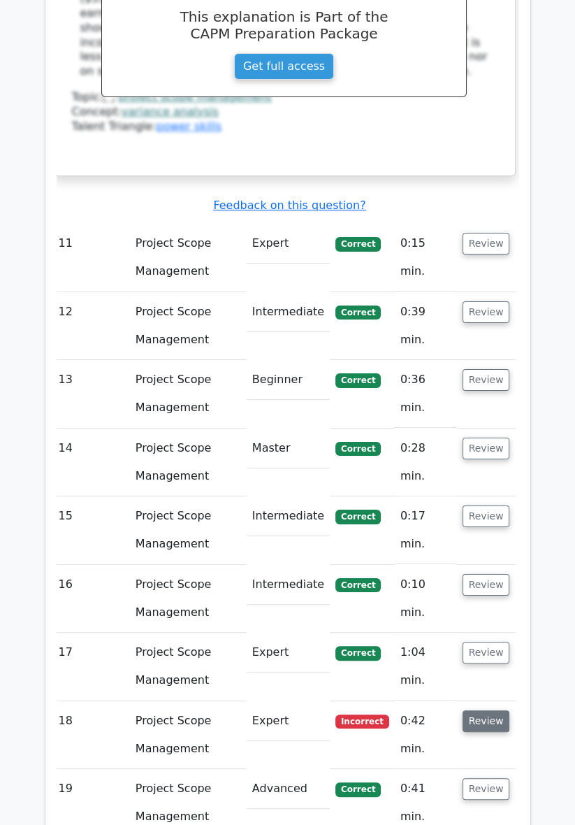
click at [485, 480] on button "Review" at bounding box center [487, 721] width 48 height 22
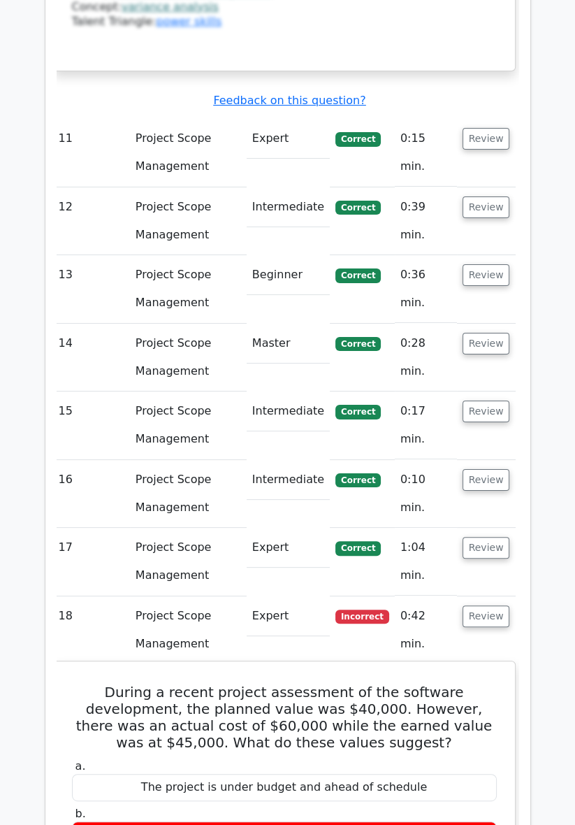
scroll to position [4024, 0]
